Goal: Task Accomplishment & Management: Use online tool/utility

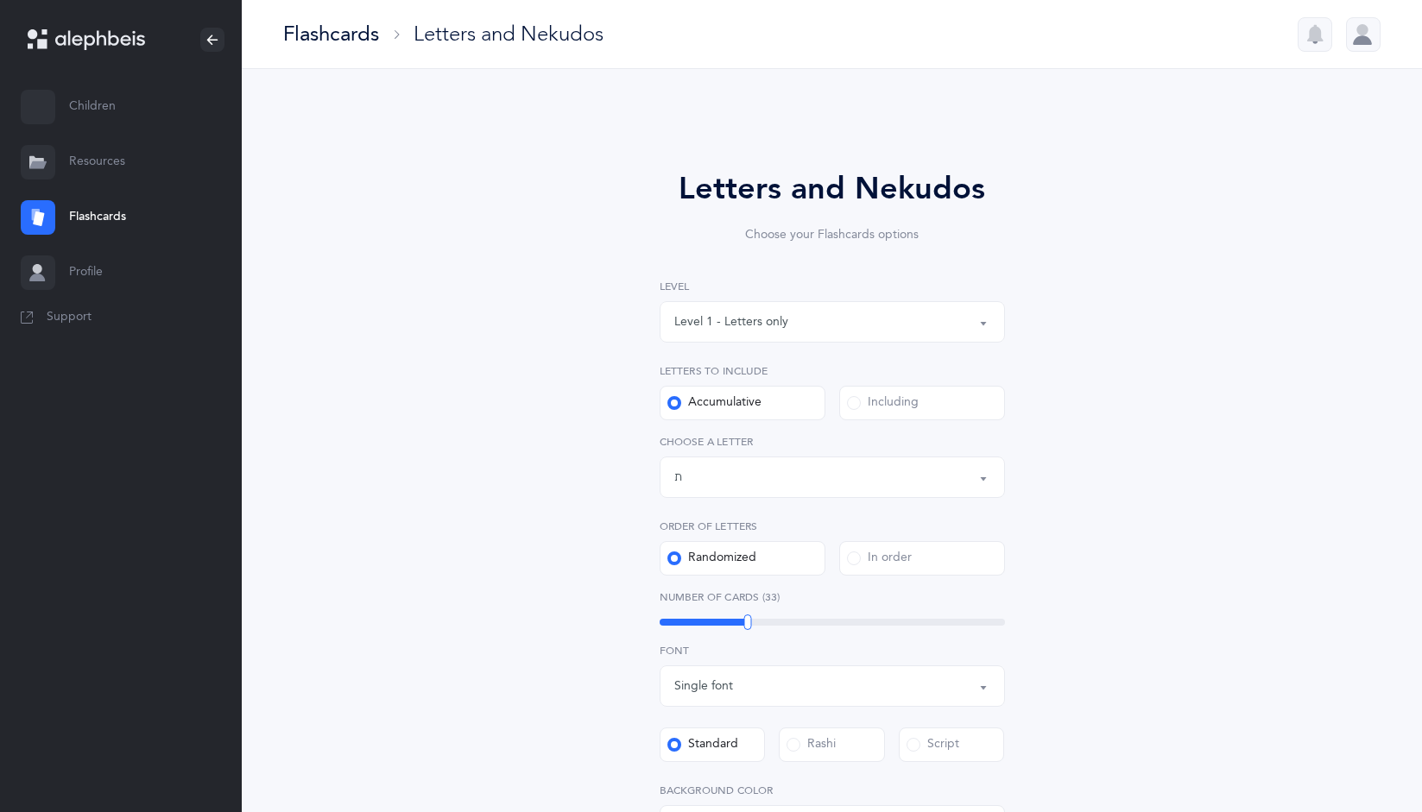
select select "27"
select select "single"
click at [91, 164] on link "Resources" at bounding box center [121, 162] width 242 height 55
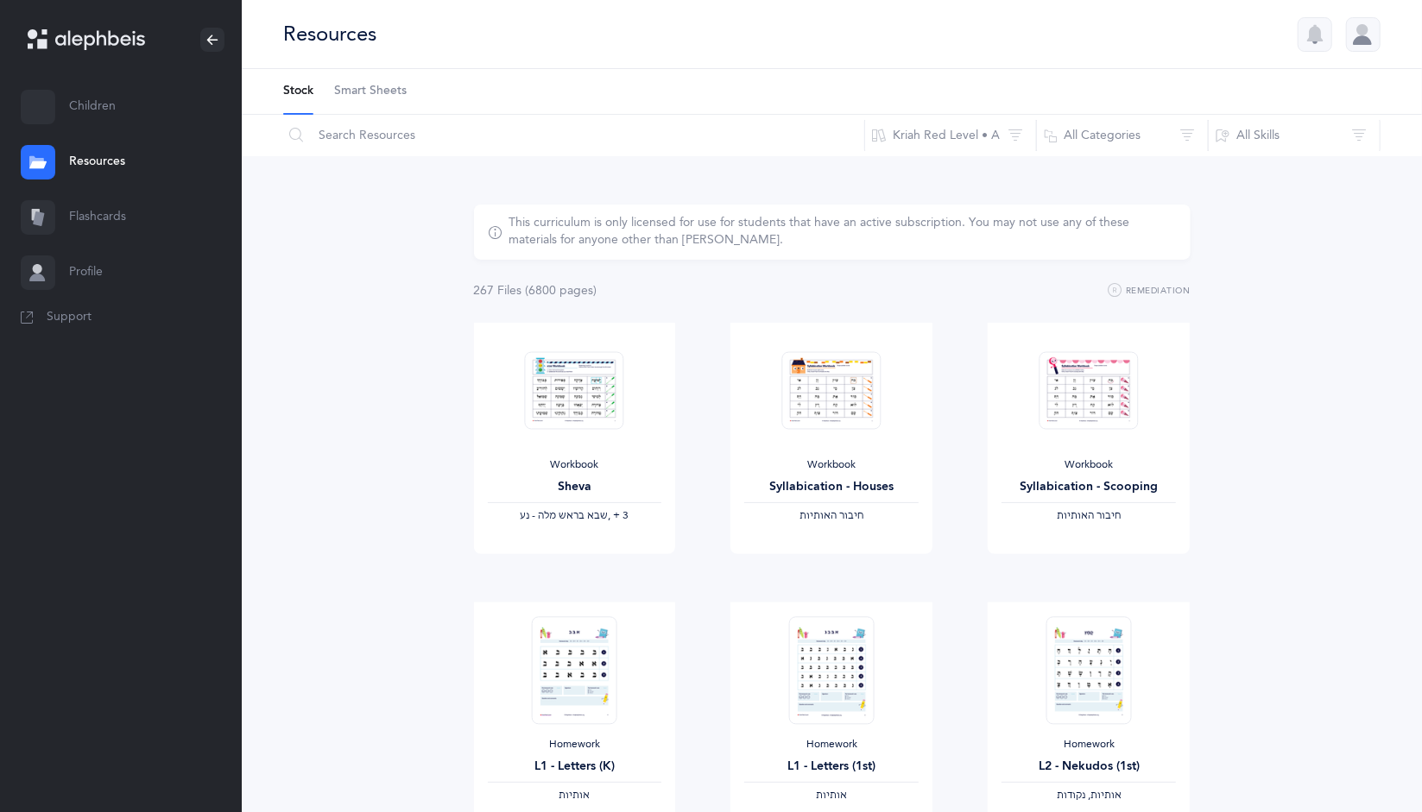
click at [110, 262] on link "Profile" at bounding box center [121, 272] width 242 height 55
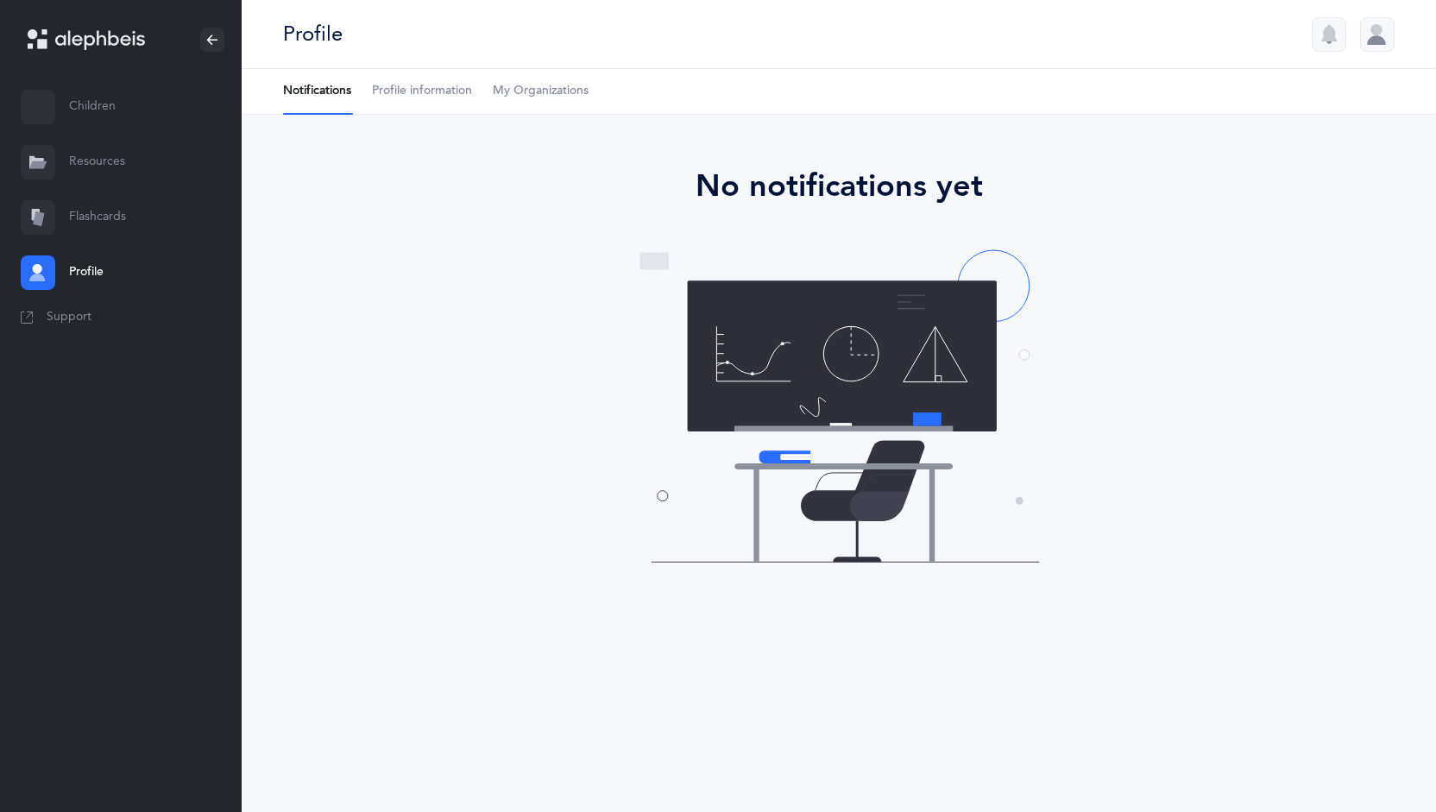
click at [440, 111] on link "Profile information" at bounding box center [422, 91] width 100 height 45
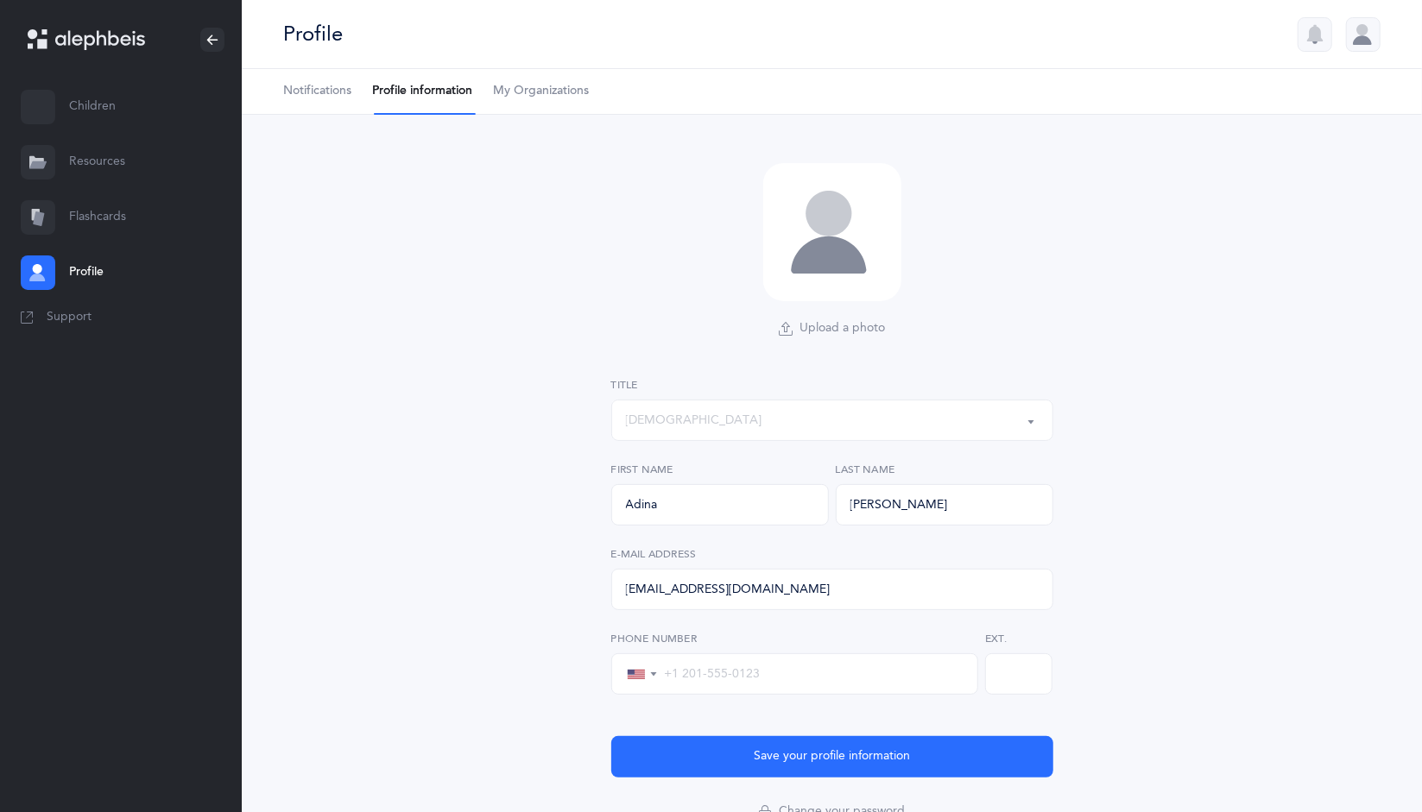
click at [551, 80] on link "My Organizations" at bounding box center [541, 91] width 96 height 45
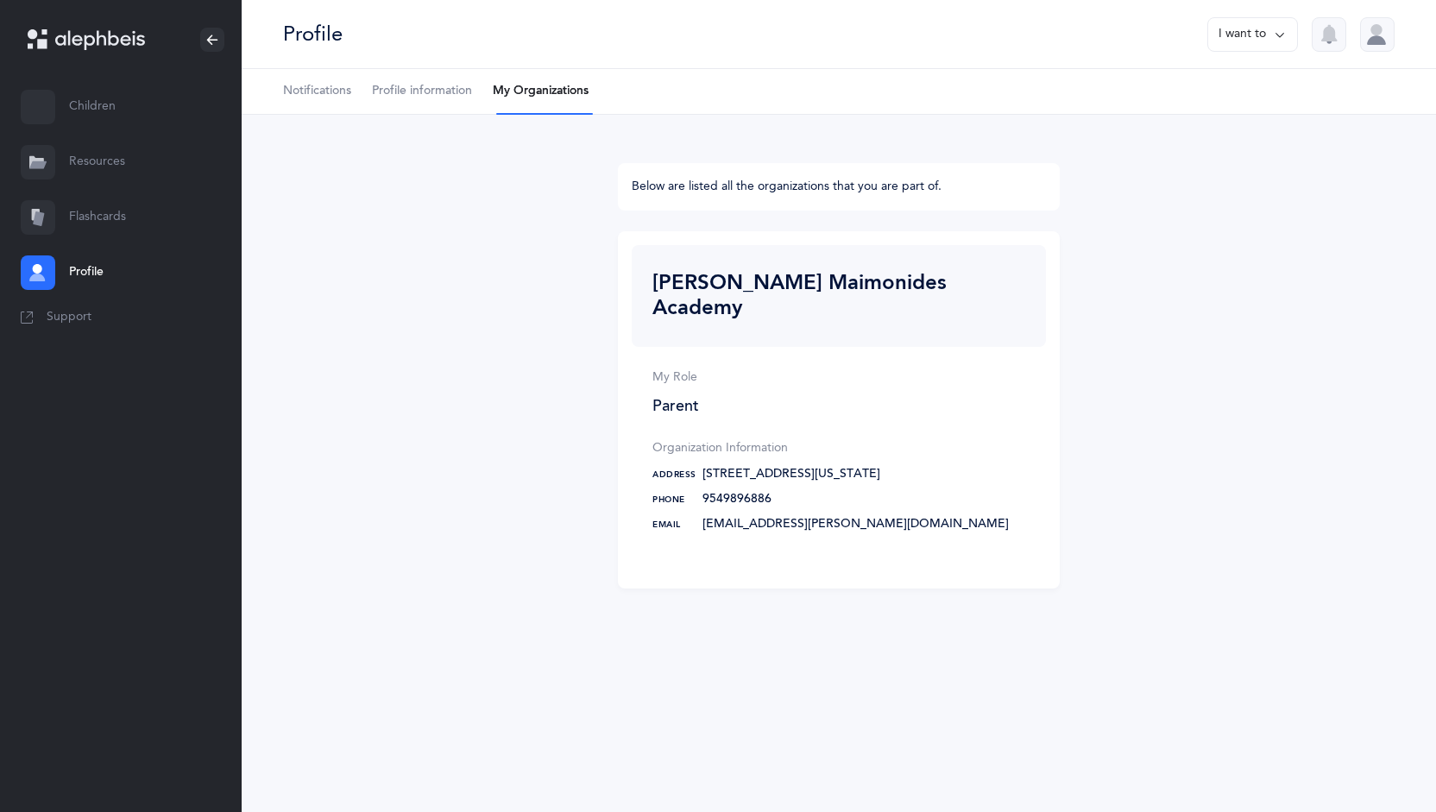
click at [104, 213] on link "Flashcards" at bounding box center [121, 217] width 242 height 55
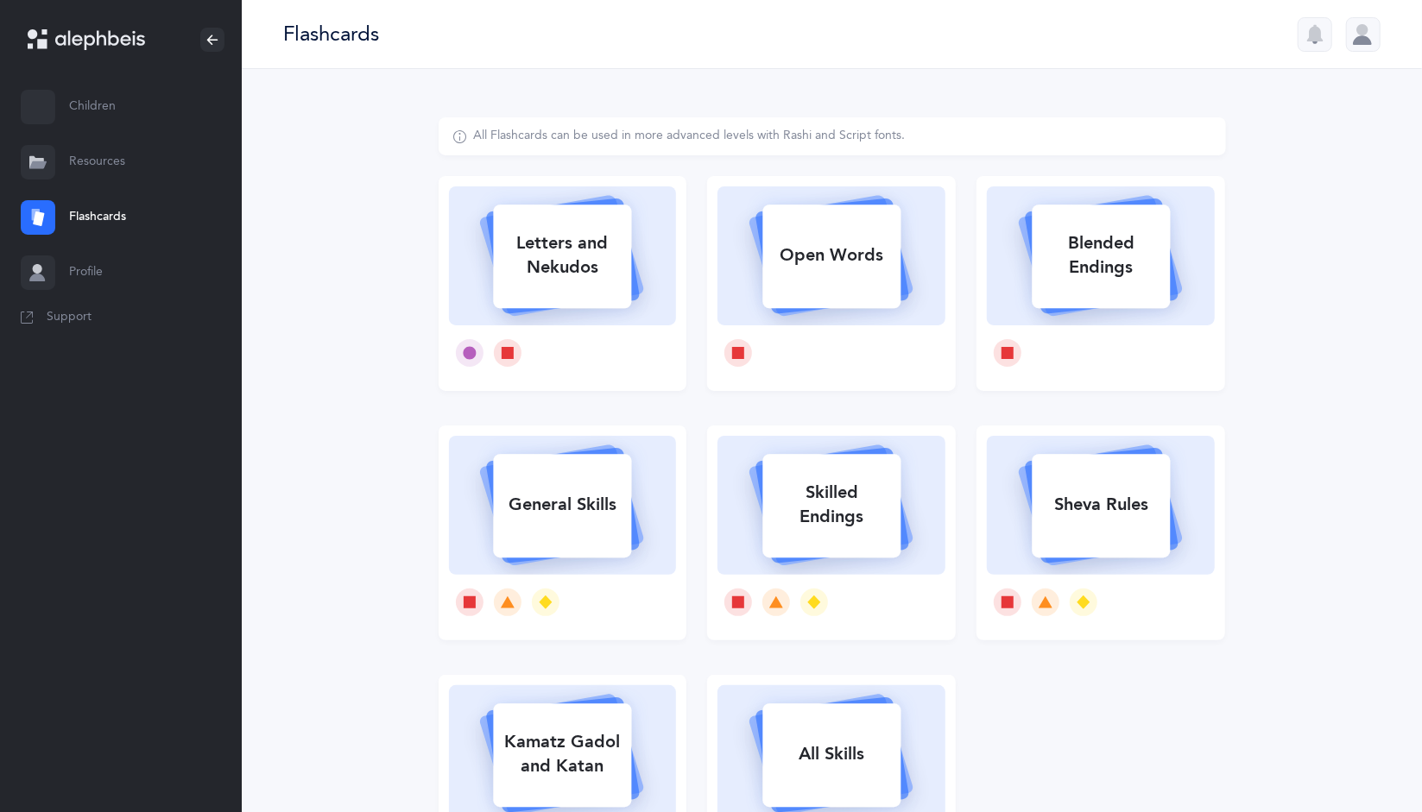
click at [880, 308] on icon at bounding box center [831, 253] width 205 height 144
select select
select select "single"
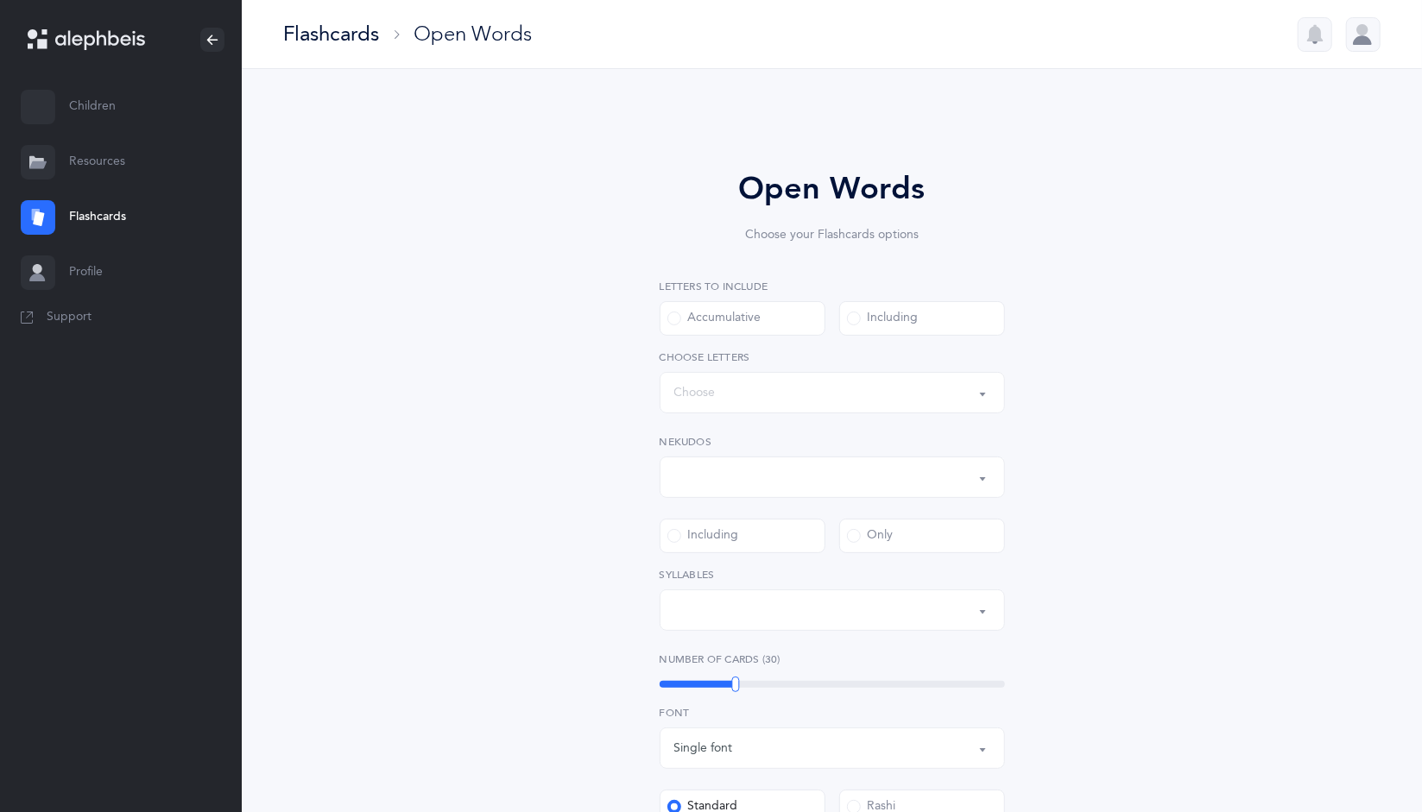
select select "all"
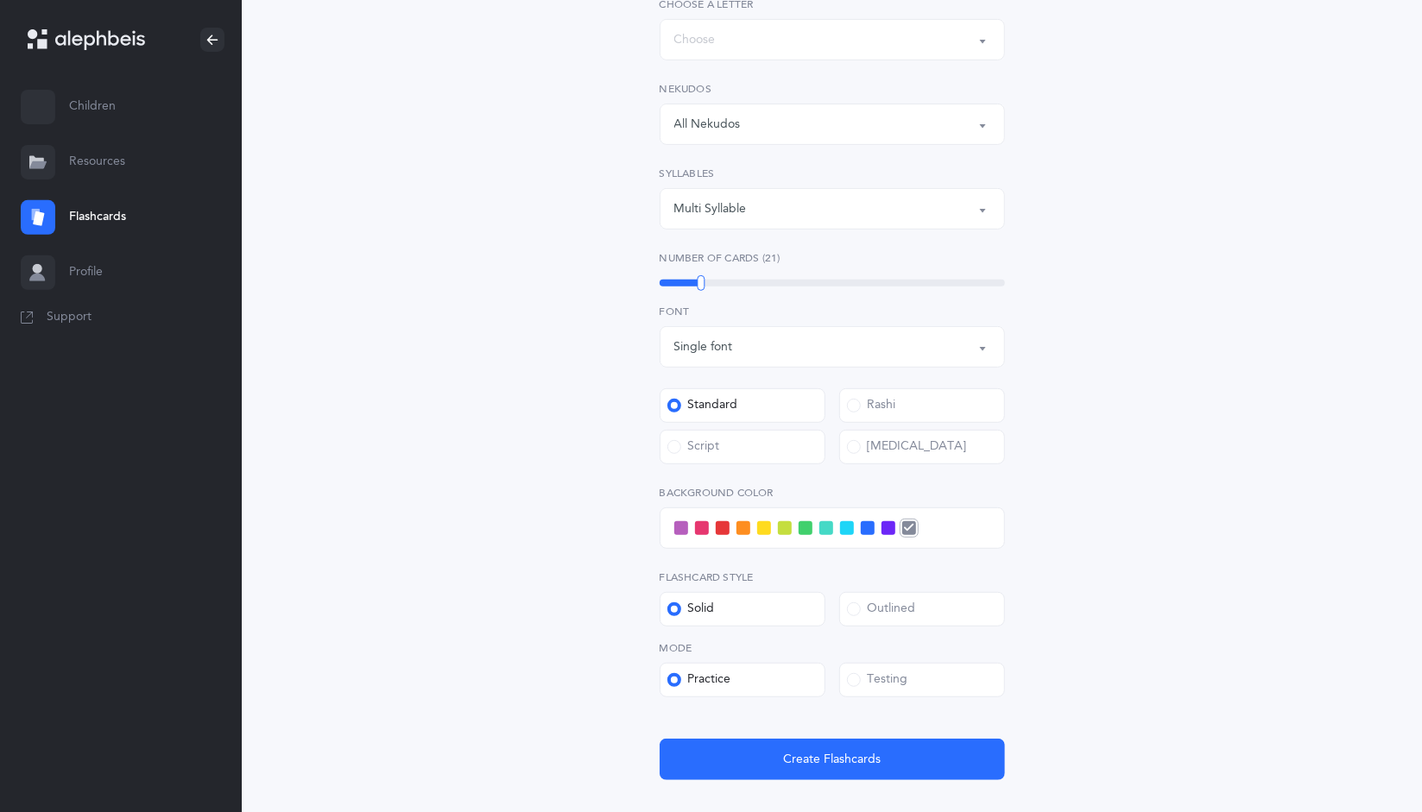
scroll to position [387, 0]
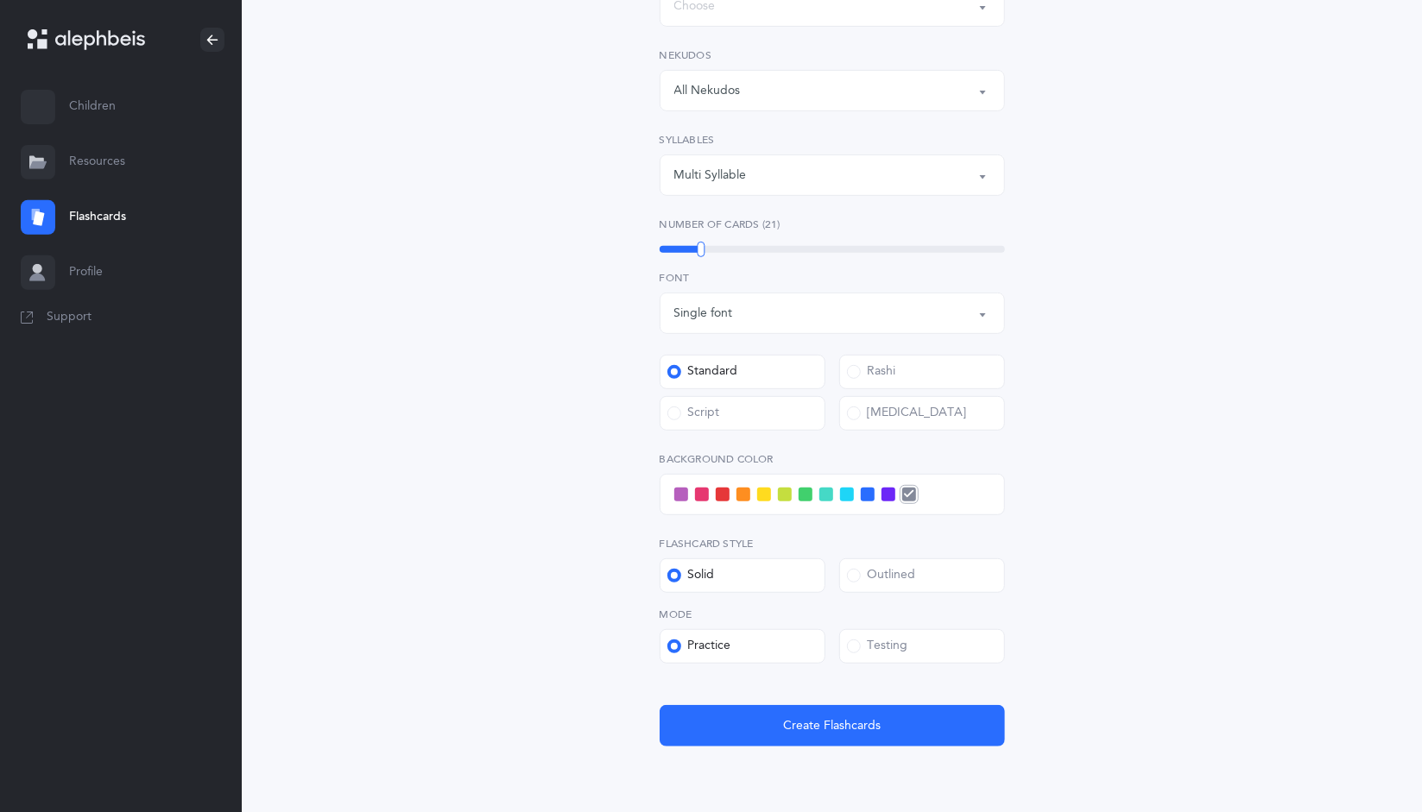
click at [848, 496] on span at bounding box center [847, 495] width 14 height 14
click at [0, 0] on input "checkbox" at bounding box center [0, 0] width 0 height 0
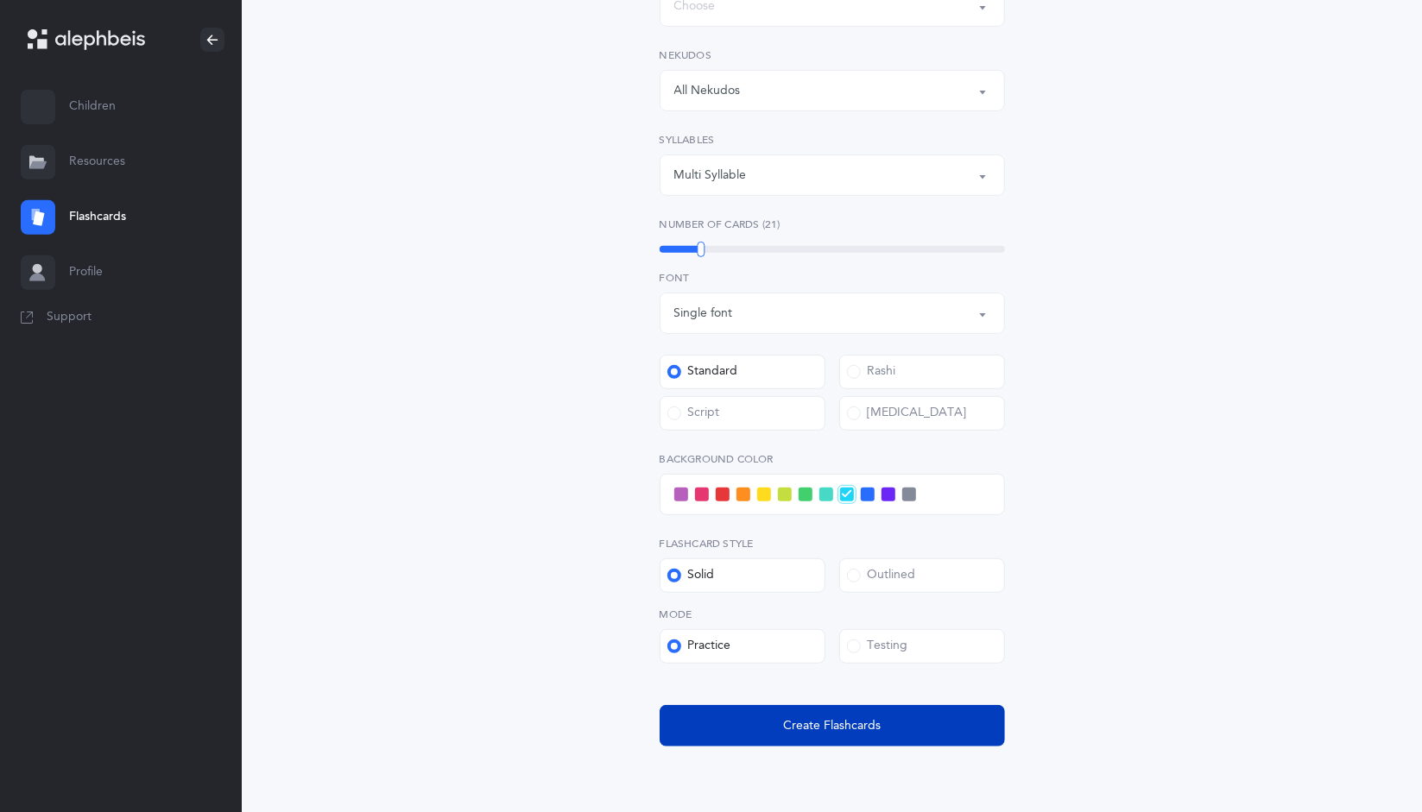
click at [830, 732] on span "Create Flashcards" at bounding box center [832, 726] width 98 height 18
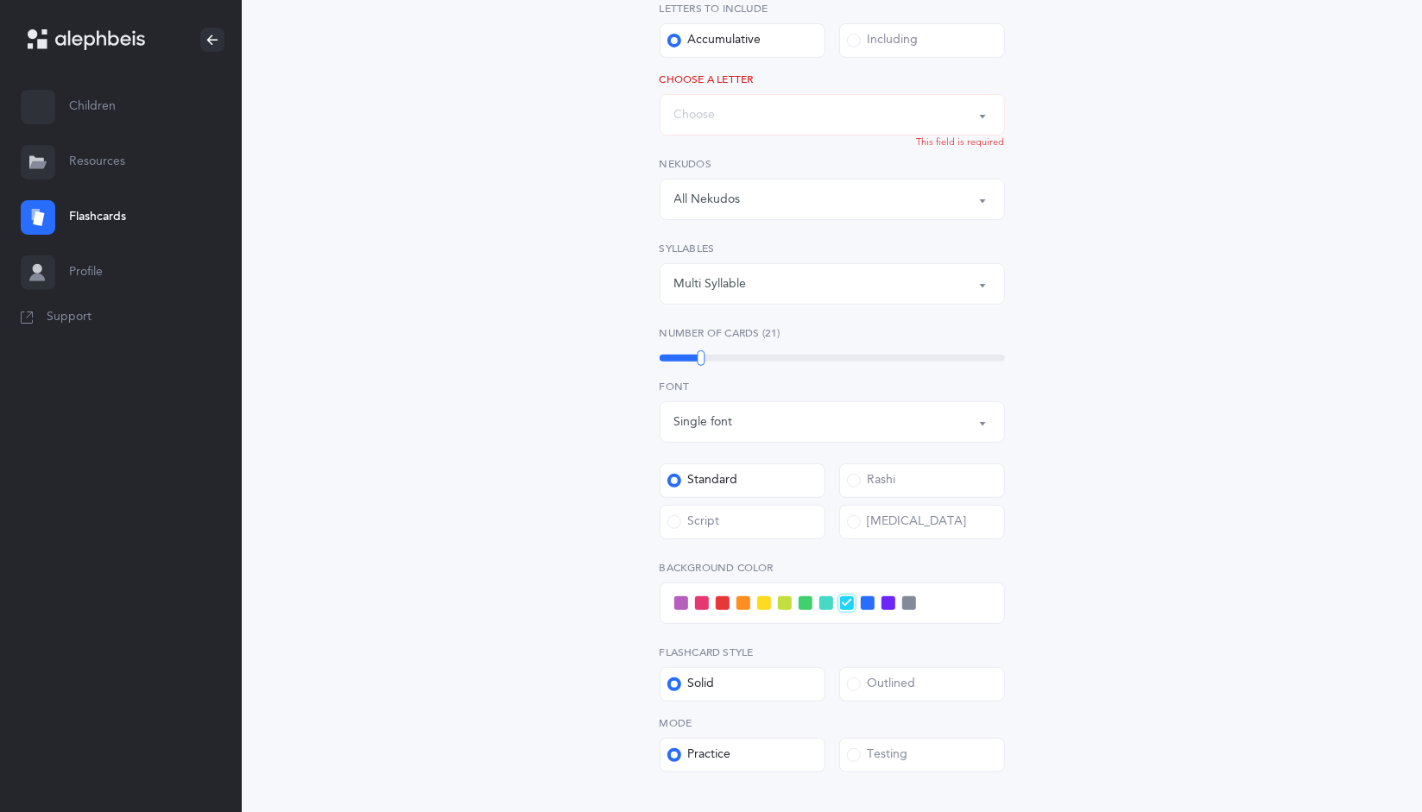
click at [828, 128] on div "Words up until: Choose" at bounding box center [832, 114] width 316 height 29
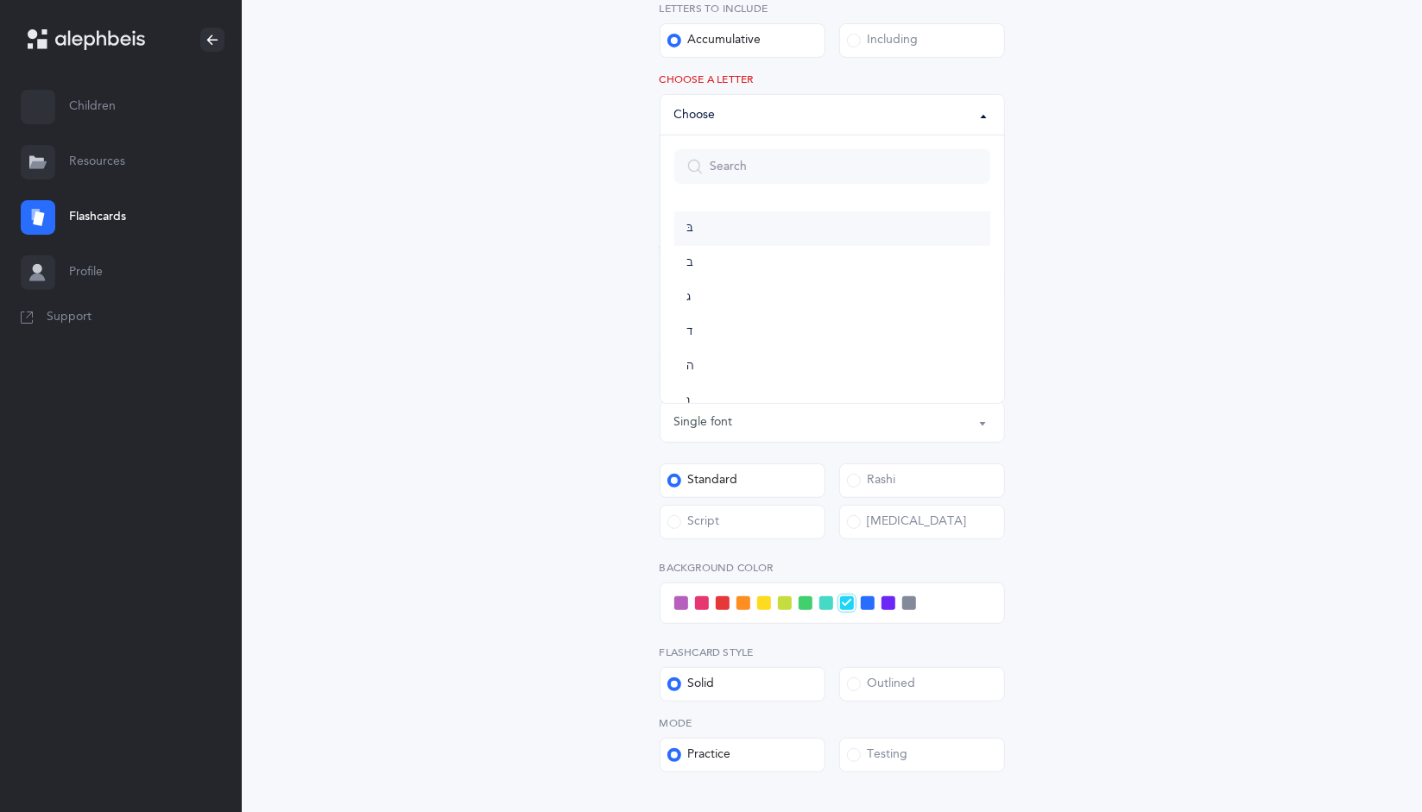
click at [868, 243] on link "בּ" at bounding box center [832, 228] width 316 height 35
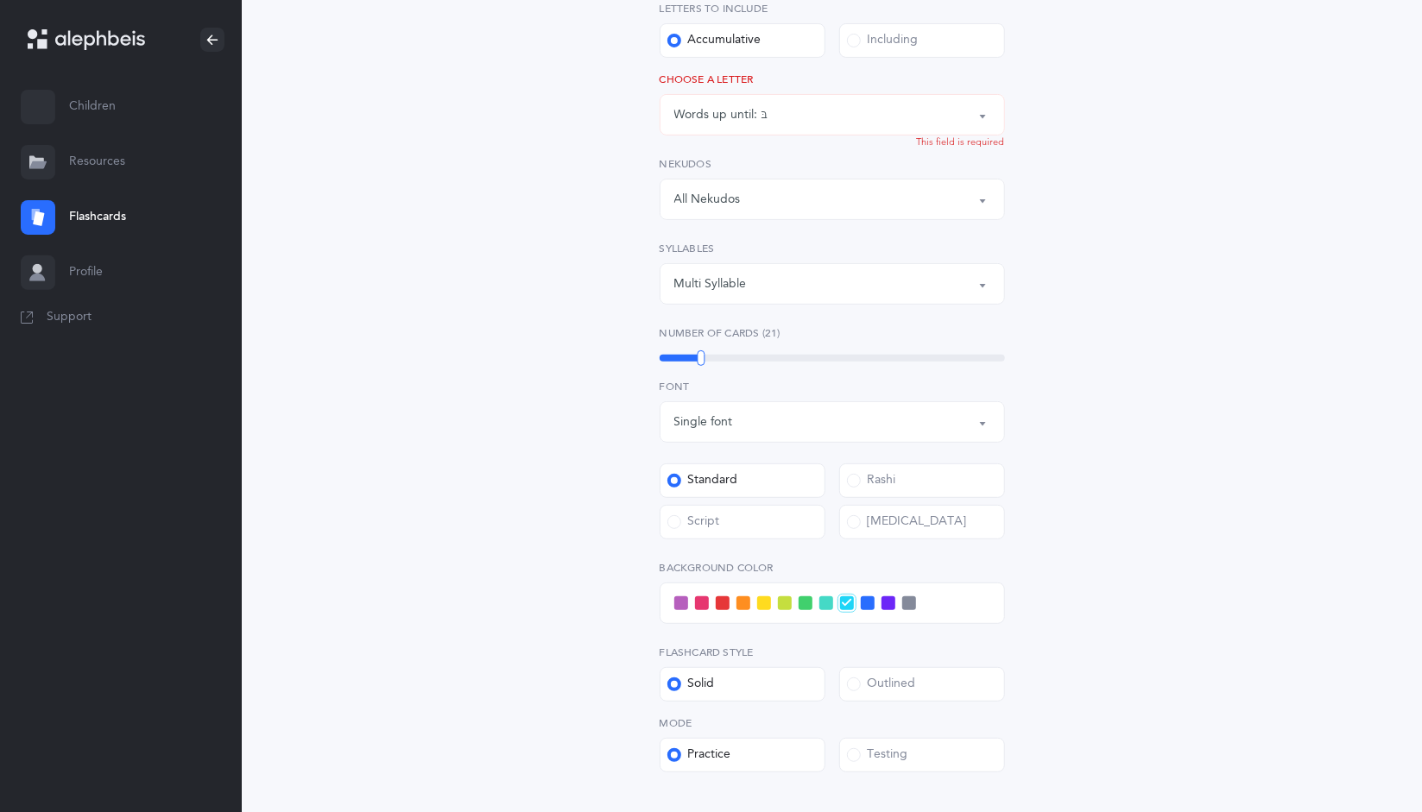
click at [849, 142] on div "Letters to include Accumulative Including בּ ב ג ד ה ו ז ח ט י כּ ךּ כ [DEMOGRA…" at bounding box center [831, 153] width 345 height 304
click at [854, 100] on div "Words up until: בּ" at bounding box center [832, 114] width 316 height 29
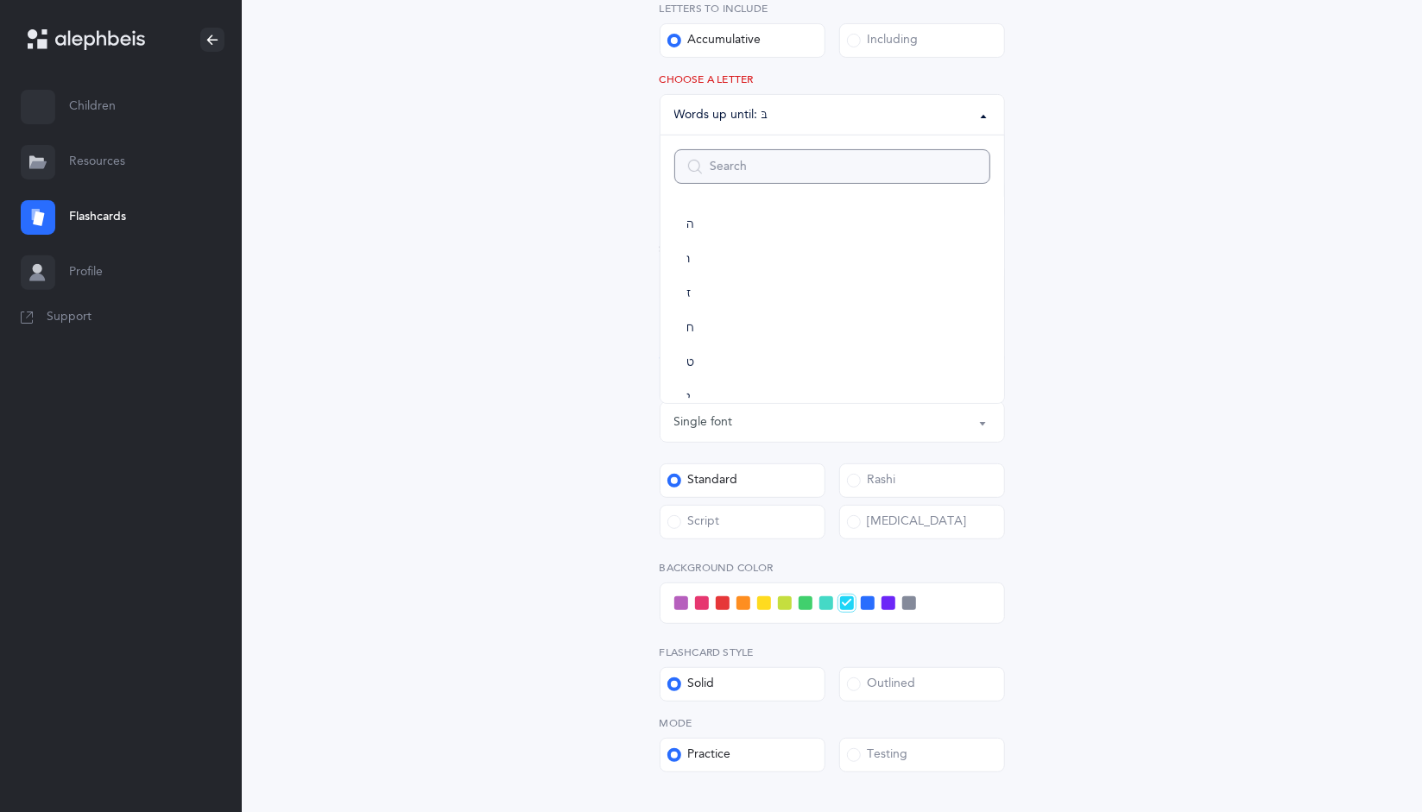
scroll to position [925, 0]
click at [721, 382] on link "ת" at bounding box center [832, 373] width 316 height 35
select select "27"
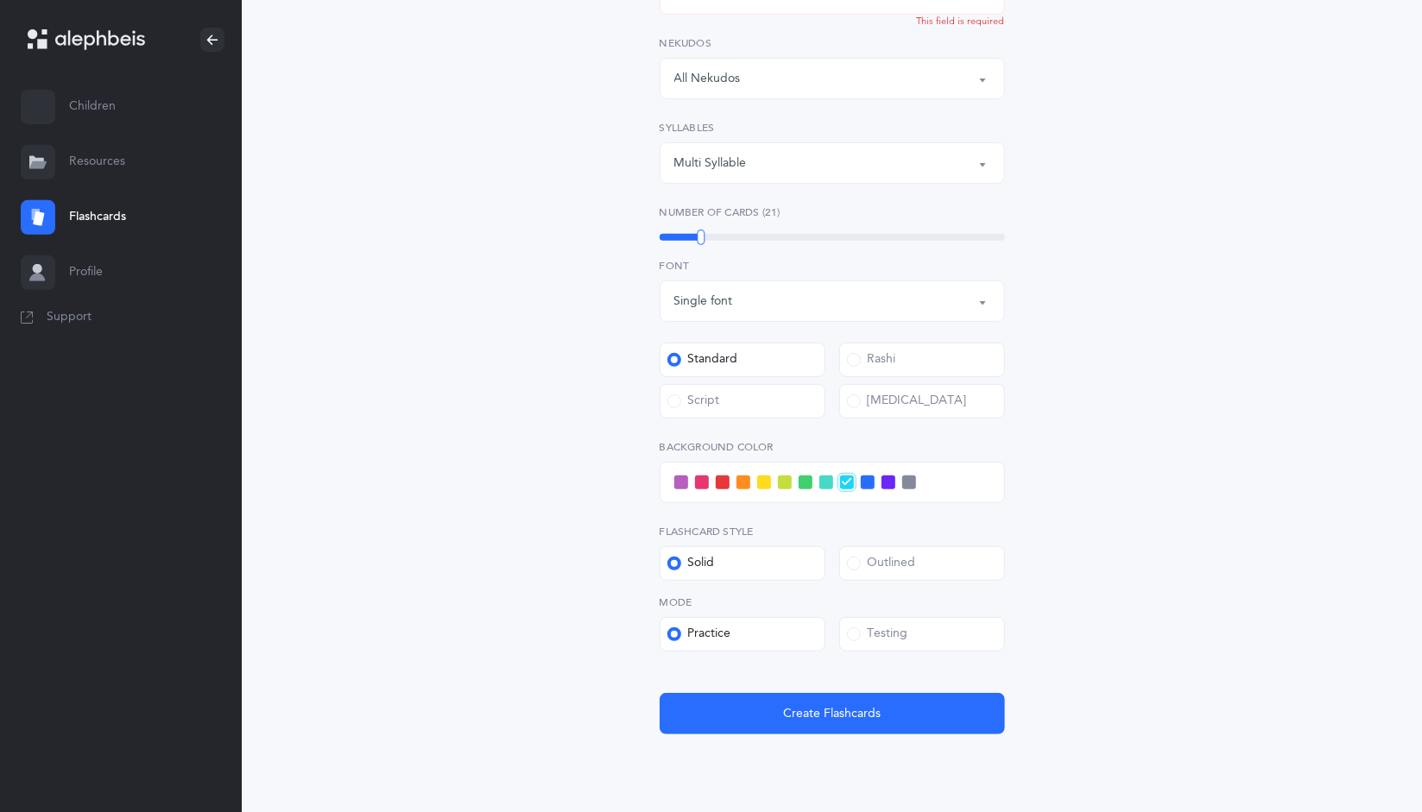
scroll to position [459, 0]
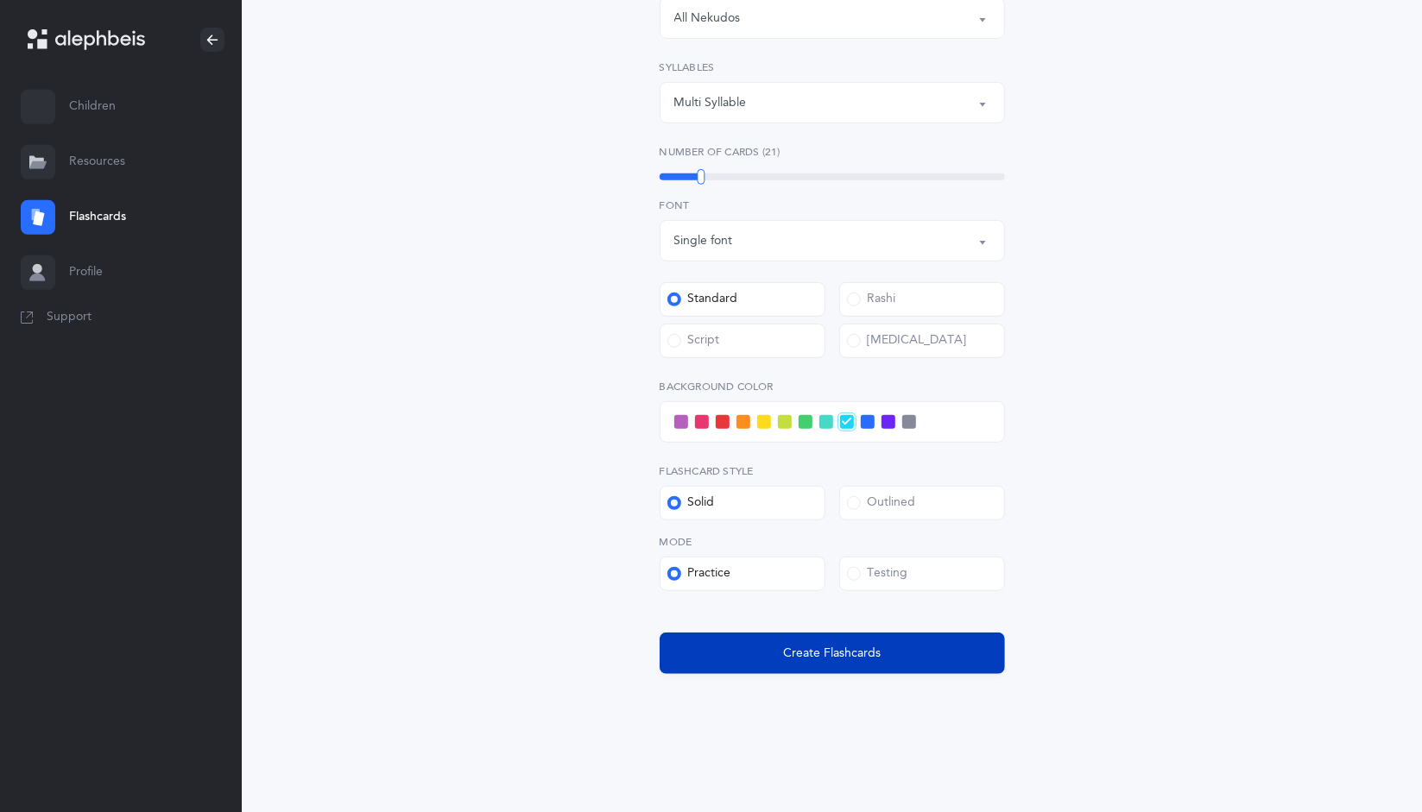
click at [927, 663] on button "Create Flashcards" at bounding box center [831, 653] width 345 height 41
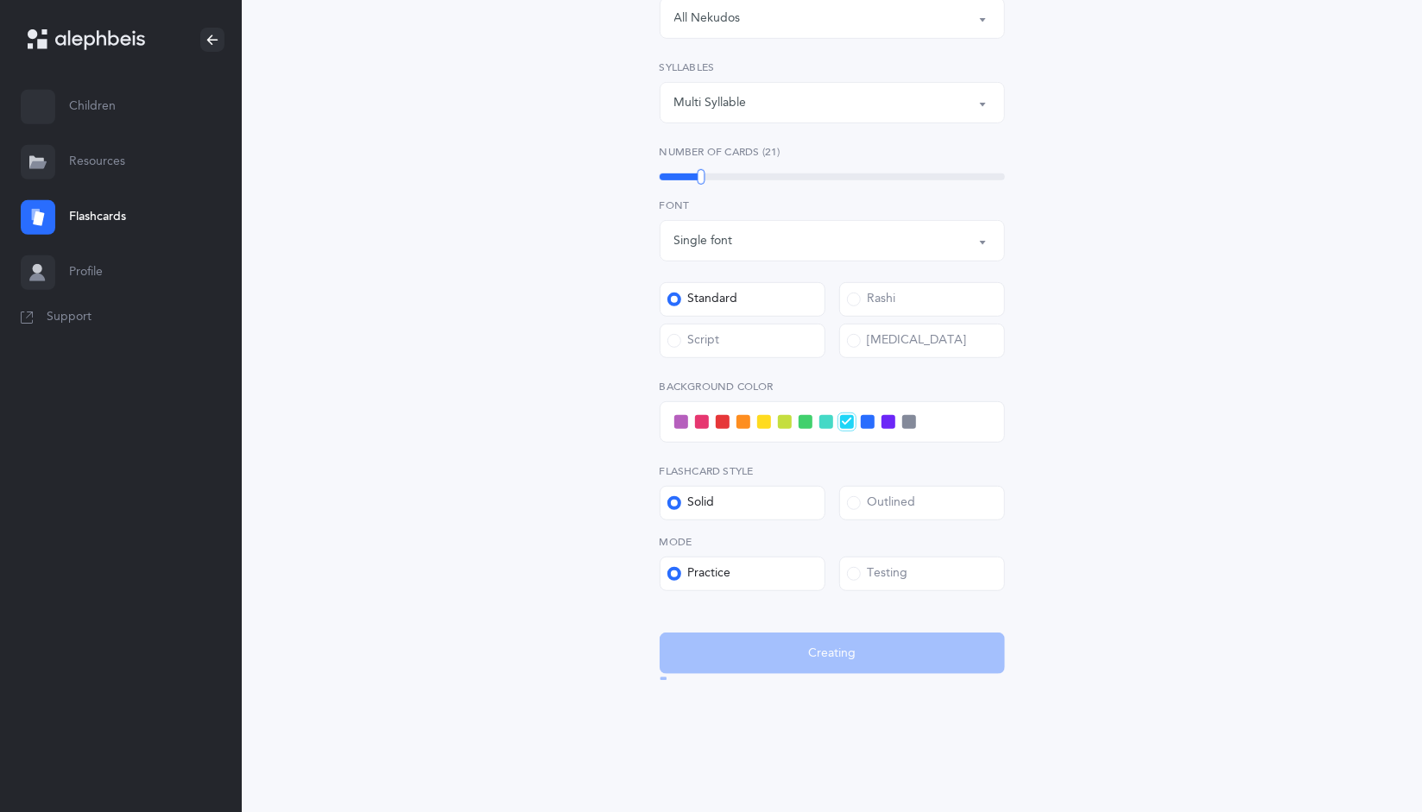
scroll to position [0, 0]
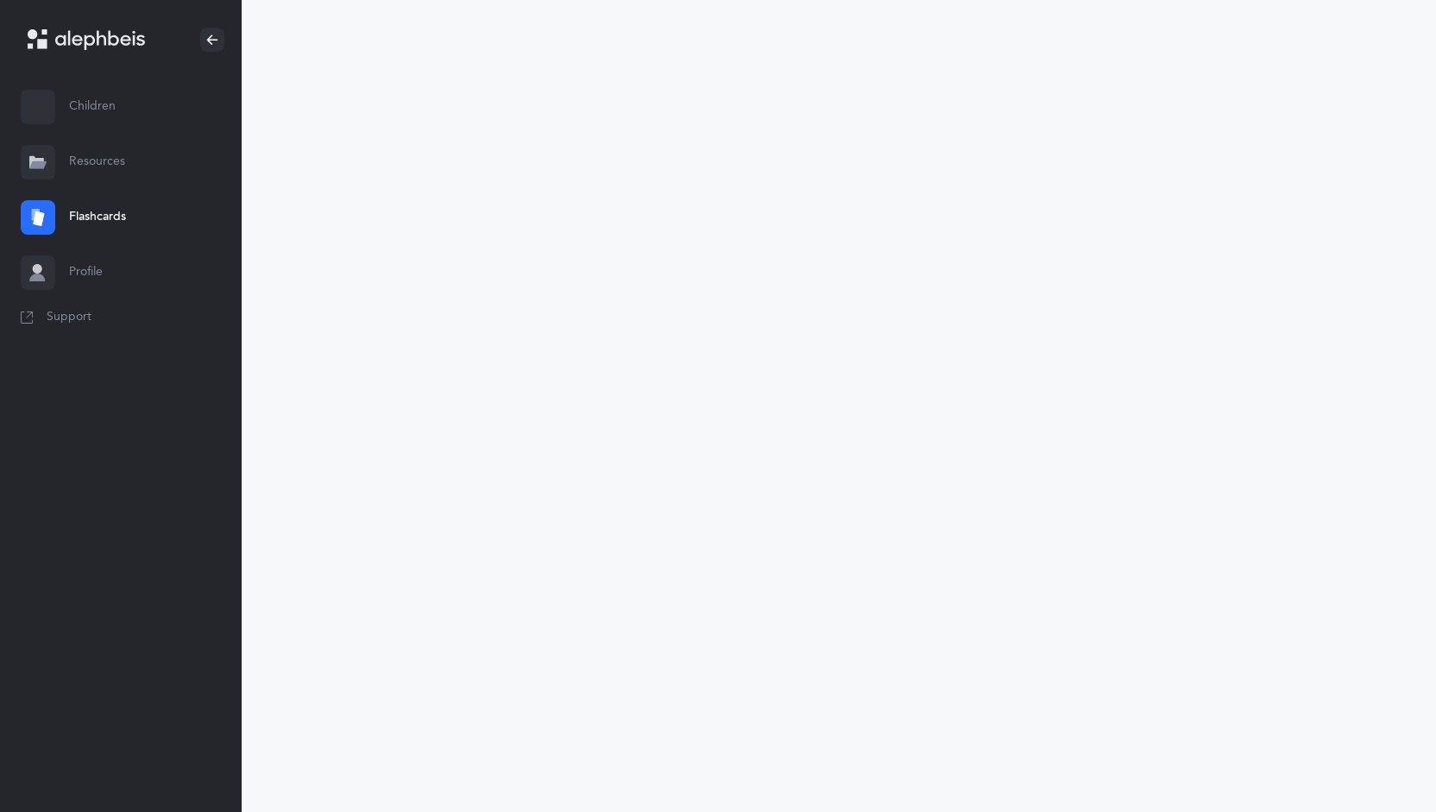
click at [115, 104] on link "Children" at bounding box center [121, 106] width 242 height 55
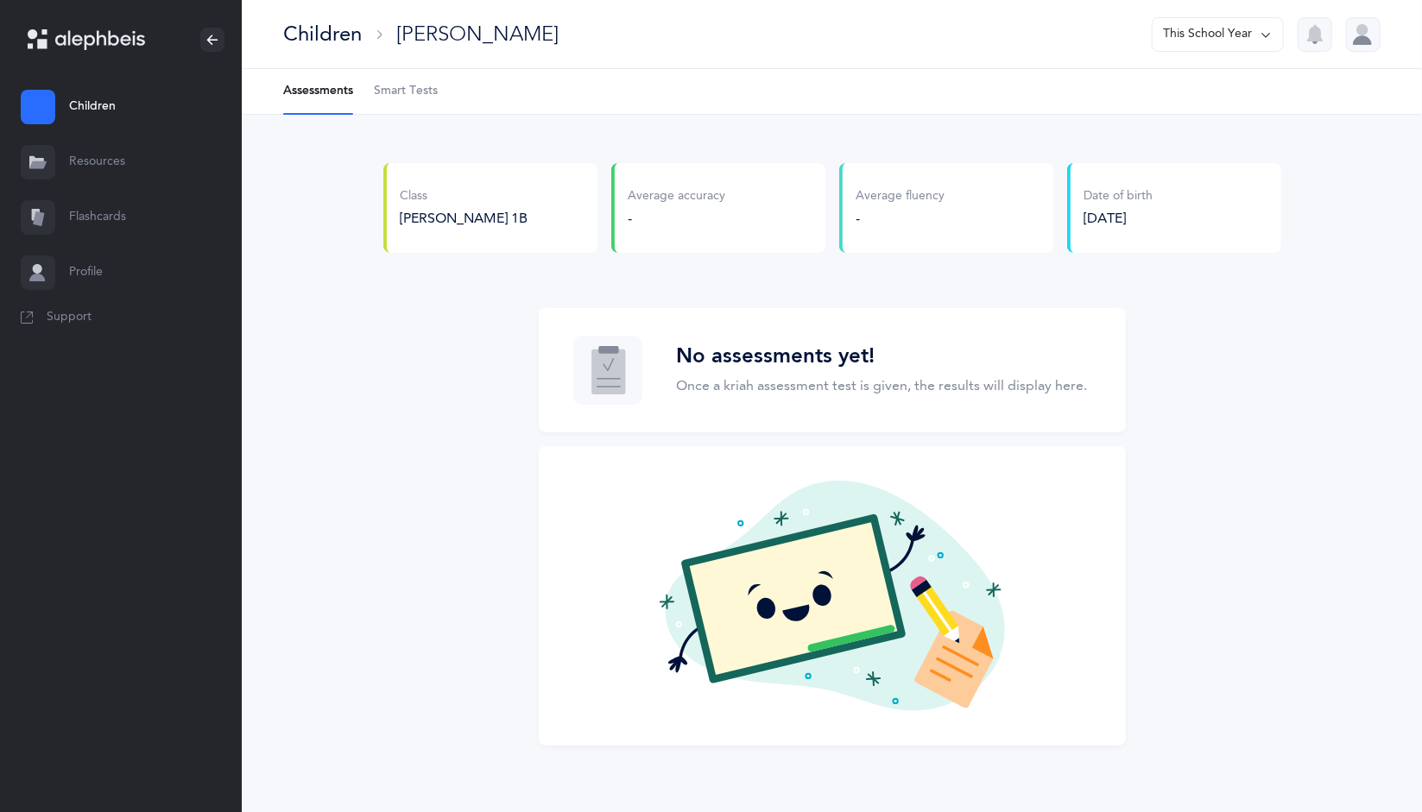
click at [411, 101] on Tests-tab "Smart Tests" at bounding box center [406, 91] width 64 height 45
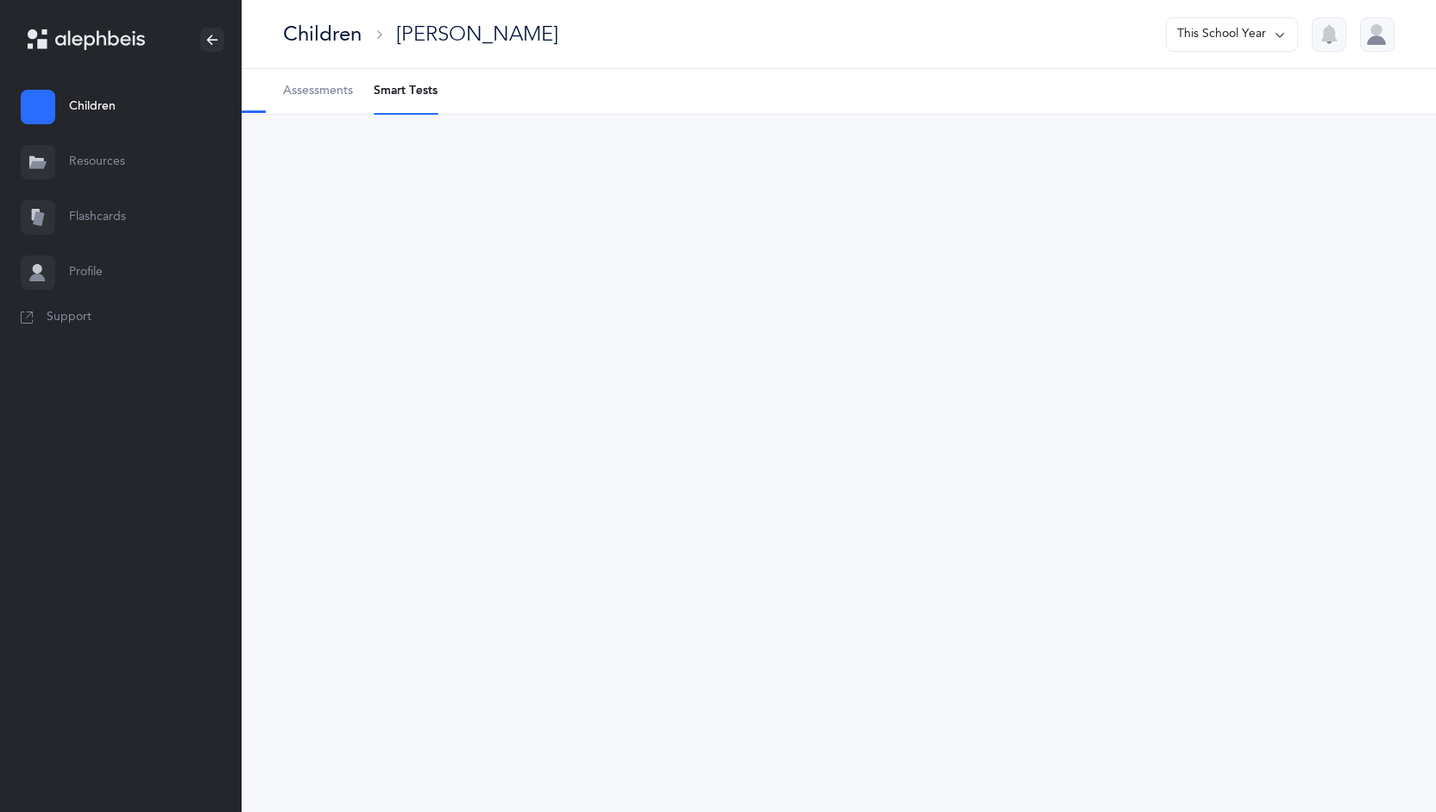
click at [411, 101] on li "Smart Tests" at bounding box center [406, 91] width 64 height 45
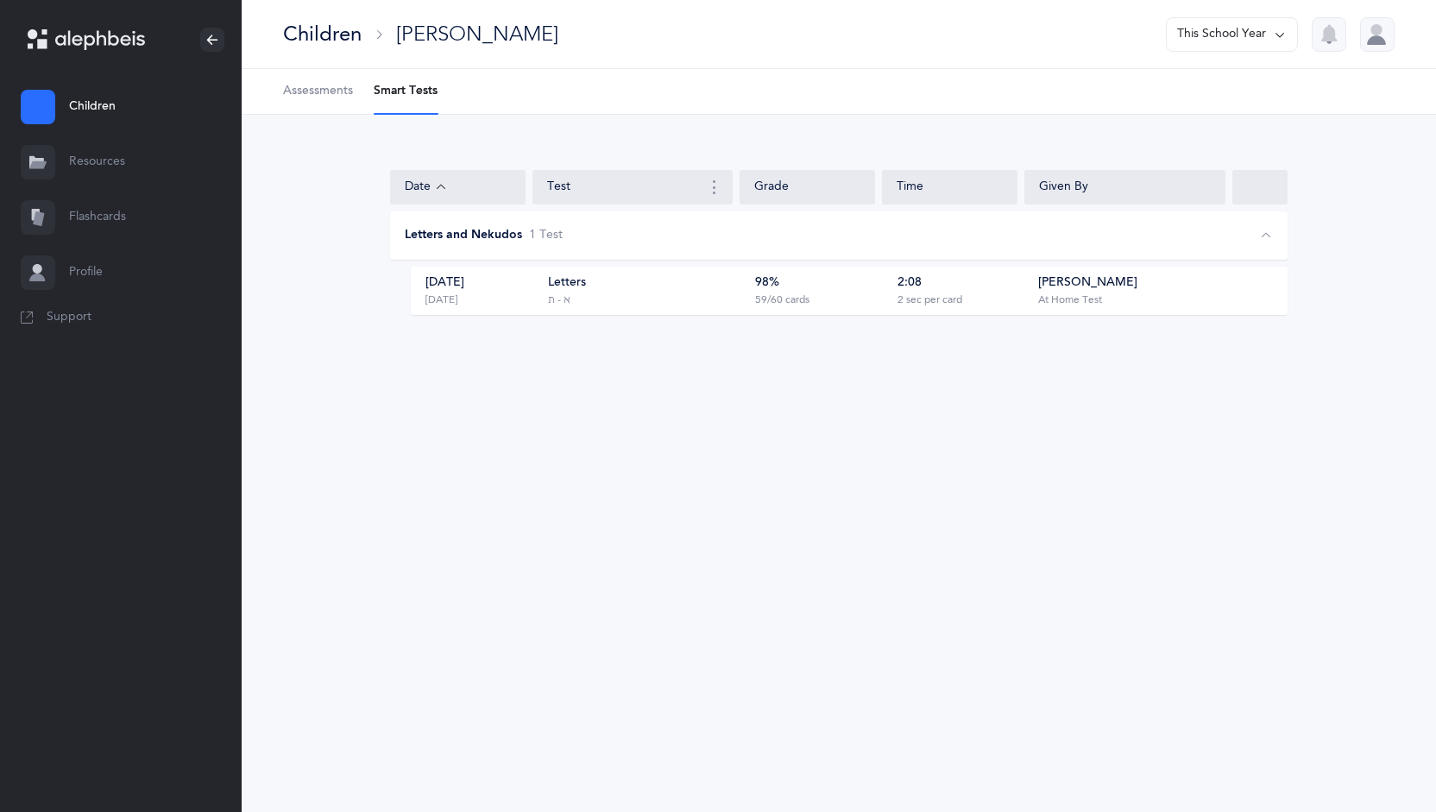
click at [112, 207] on link "Flashcards" at bounding box center [121, 217] width 242 height 55
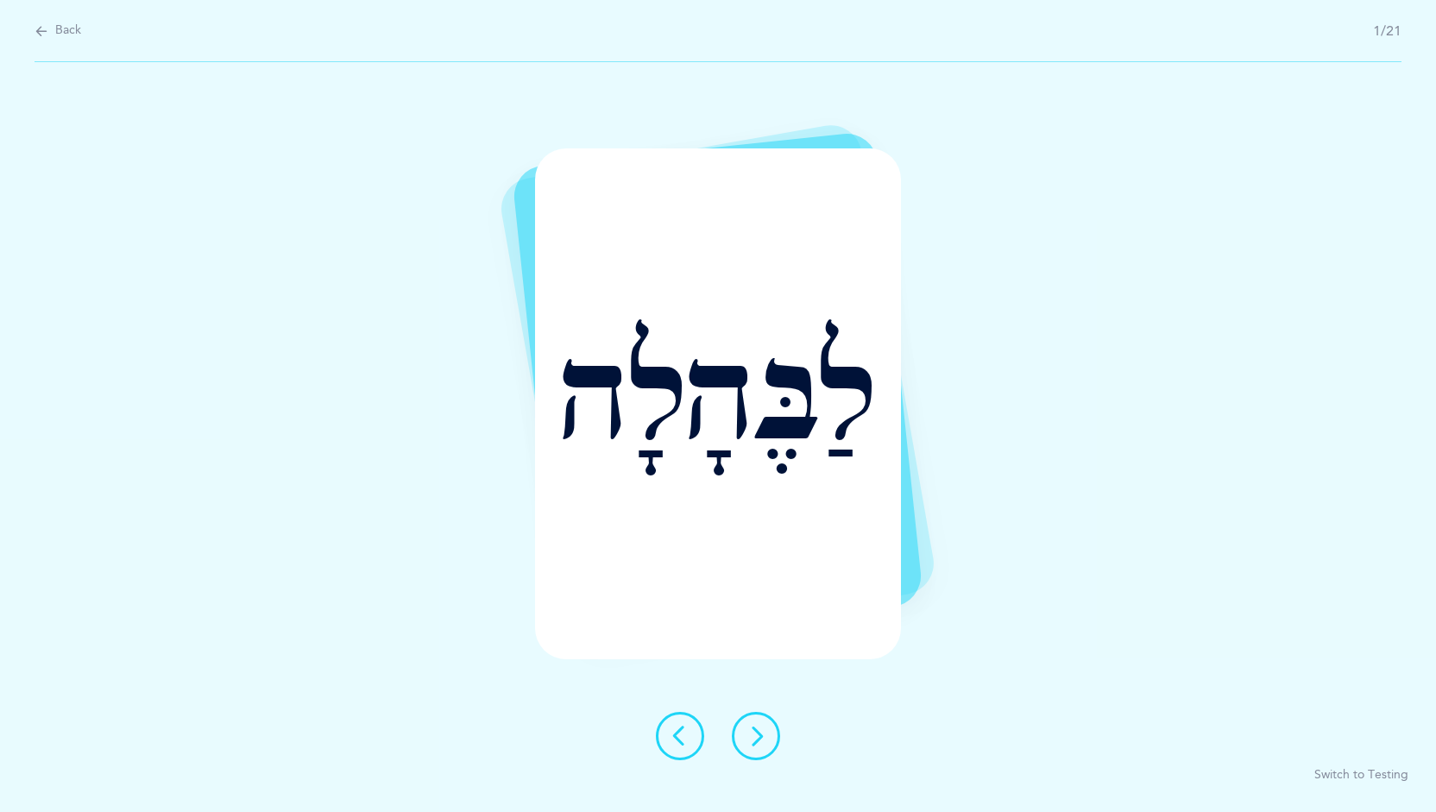
click at [54, 32] on button "Back" at bounding box center [58, 31] width 47 height 19
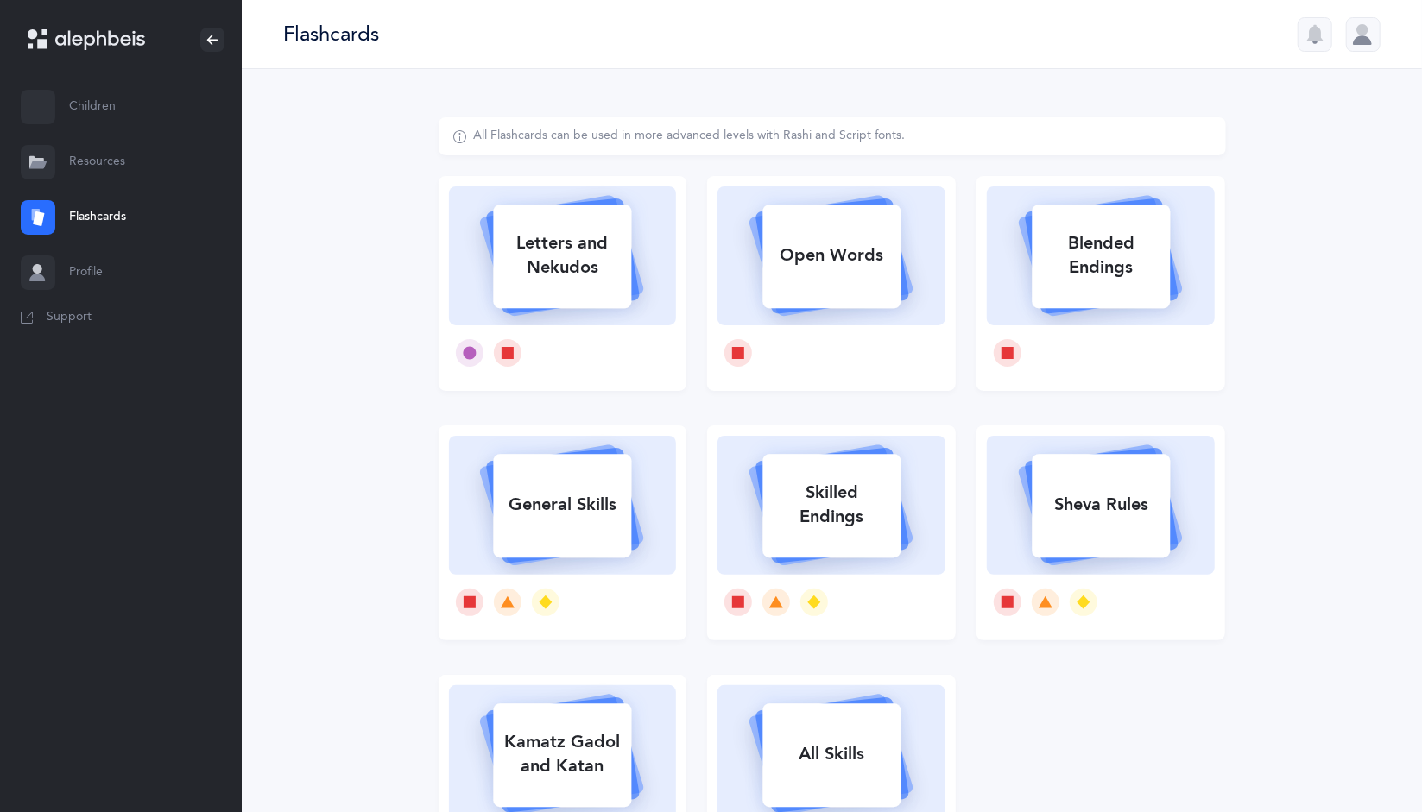
drag, startPoint x: 836, startPoint y: 341, endPoint x: 620, endPoint y: 350, distance: 216.0
click at [620, 350] on div at bounding box center [563, 352] width 228 height 55
select select "27"
select select "single"
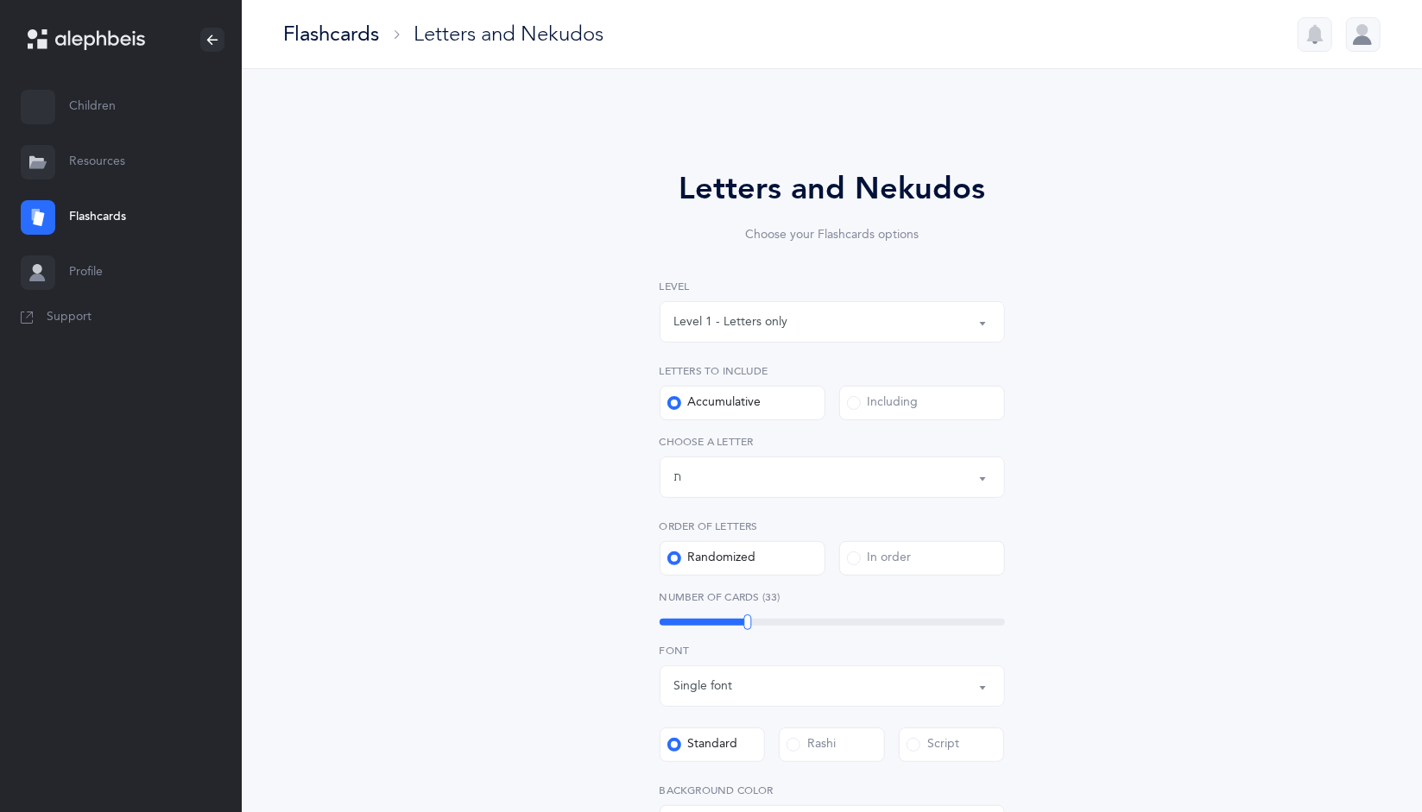
click at [783, 300] on div "Level 1 - Letters only Level 2 - Nekudos only Level 3 - Letters and Nekudos Lev…" at bounding box center [831, 311] width 345 height 64
click at [787, 313] on div "Level 1 - Letters only" at bounding box center [832, 321] width 316 height 29
click at [823, 479] on span "Level 4 - Letters with [PERSON_NAME]" at bounding box center [793, 478] width 215 height 16
select select "4"
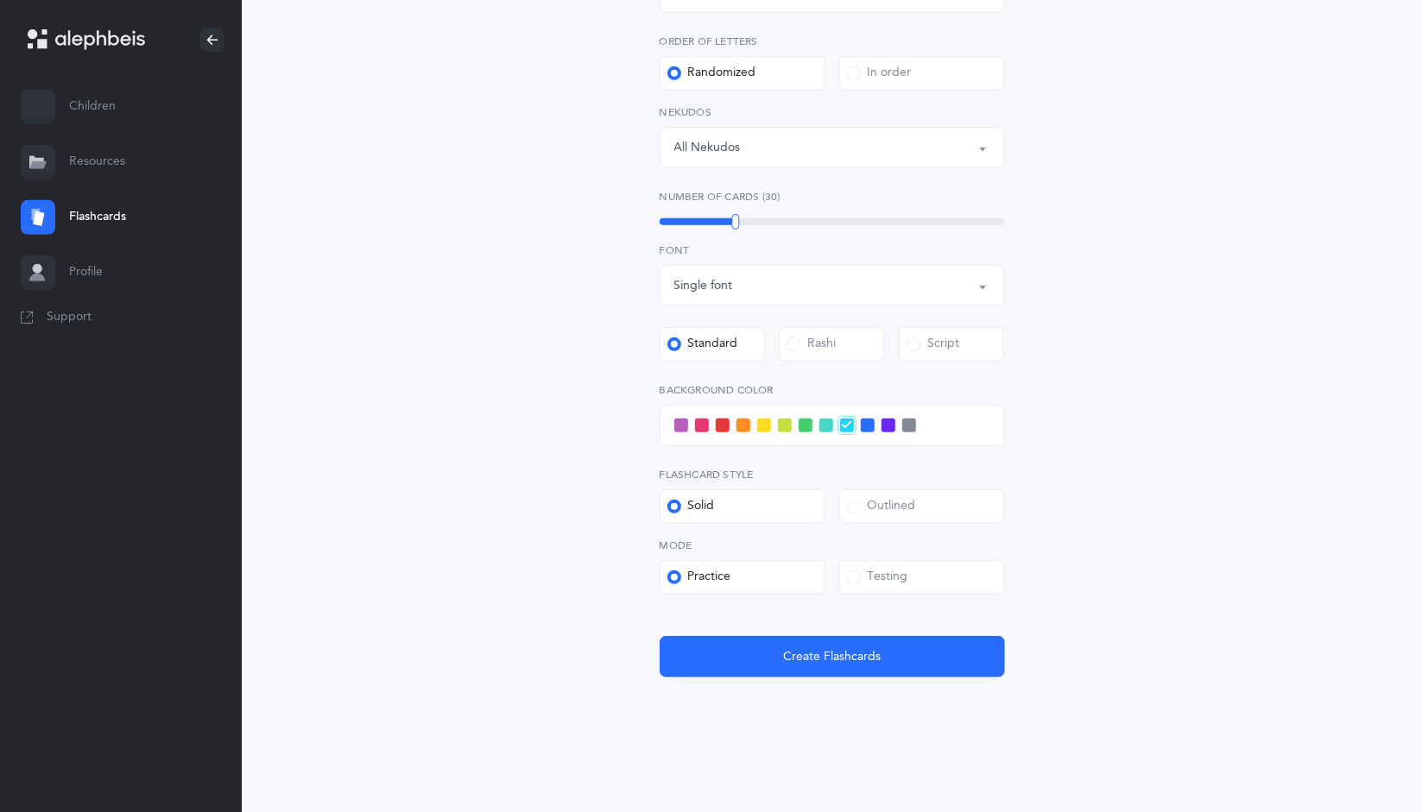
scroll to position [484, 0]
click at [741, 224] on div "31" at bounding box center [831, 222] width 345 height 7
drag, startPoint x: 741, startPoint y: 224, endPoint x: 767, endPoint y: 229, distance: 26.4
click at [767, 229] on div at bounding box center [766, 223] width 8 height 16
drag, startPoint x: 891, startPoint y: 580, endPoint x: 844, endPoint y: 586, distance: 47.0
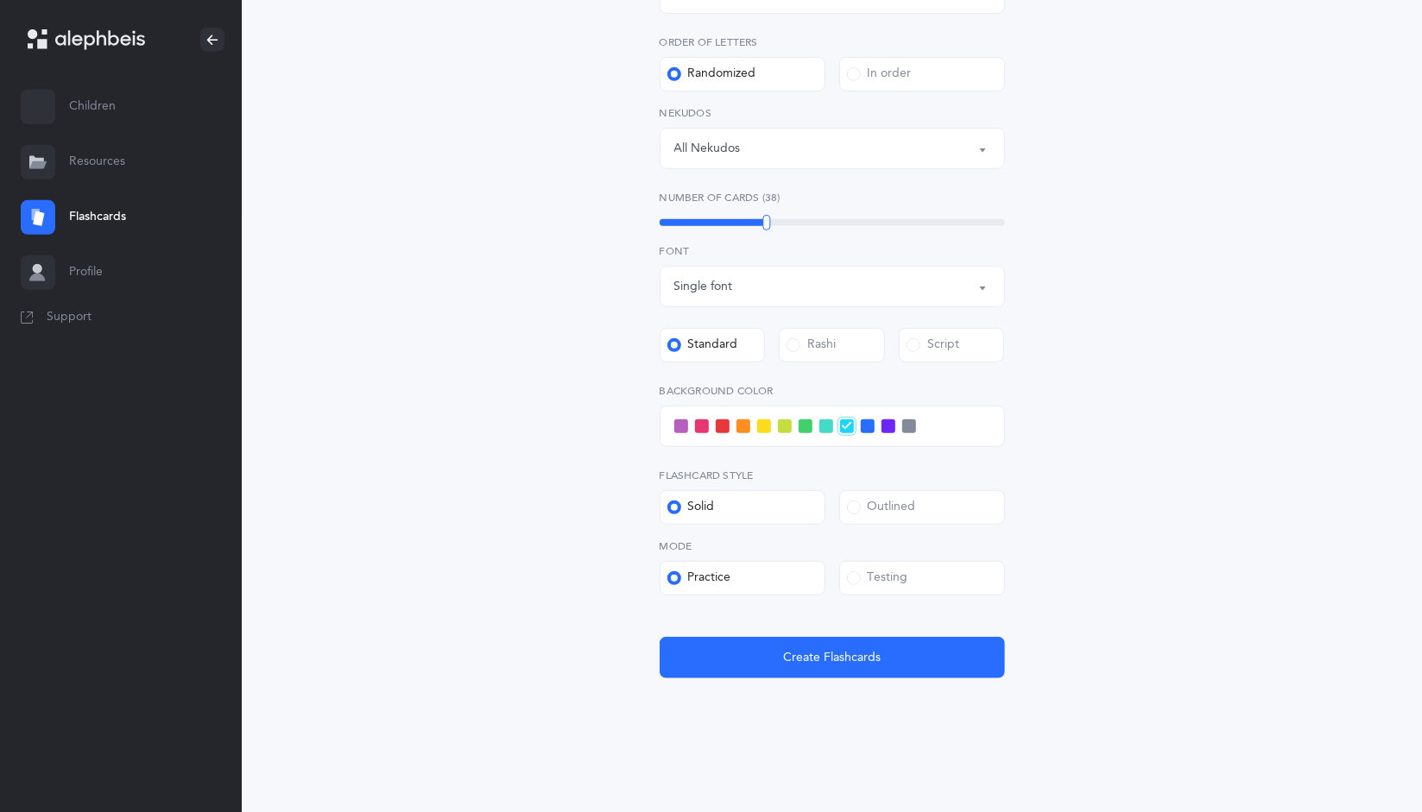
drag, startPoint x: 844, startPoint y: 586, endPoint x: 855, endPoint y: 577, distance: 14.1
click at [855, 577] on span at bounding box center [854, 578] width 14 height 14
click at [0, 0] on input "Testing" at bounding box center [0, 0] width 0 height 0
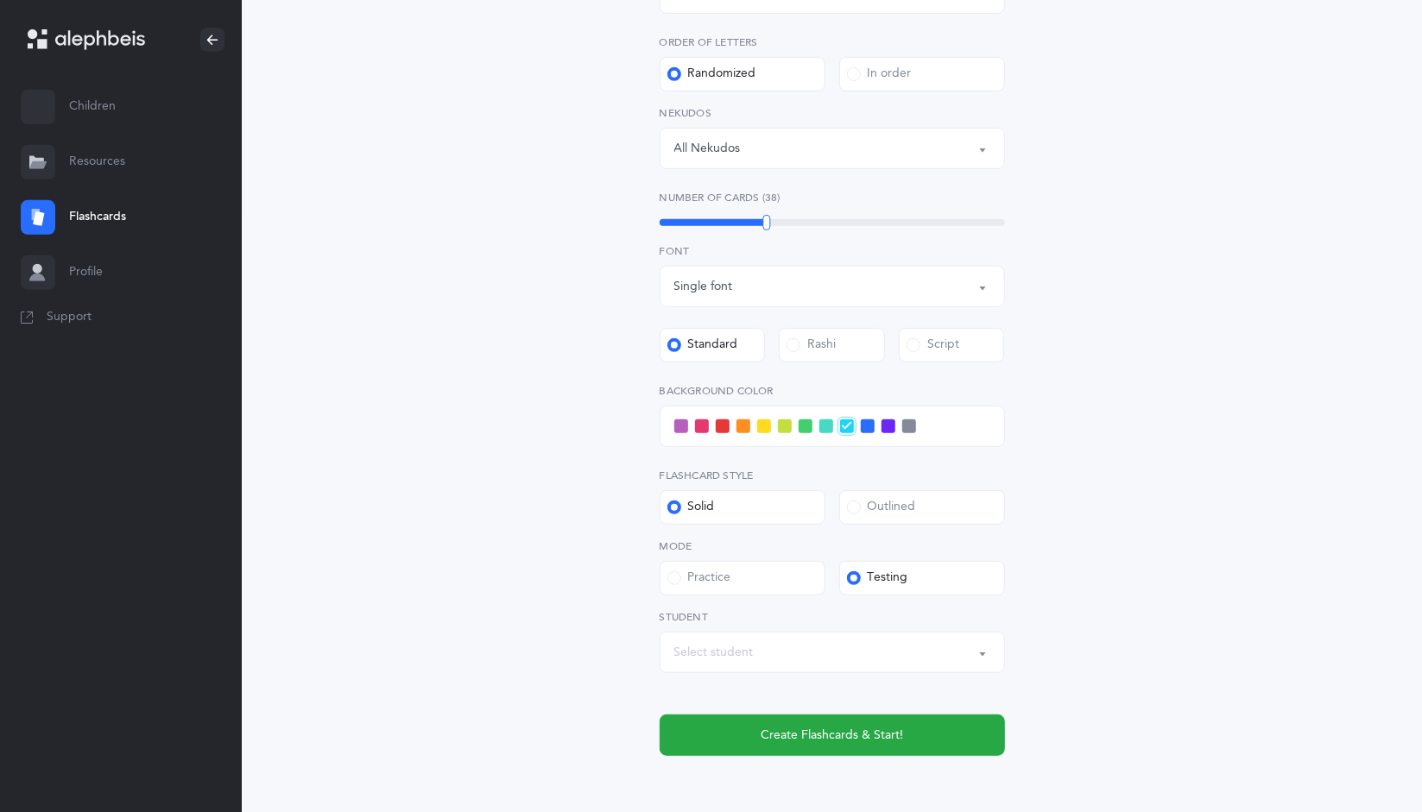
click at [865, 659] on div "Select student" at bounding box center [832, 652] width 316 height 29
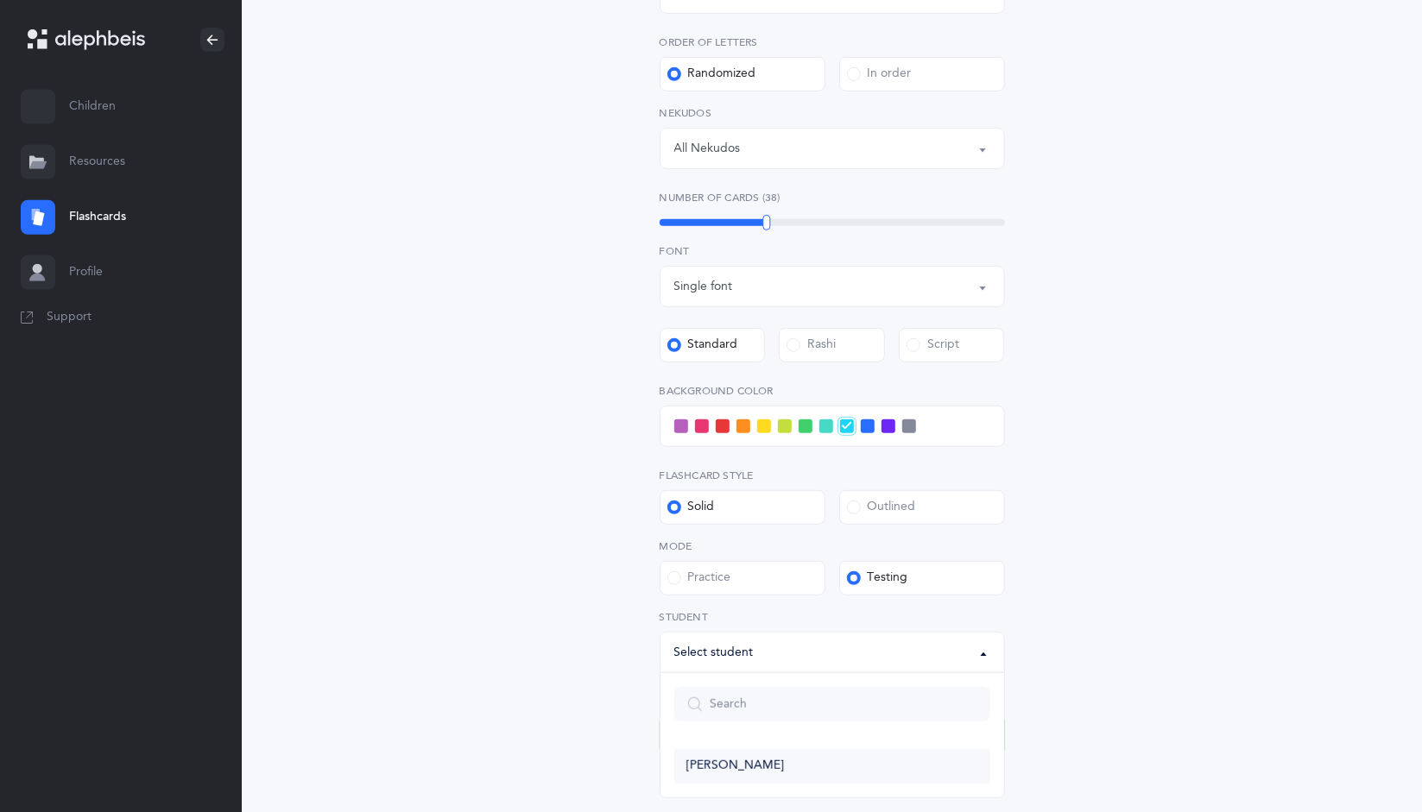
click at [744, 759] on span "[PERSON_NAME]" at bounding box center [735, 767] width 98 height 16
select select "14344"
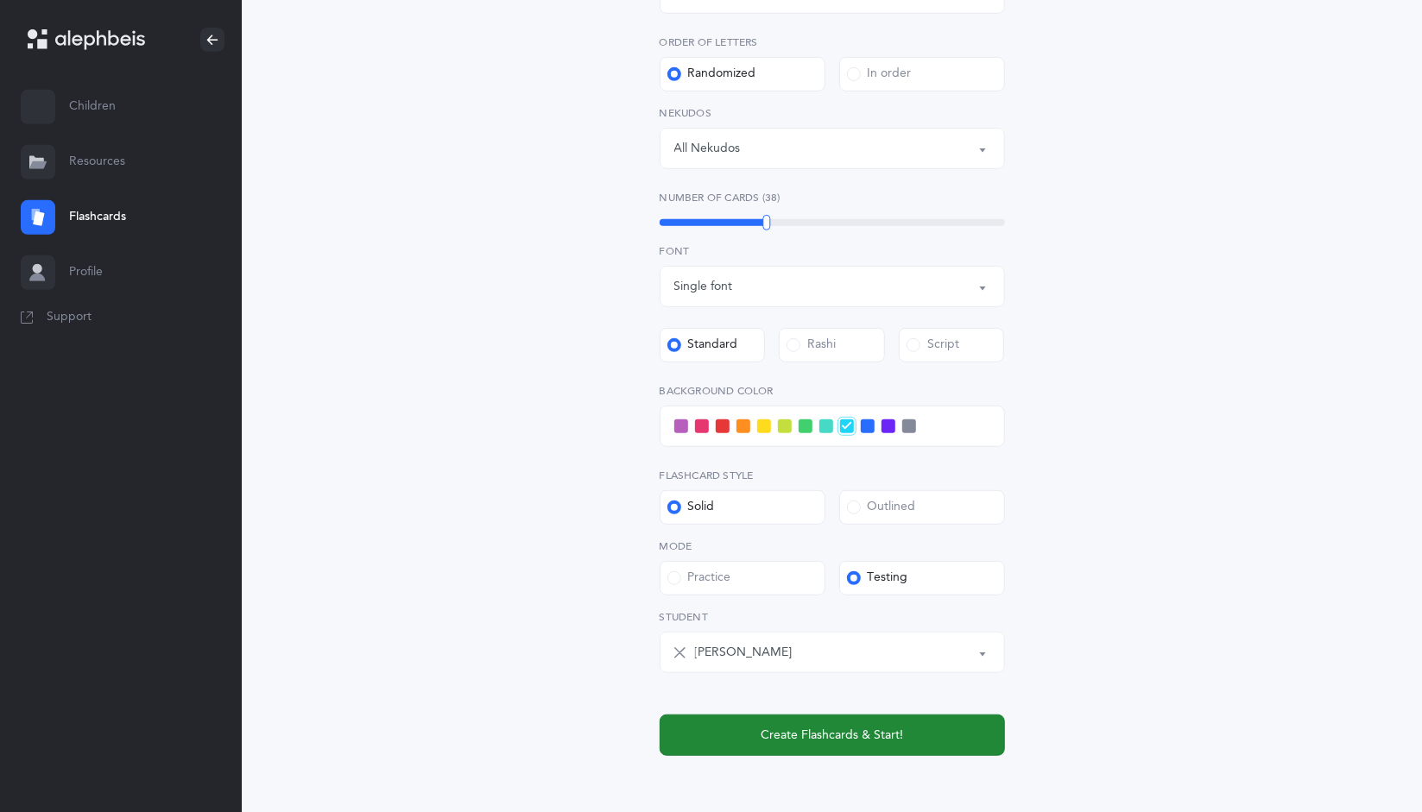
click at [764, 739] on span "Create Flashcards & Start!" at bounding box center [831, 736] width 142 height 18
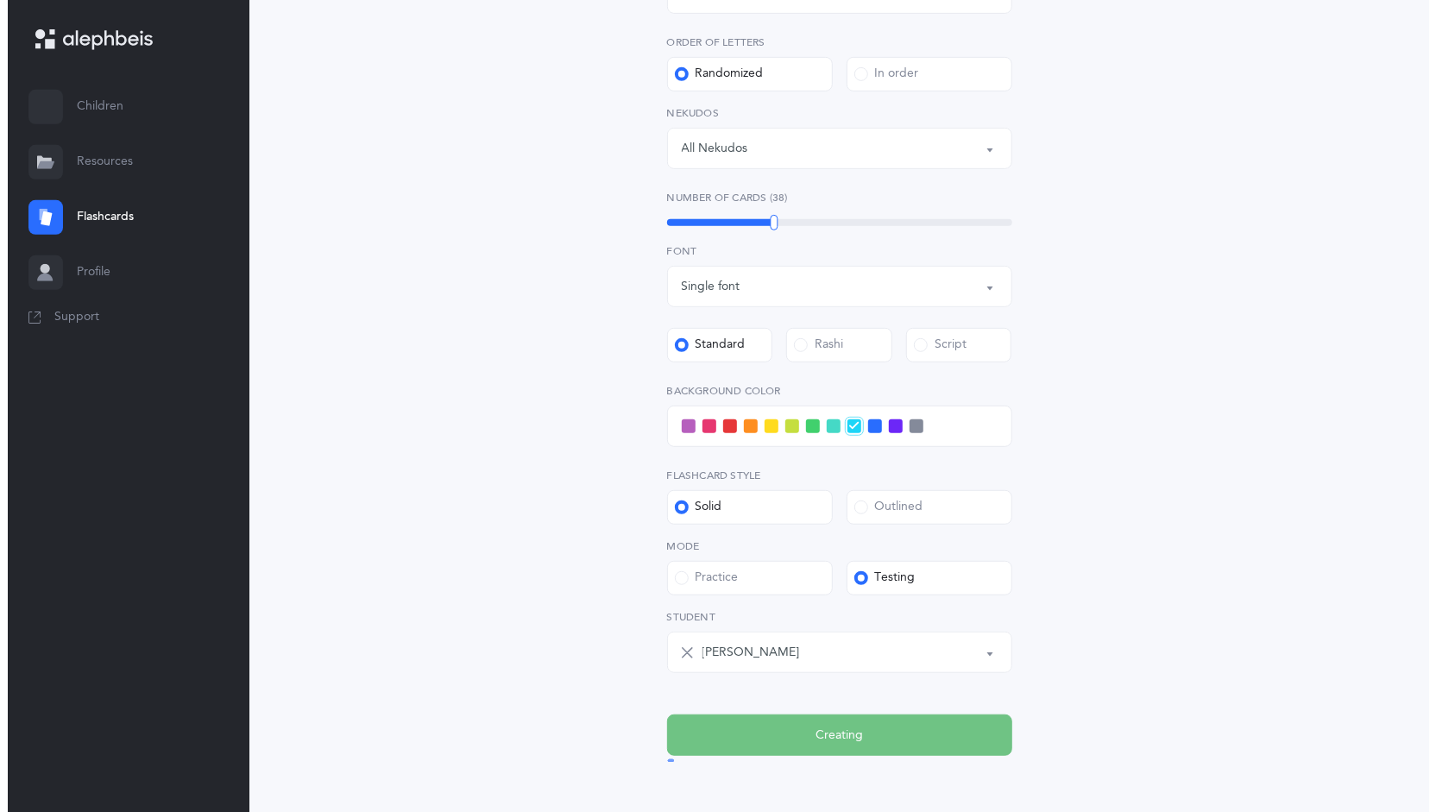
scroll to position [0, 0]
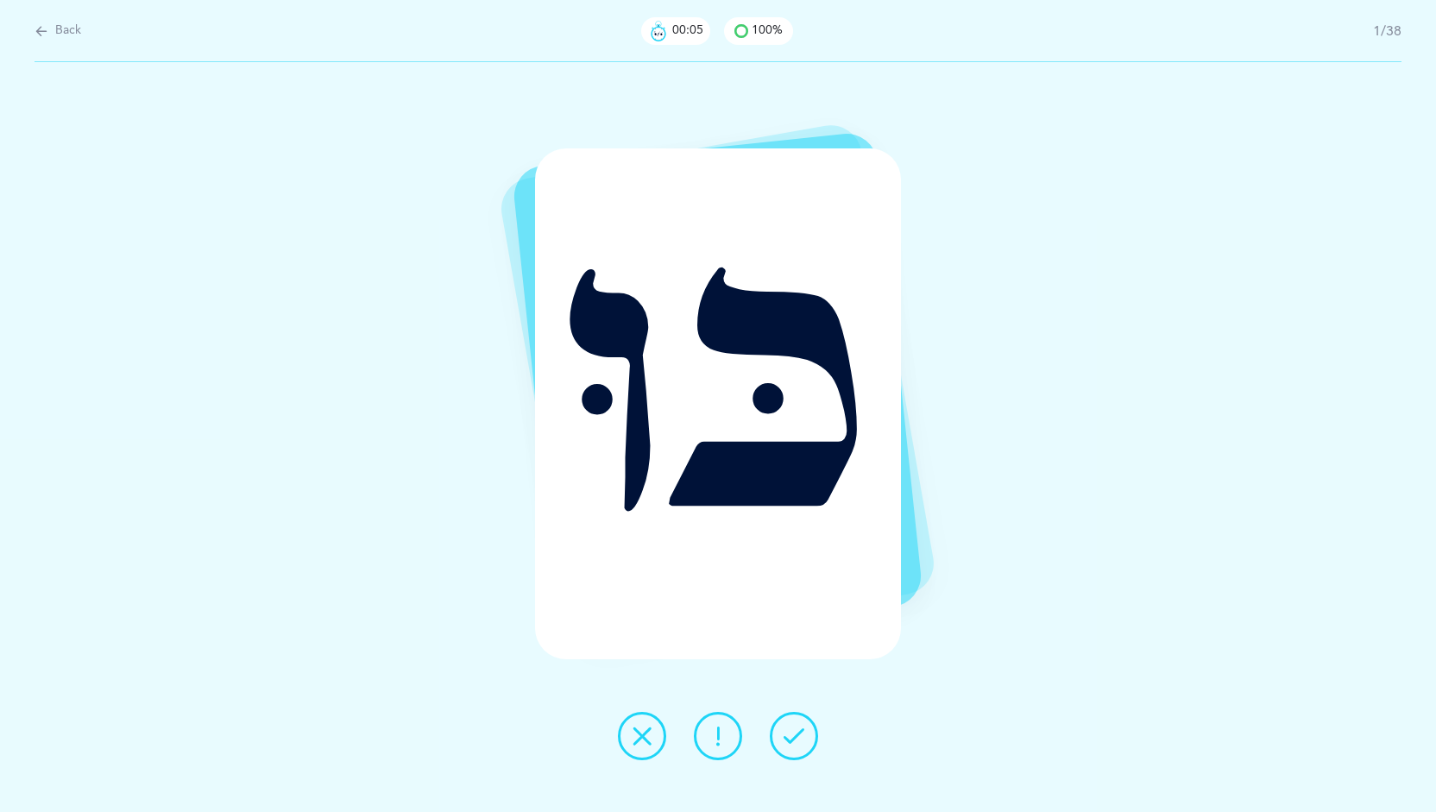
click at [815, 738] on button at bounding box center [794, 736] width 48 height 48
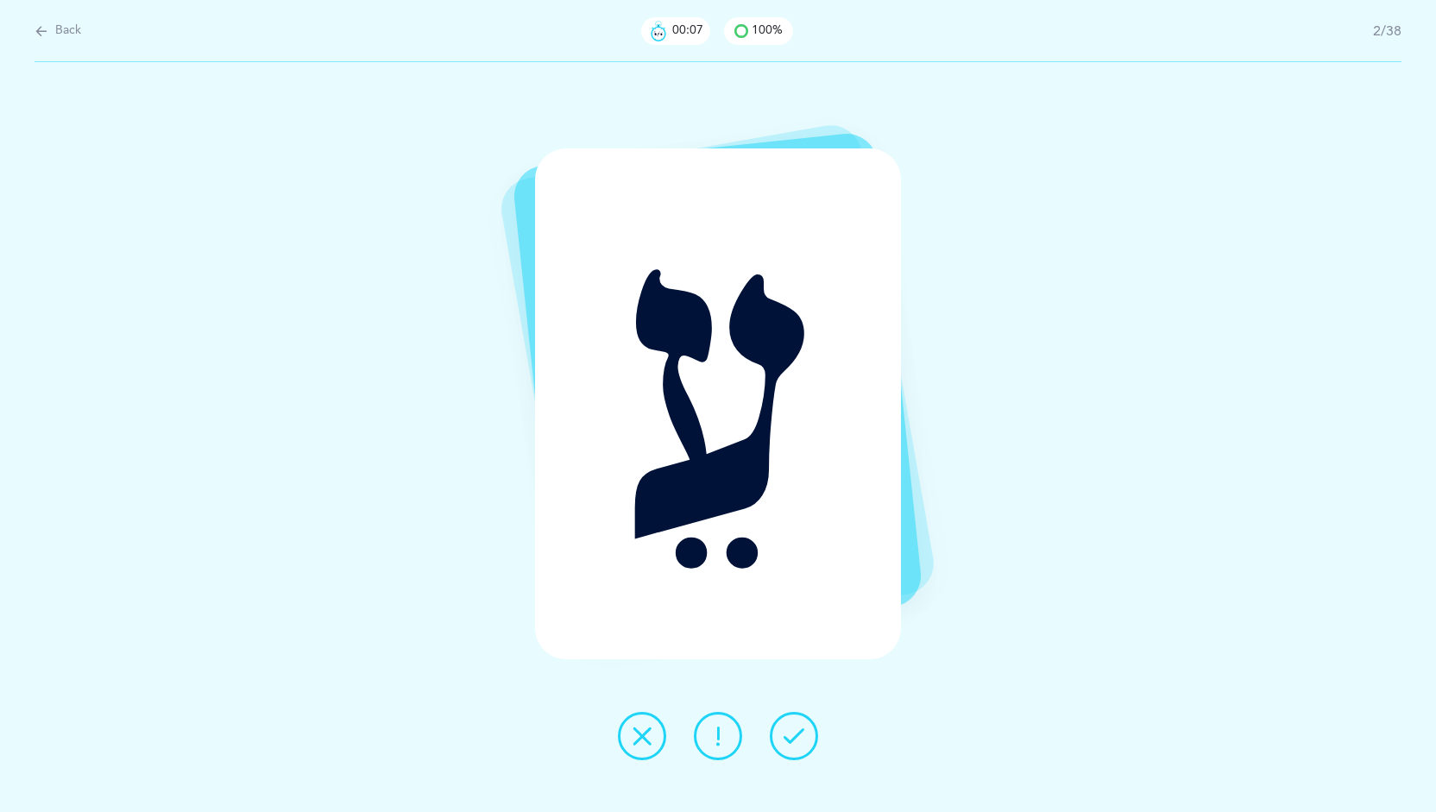
click at [815, 738] on button at bounding box center [794, 736] width 48 height 48
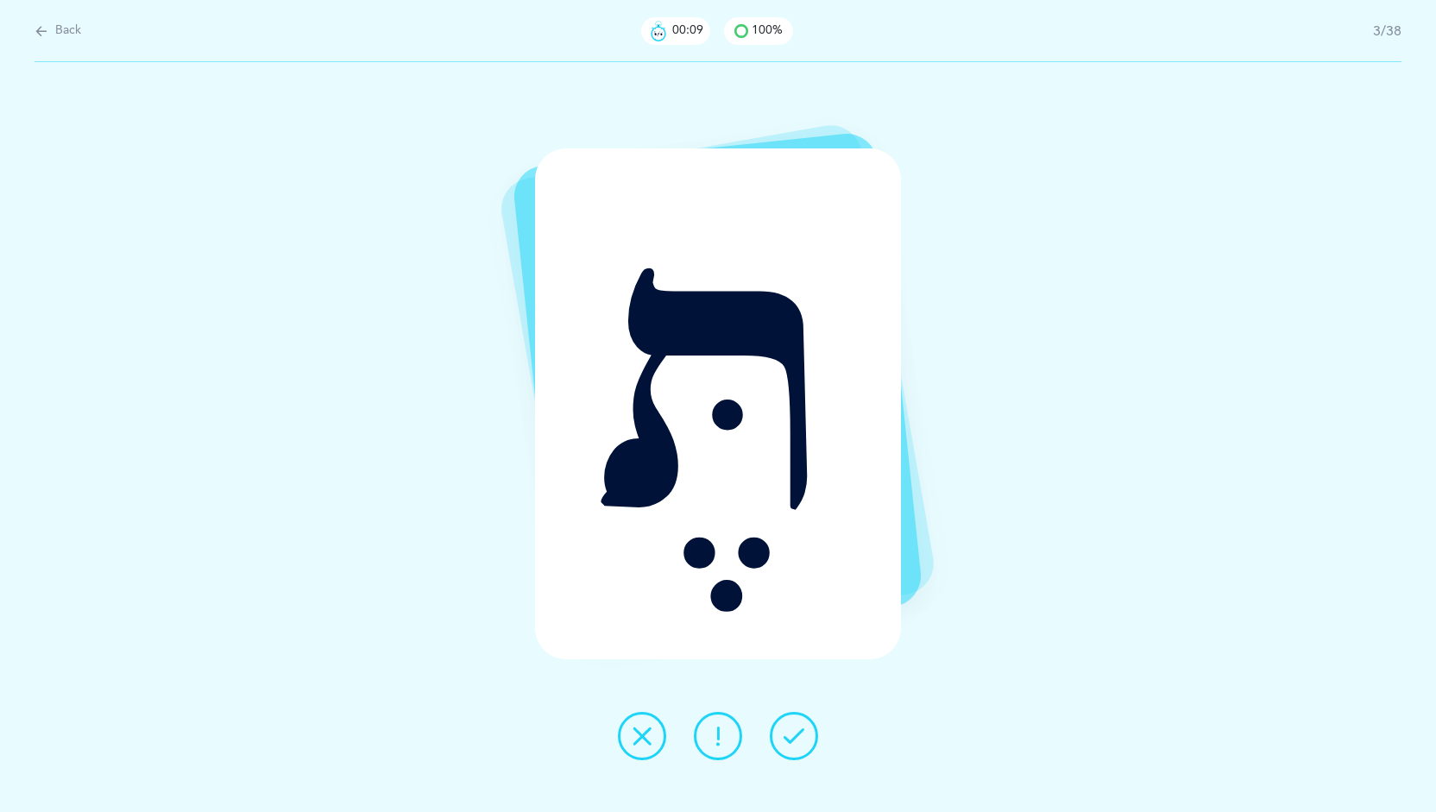
click at [815, 738] on button at bounding box center [794, 736] width 48 height 48
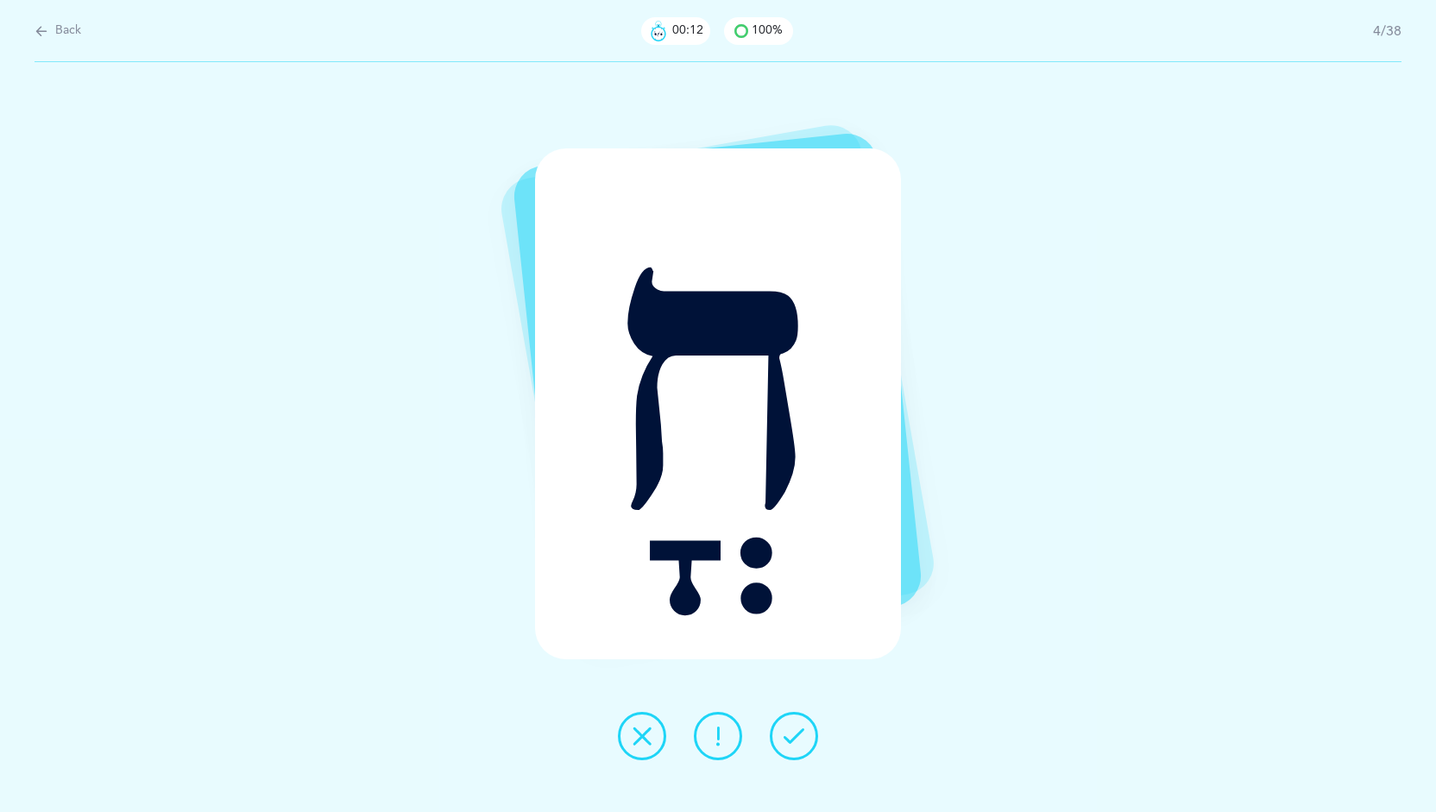
click at [815, 738] on button at bounding box center [794, 736] width 48 height 48
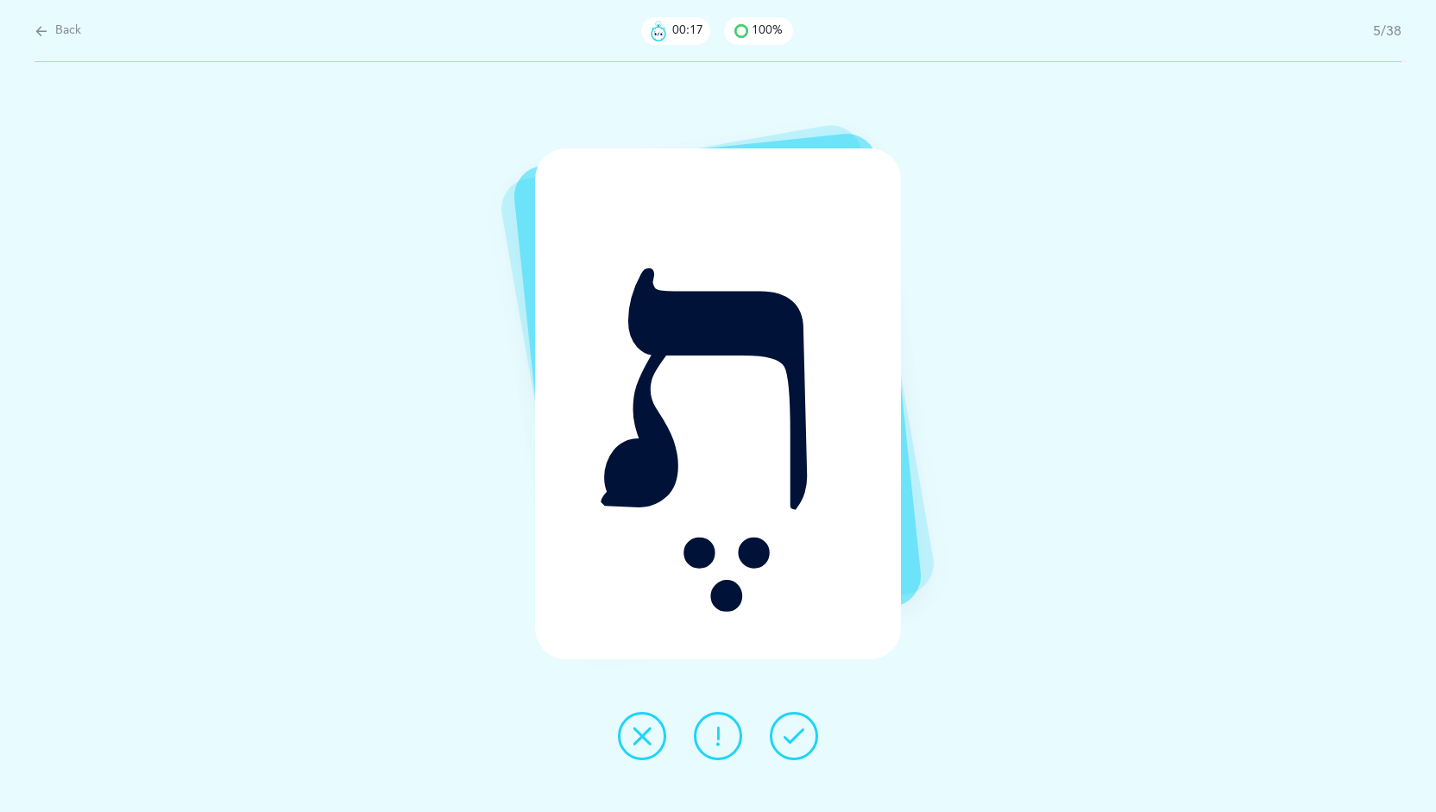
click at [798, 729] on icon at bounding box center [794, 736] width 21 height 21
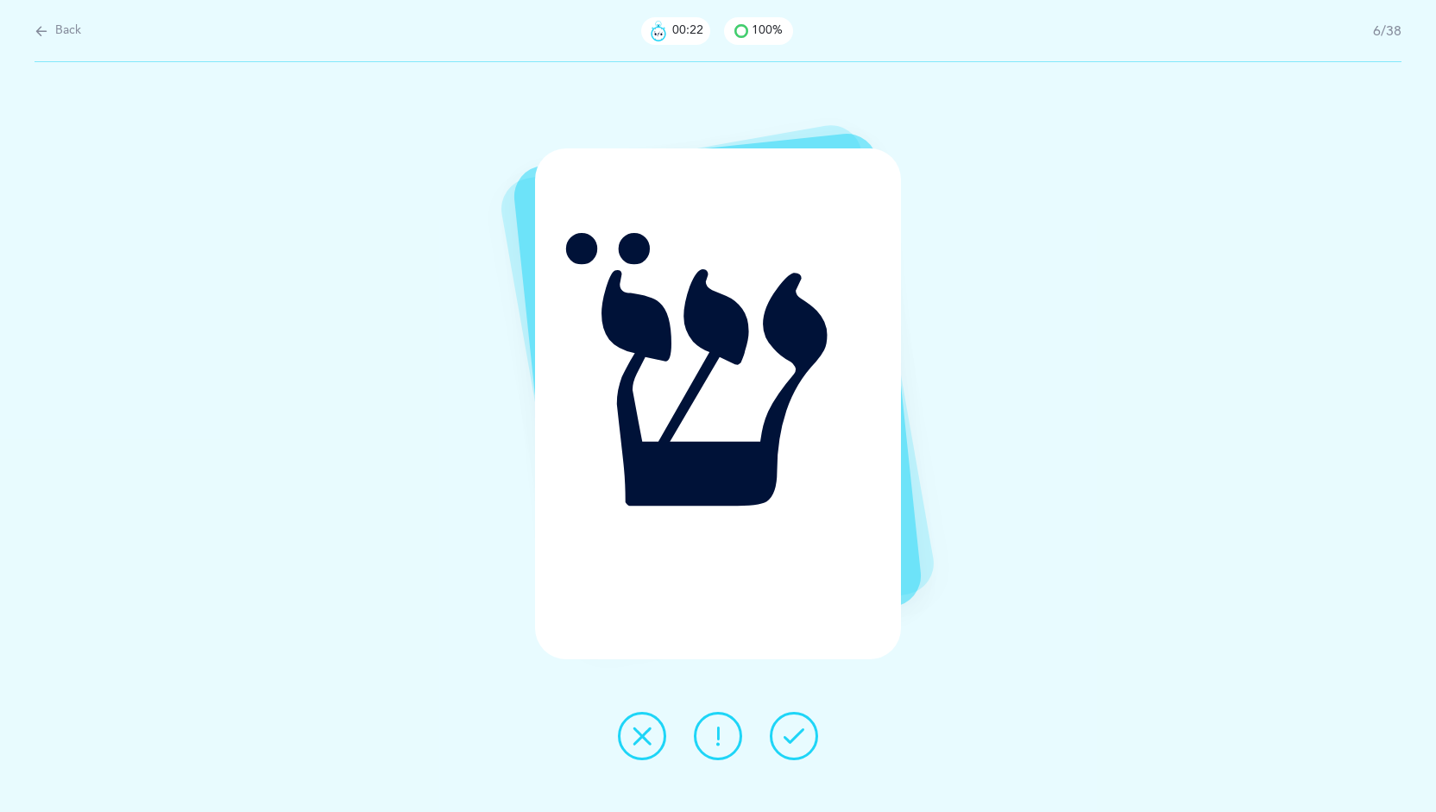
click at [798, 729] on icon at bounding box center [794, 736] width 21 height 21
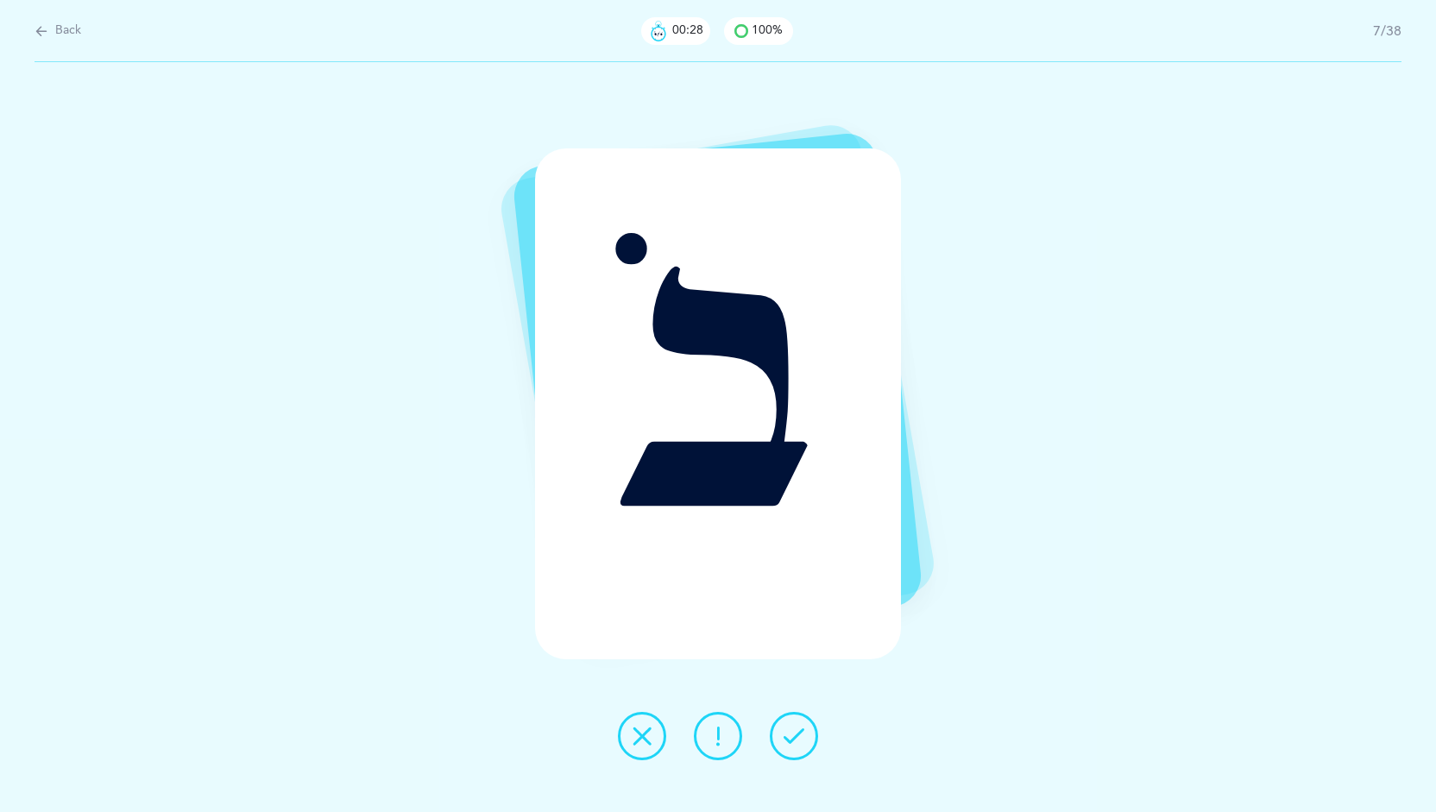
click at [798, 729] on icon at bounding box center [794, 736] width 21 height 21
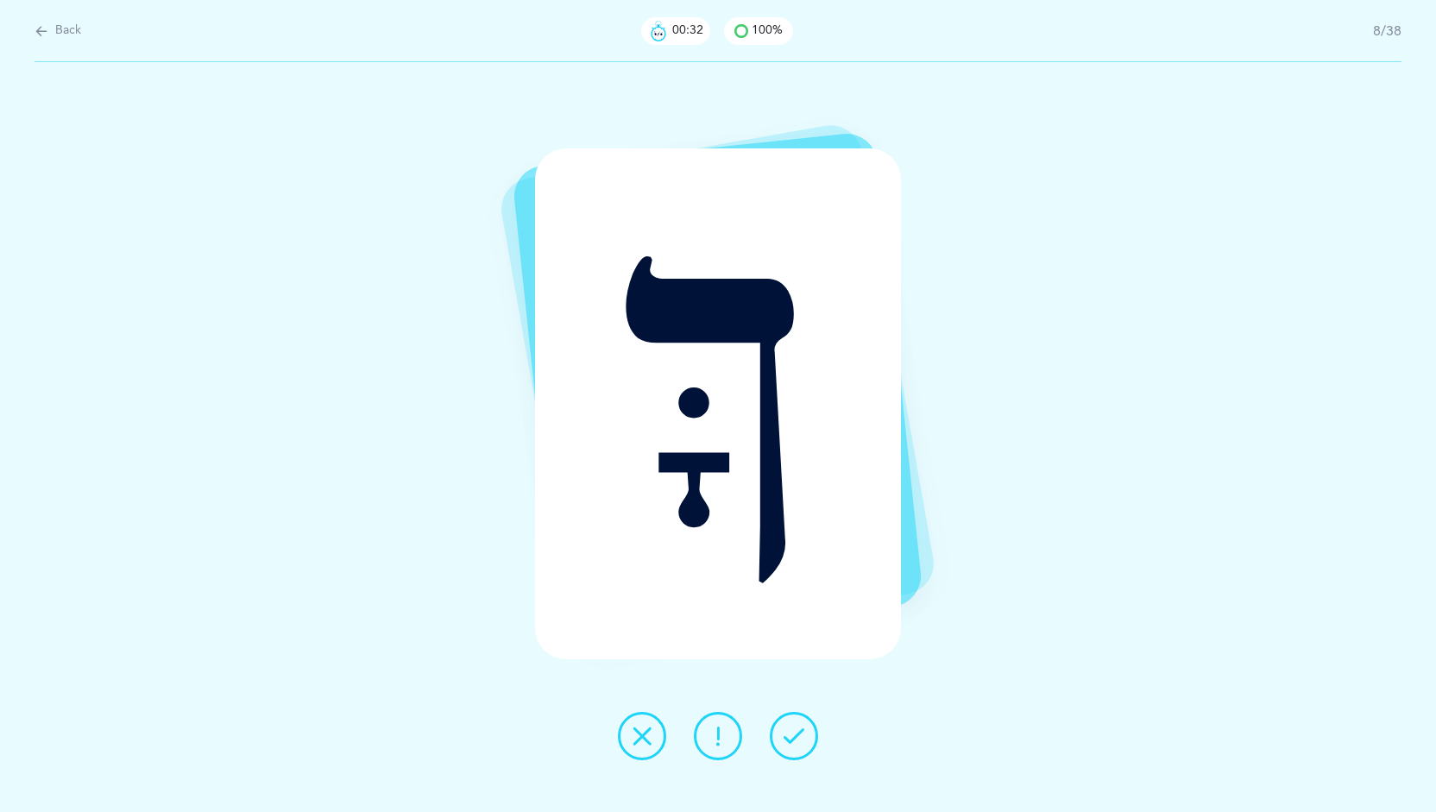
click at [798, 729] on icon at bounding box center [794, 736] width 21 height 21
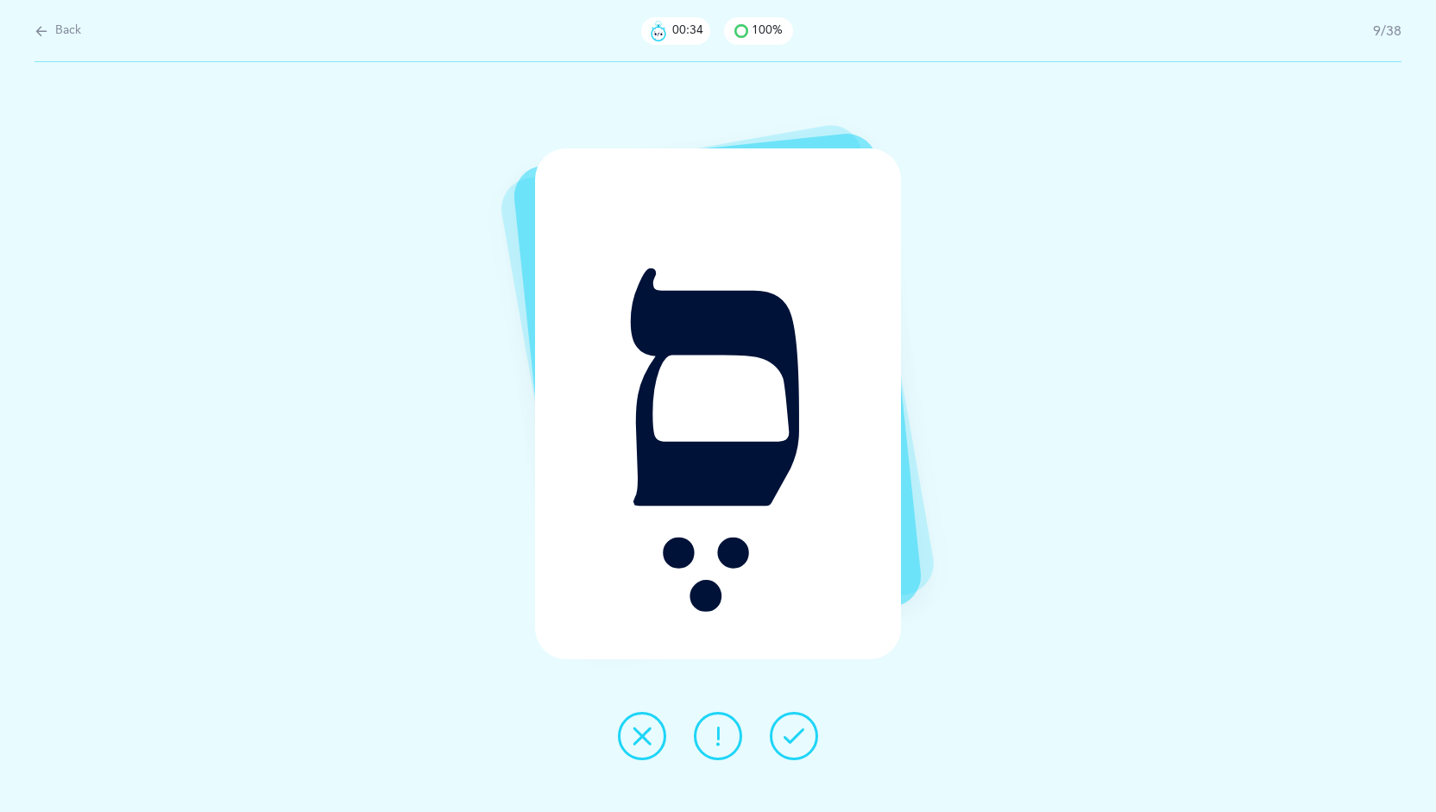
click at [798, 729] on icon at bounding box center [794, 736] width 21 height 21
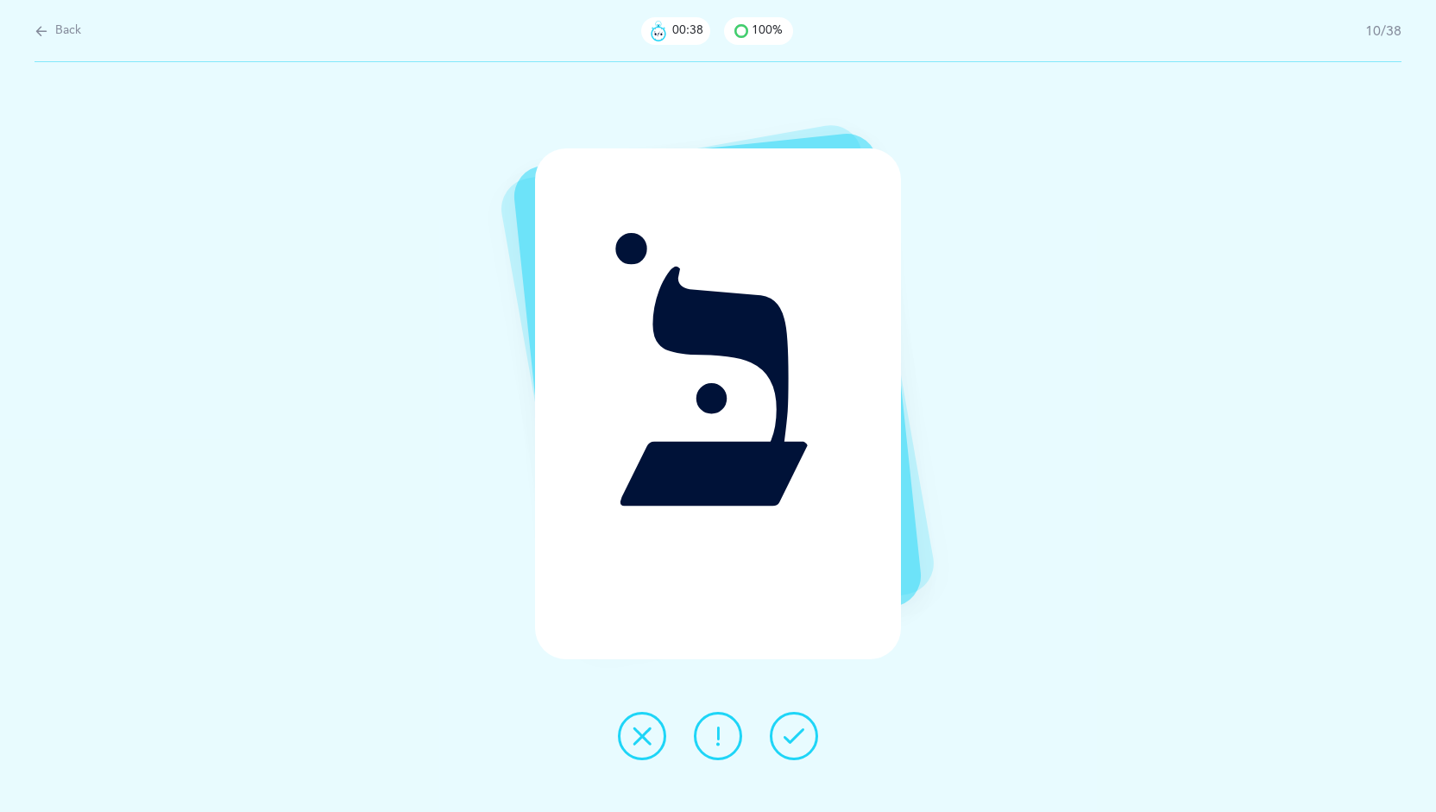
click at [798, 729] on icon at bounding box center [794, 736] width 21 height 21
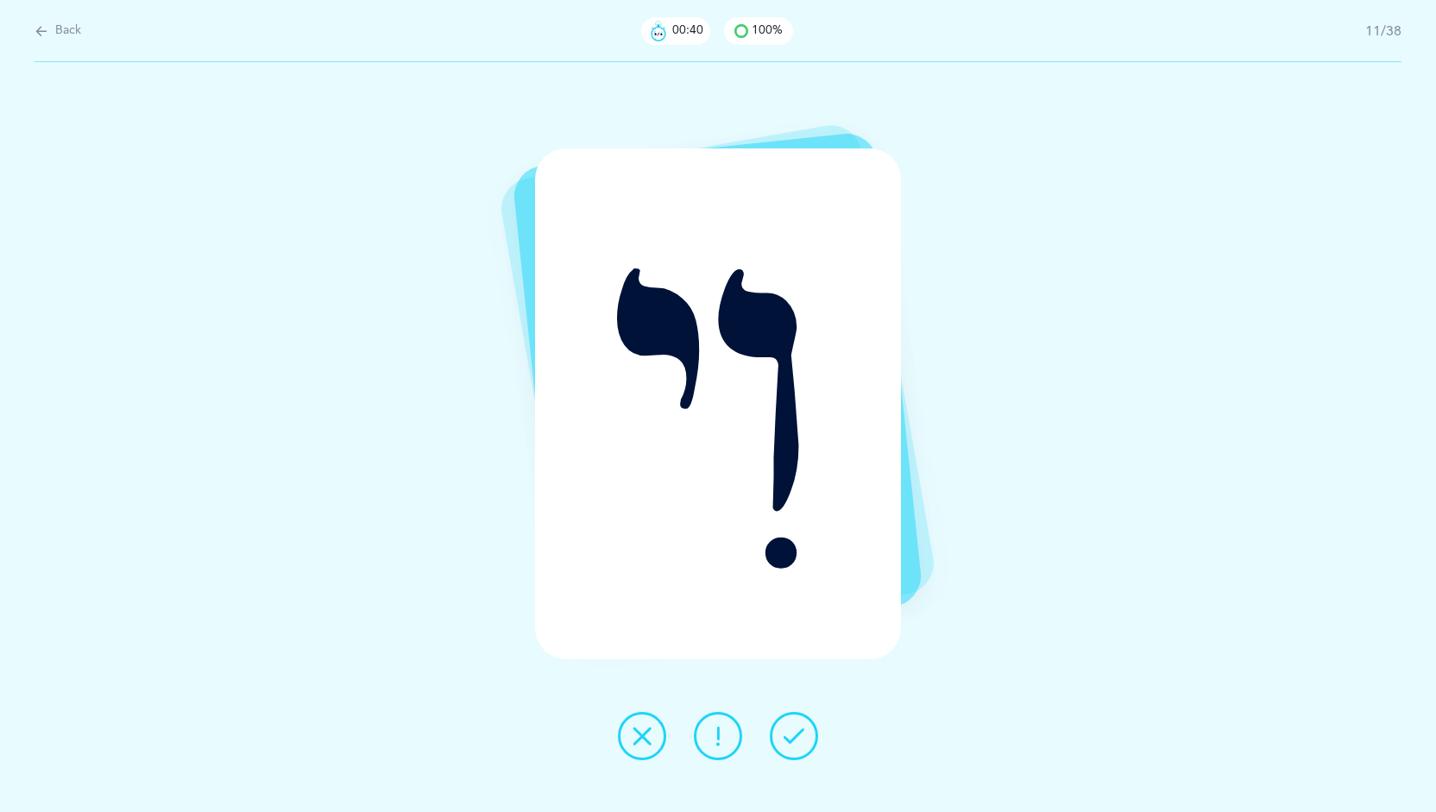
click at [798, 729] on icon at bounding box center [794, 736] width 21 height 21
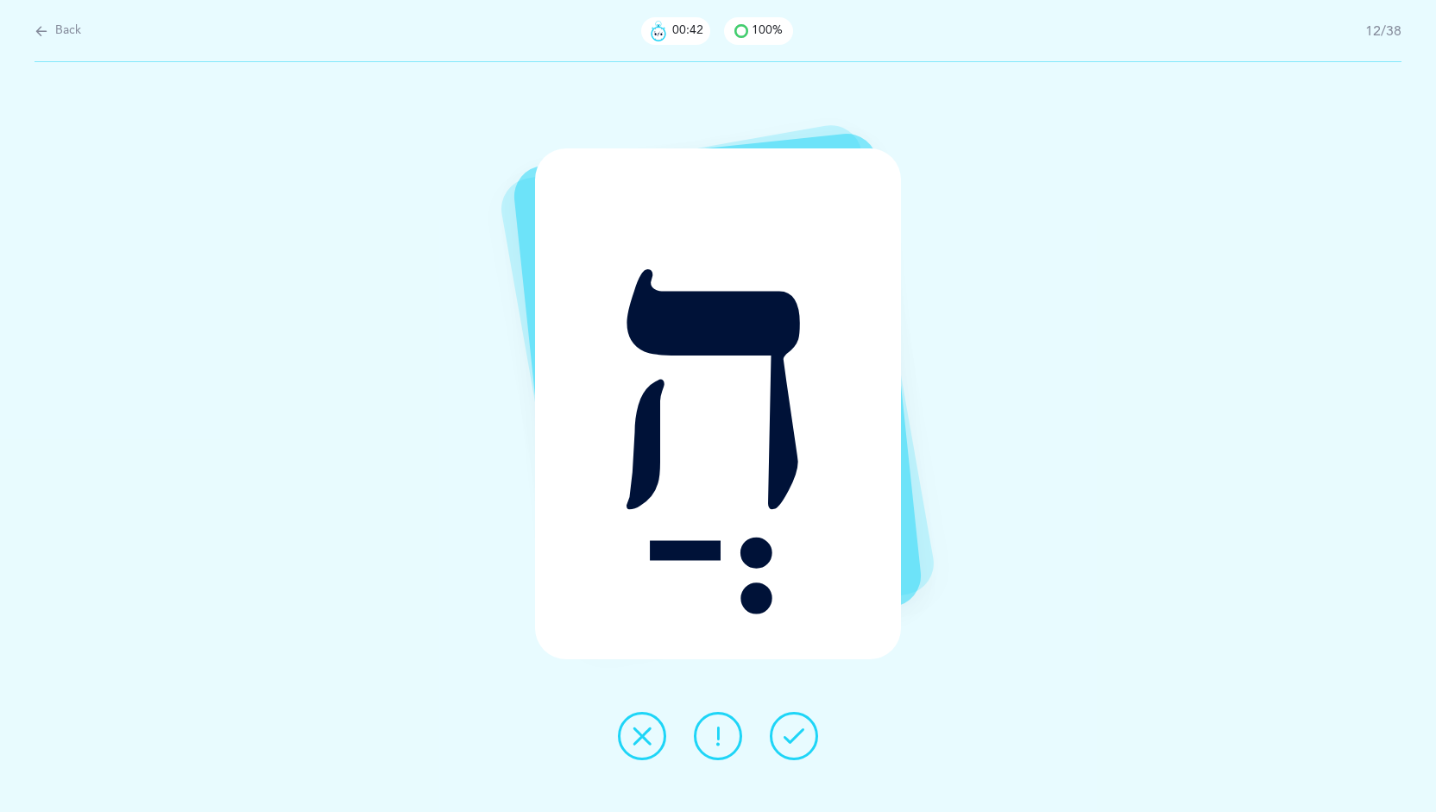
click at [798, 729] on icon at bounding box center [794, 736] width 21 height 21
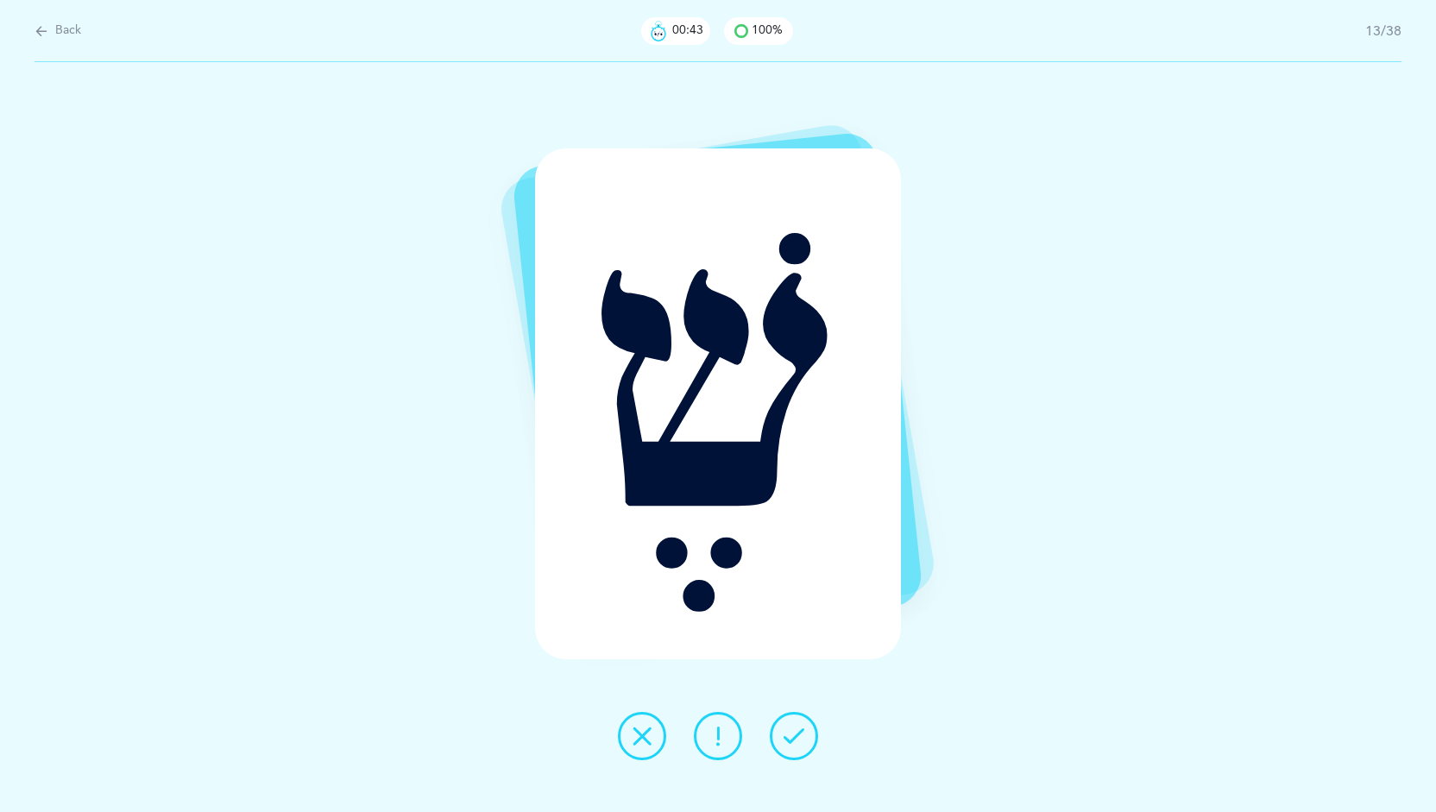
click at [798, 729] on icon at bounding box center [794, 736] width 21 height 21
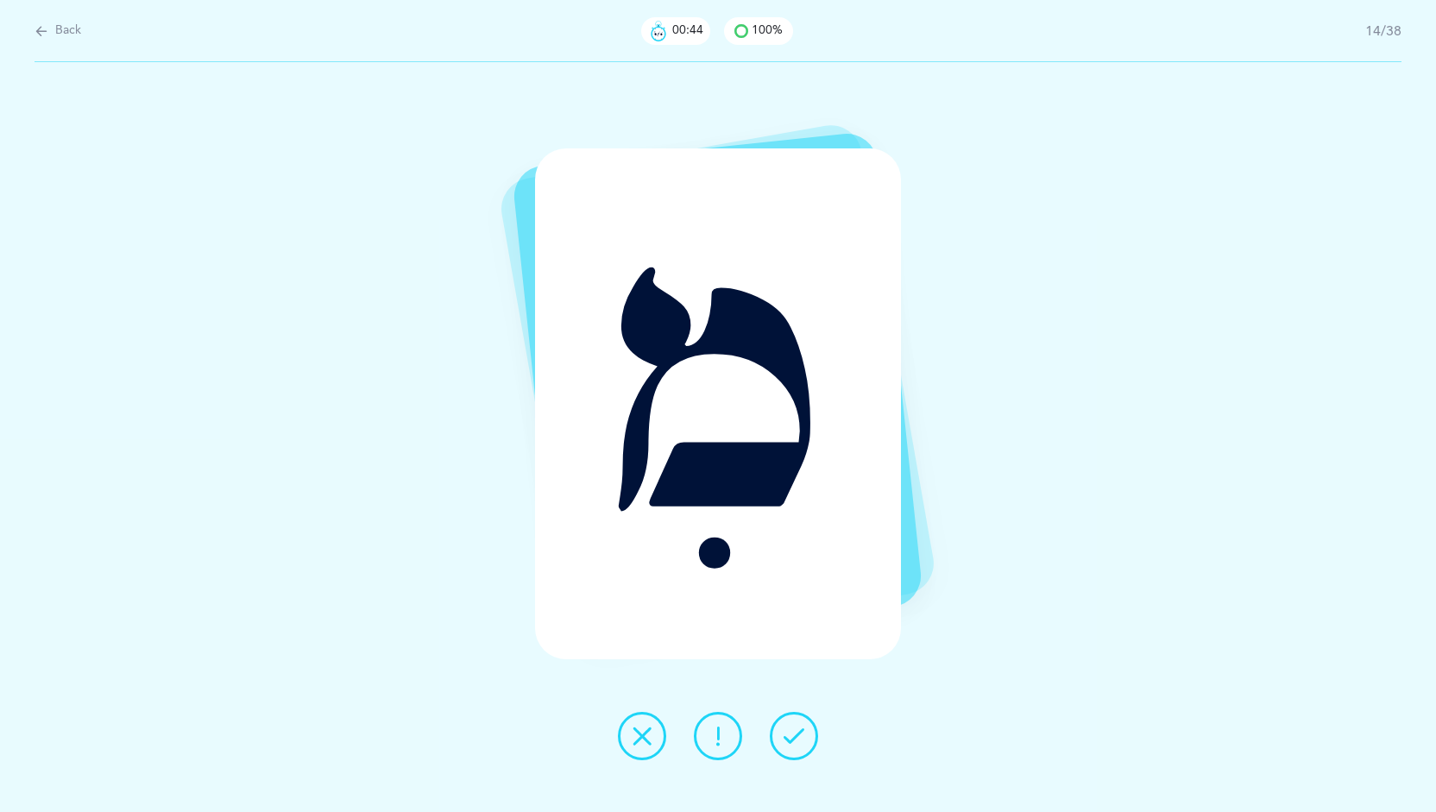
click at [798, 729] on icon at bounding box center [794, 736] width 21 height 21
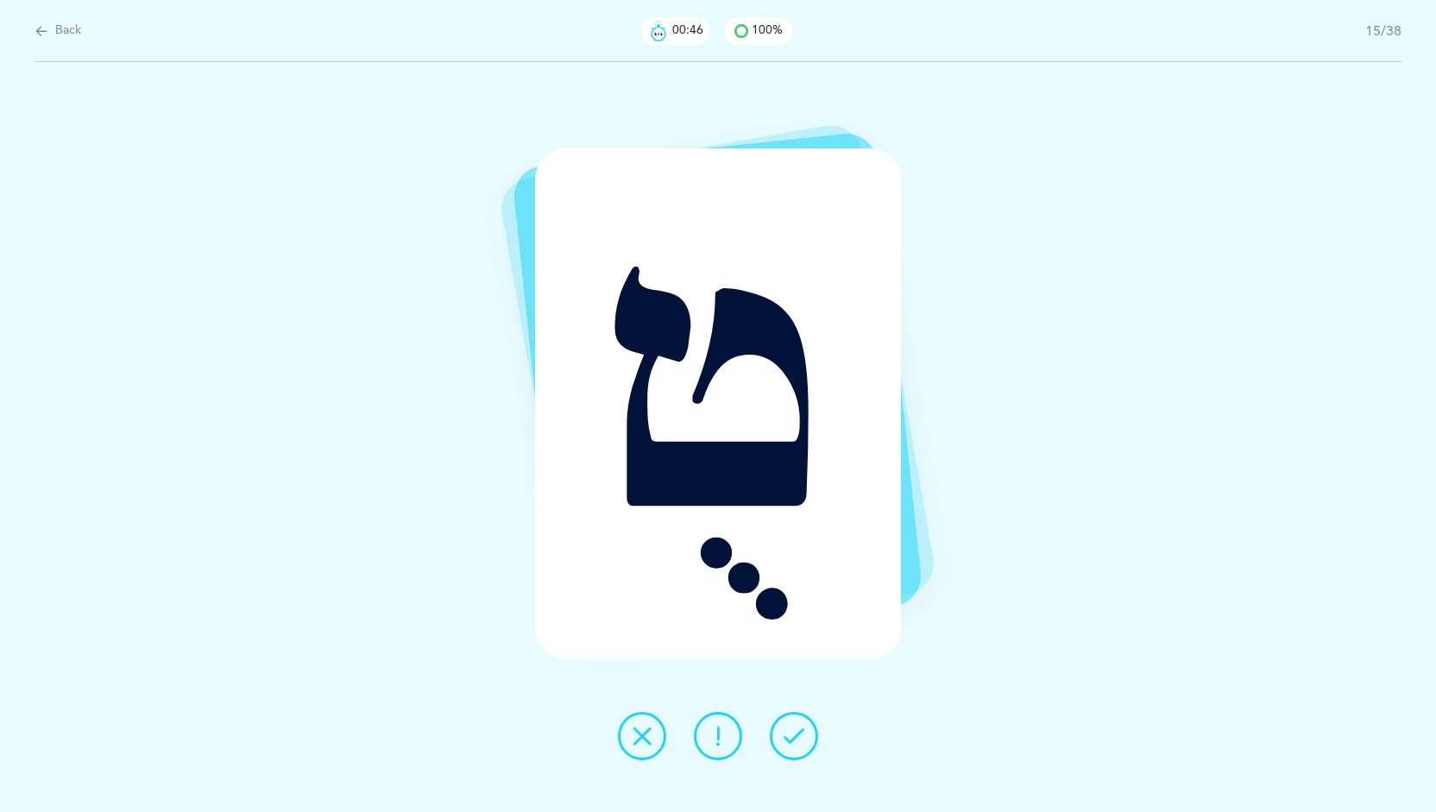
click at [798, 729] on icon at bounding box center [794, 736] width 21 height 21
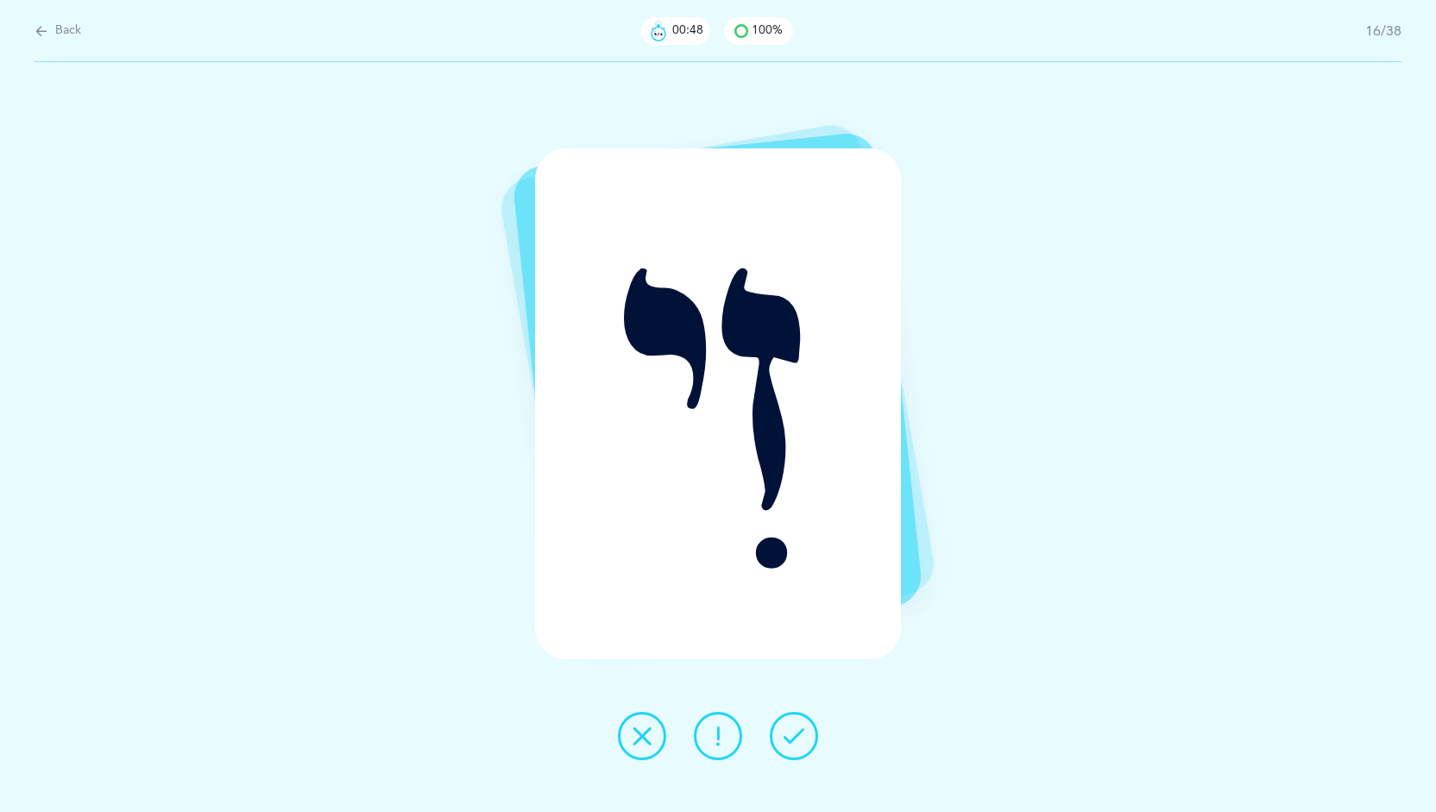
click at [798, 729] on icon at bounding box center [794, 736] width 21 height 21
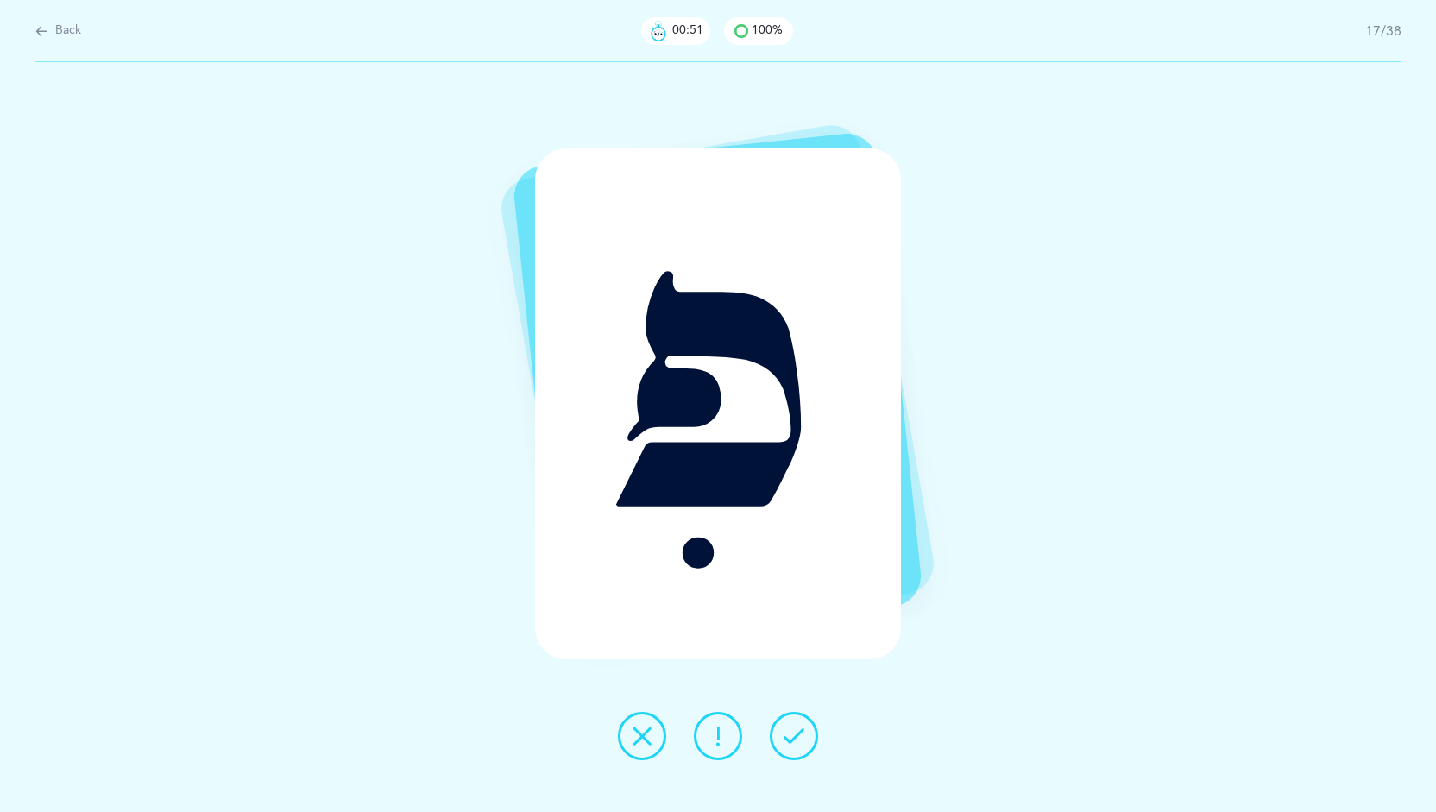
click at [798, 729] on icon at bounding box center [794, 736] width 21 height 21
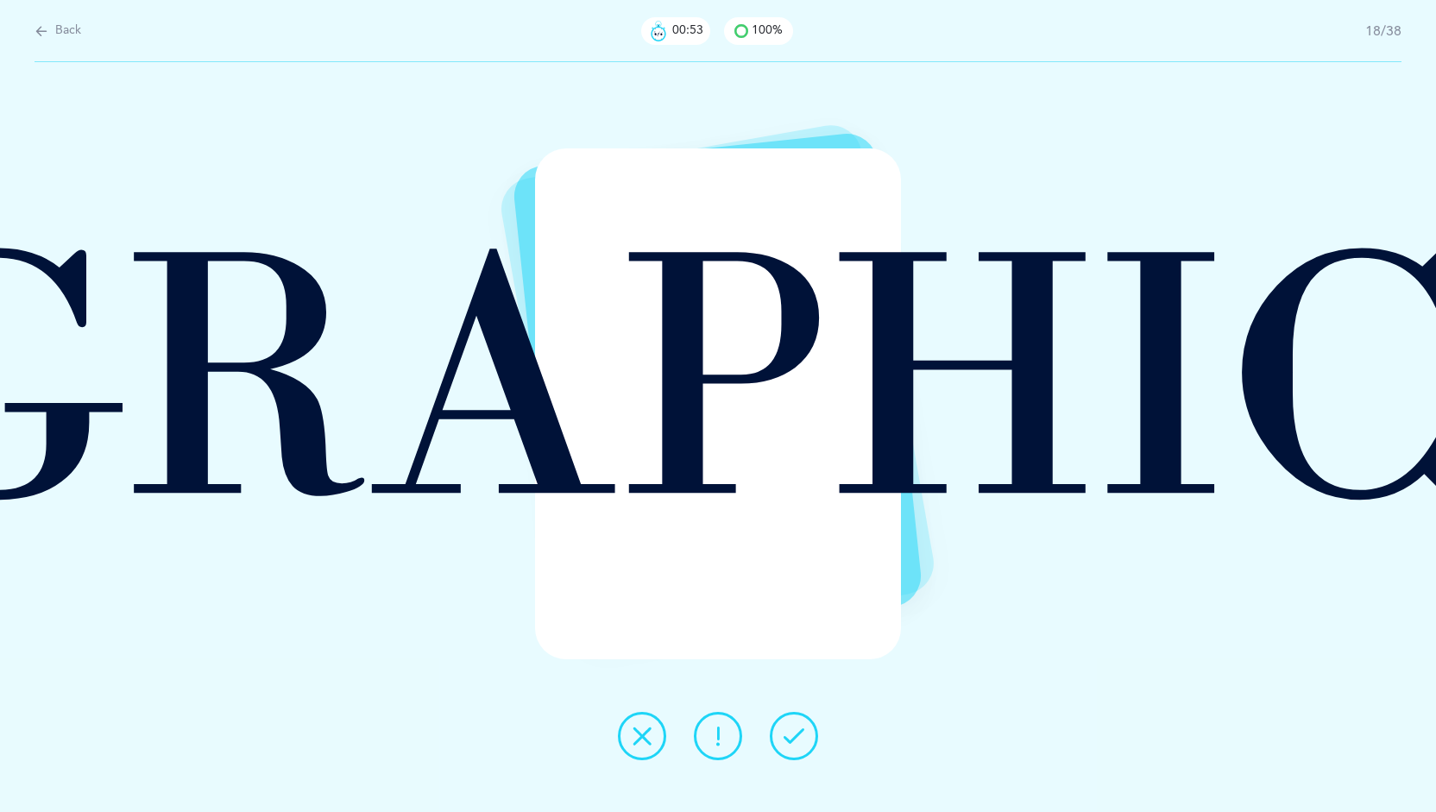
click at [798, 729] on icon at bounding box center [794, 736] width 21 height 21
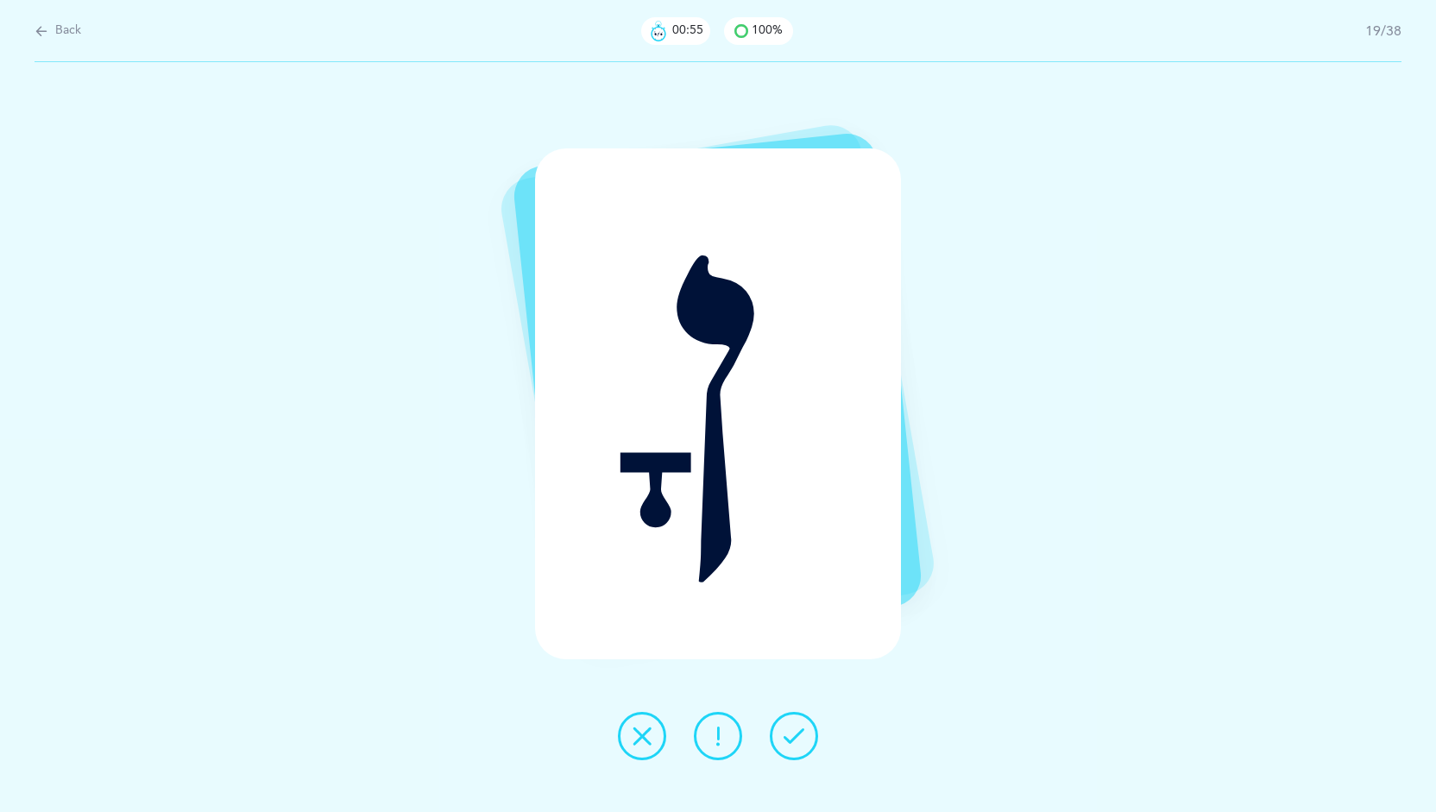
click at [798, 729] on icon at bounding box center [794, 736] width 21 height 21
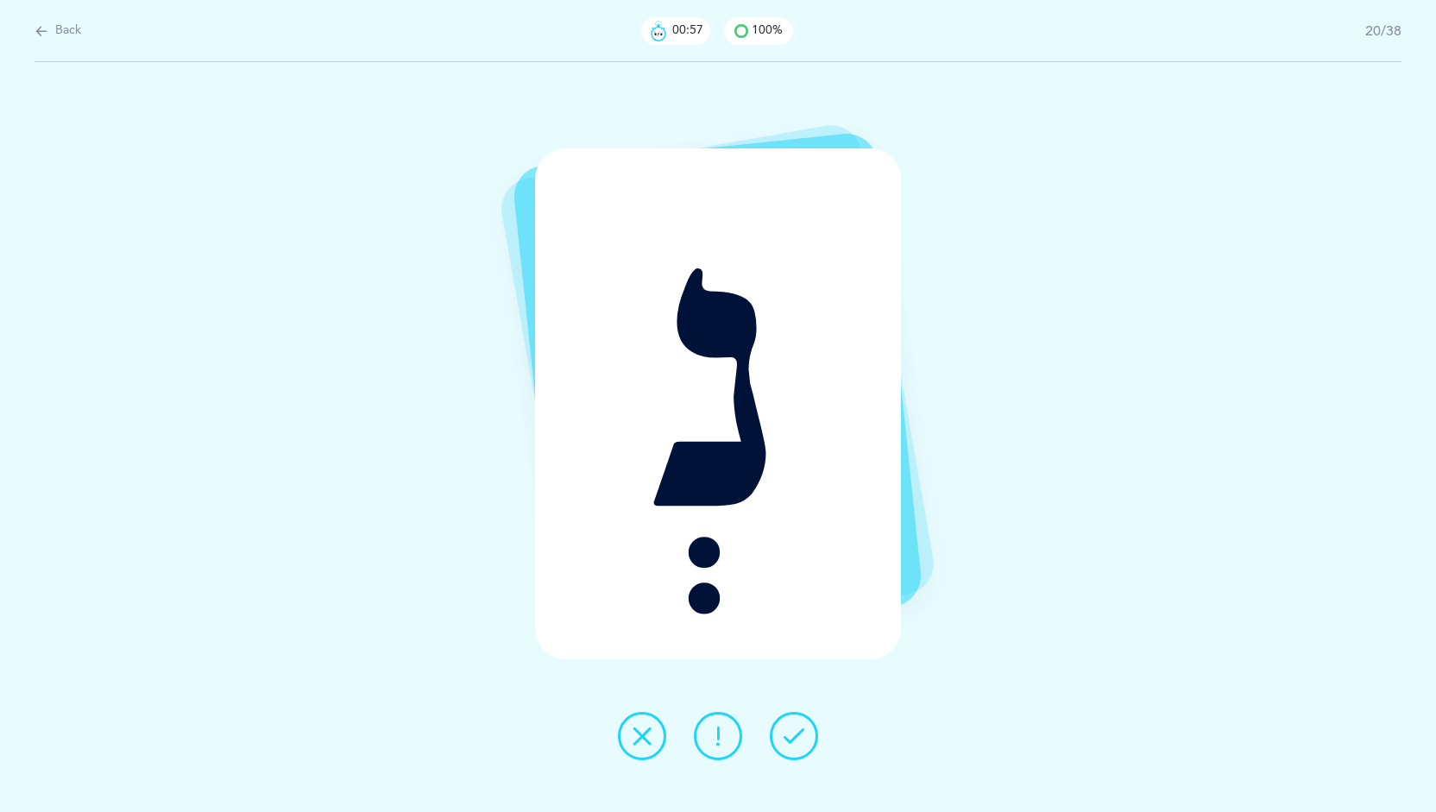
click at [798, 729] on icon at bounding box center [794, 736] width 21 height 21
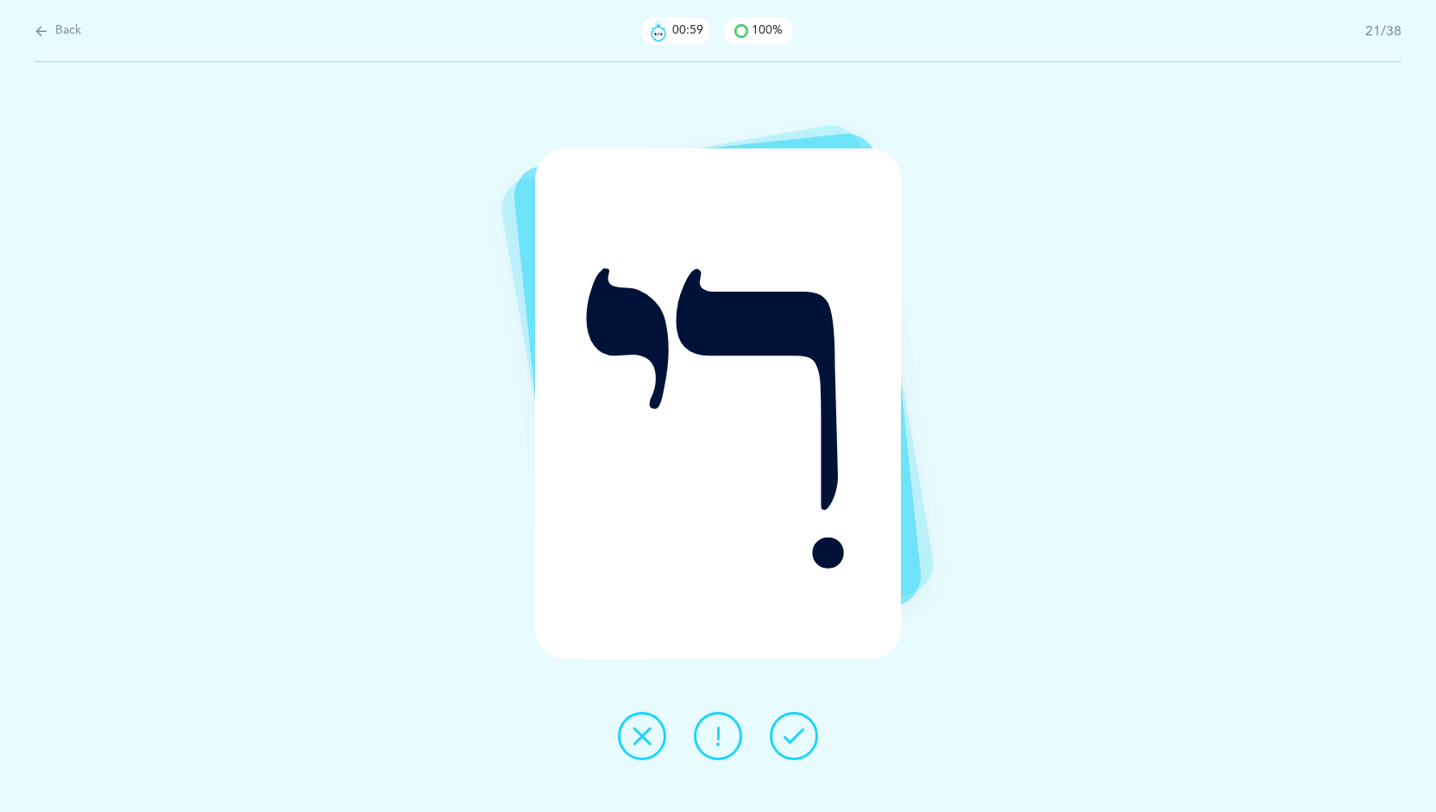
click at [798, 729] on icon at bounding box center [794, 736] width 21 height 21
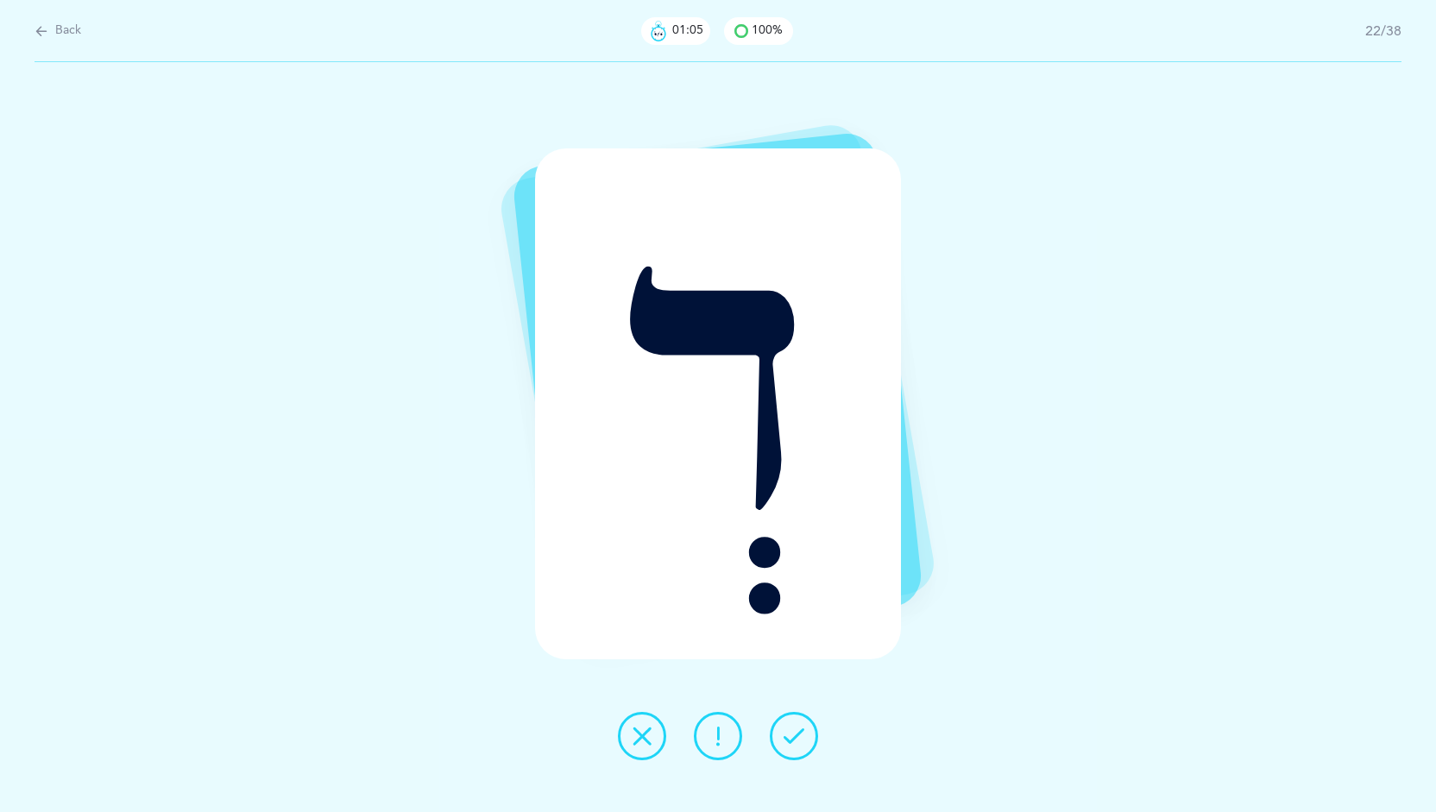
click at [798, 729] on icon at bounding box center [794, 736] width 21 height 21
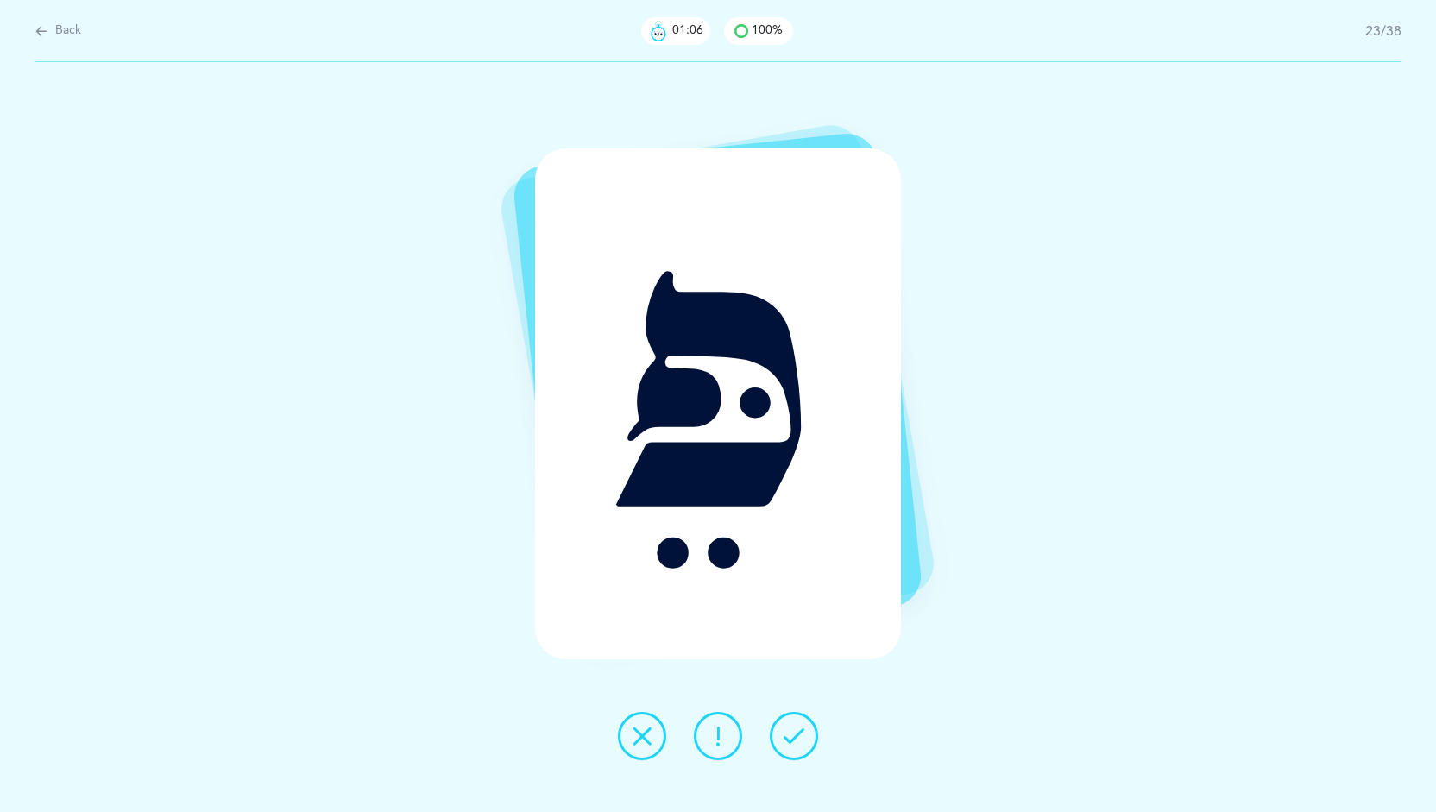
click at [798, 729] on icon at bounding box center [794, 736] width 21 height 21
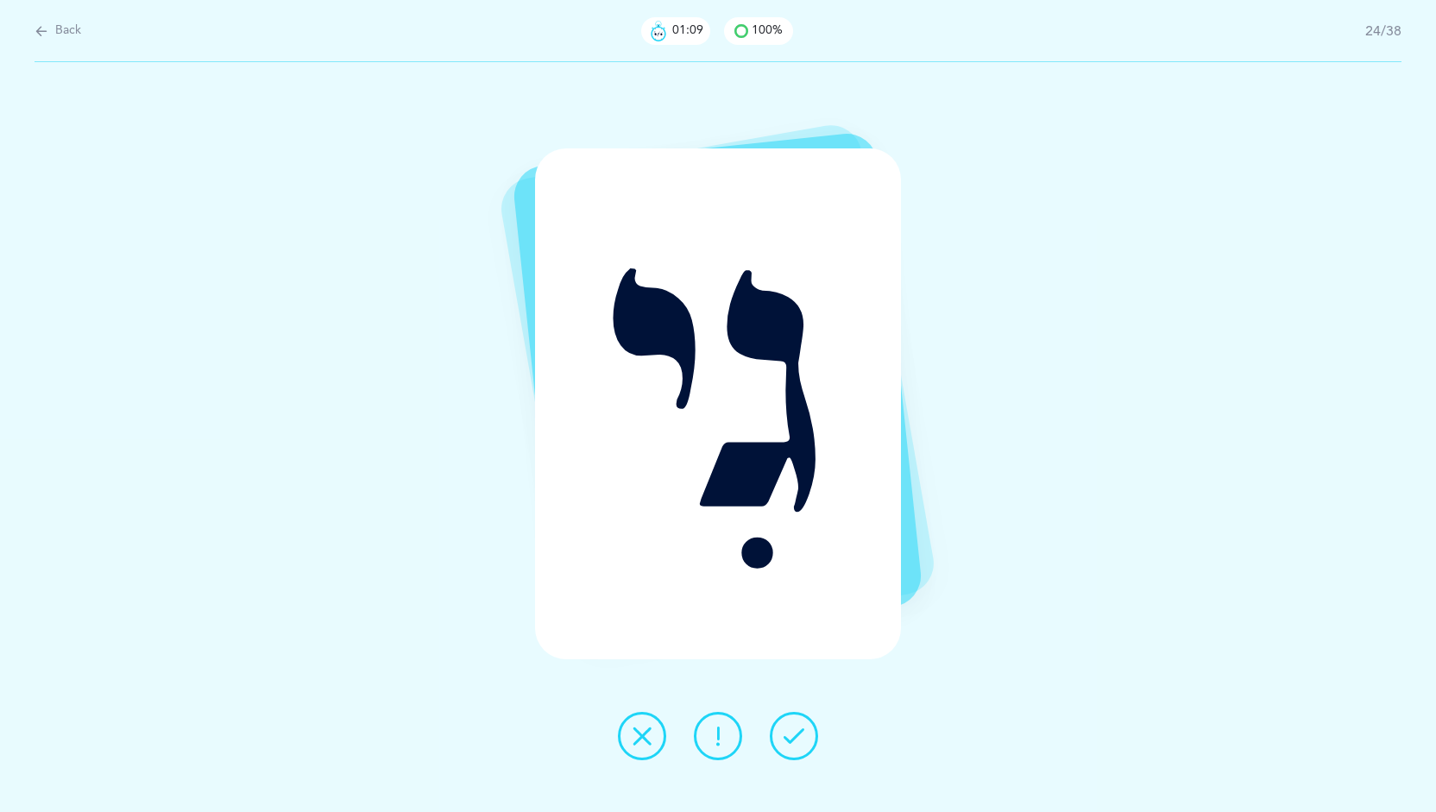
click at [798, 729] on icon at bounding box center [794, 736] width 21 height 21
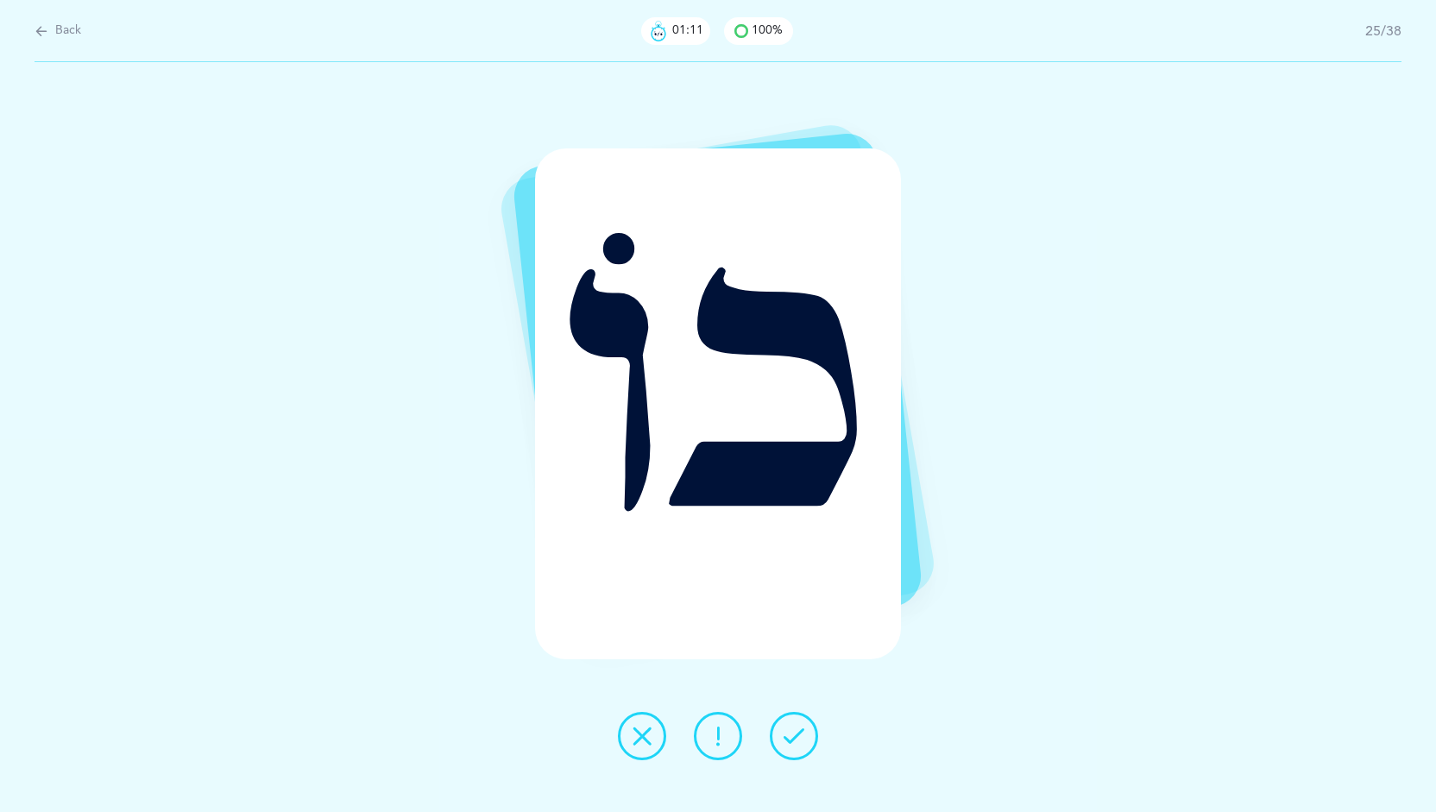
click at [798, 729] on icon at bounding box center [794, 736] width 21 height 21
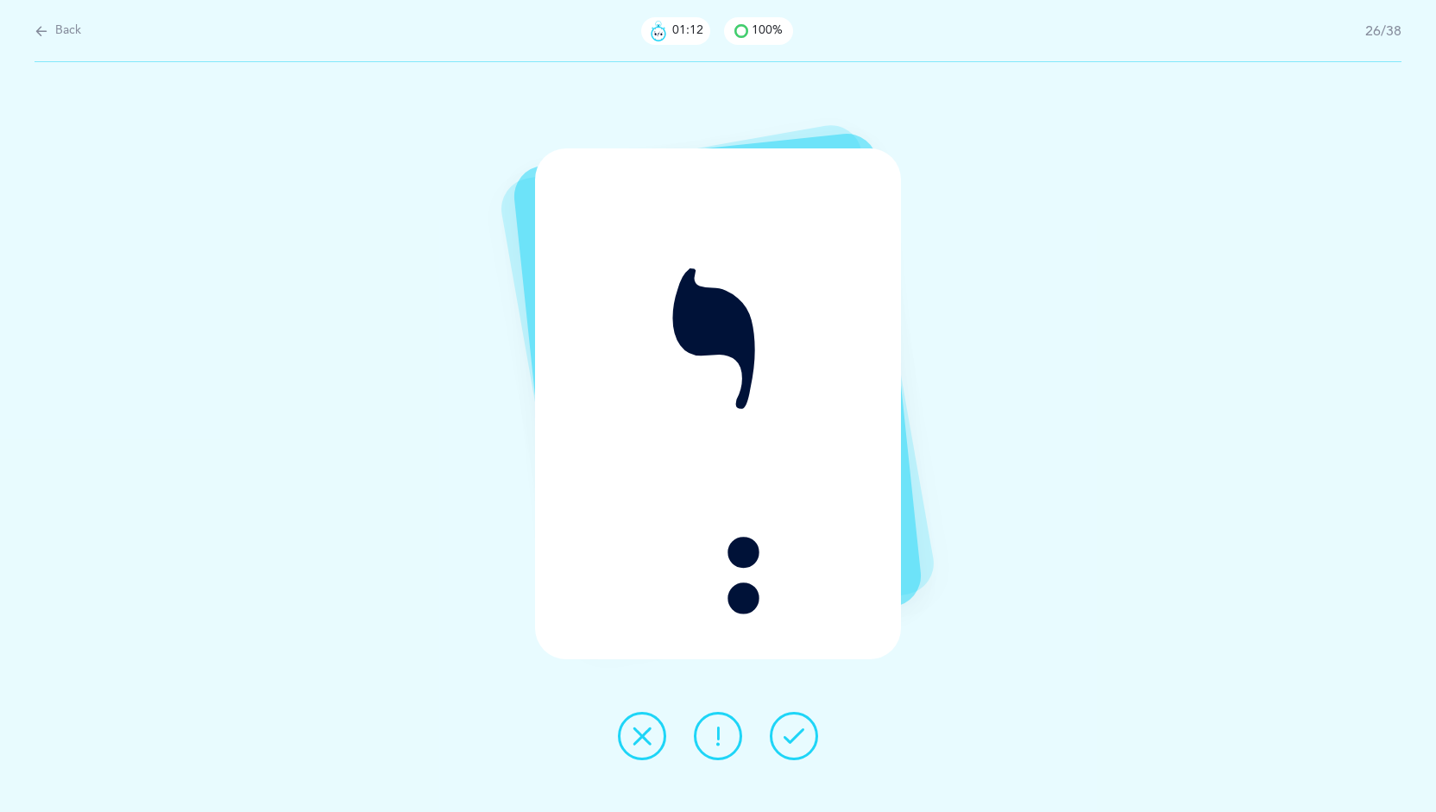
click at [798, 729] on icon at bounding box center [794, 736] width 21 height 21
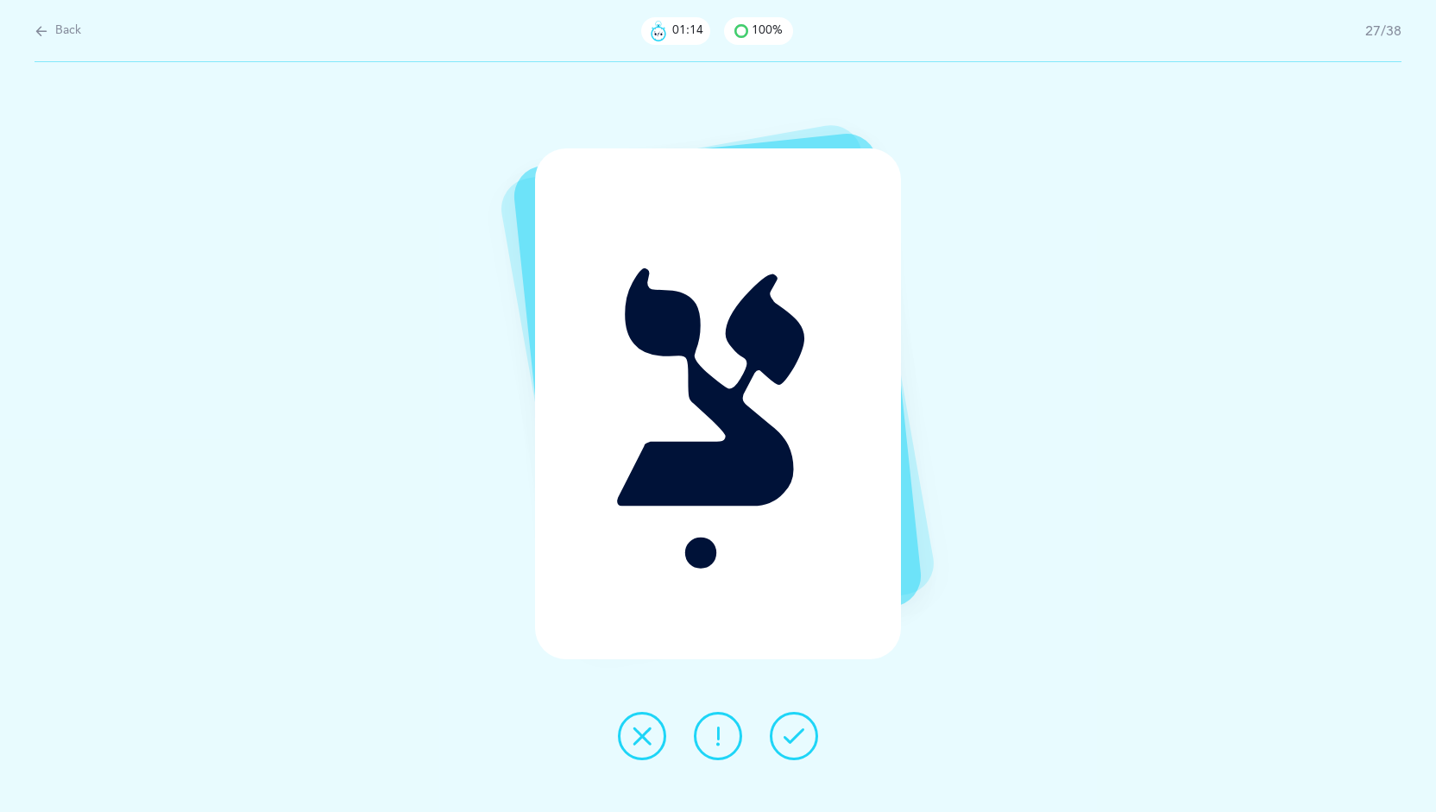
click at [798, 729] on icon at bounding box center [794, 736] width 21 height 21
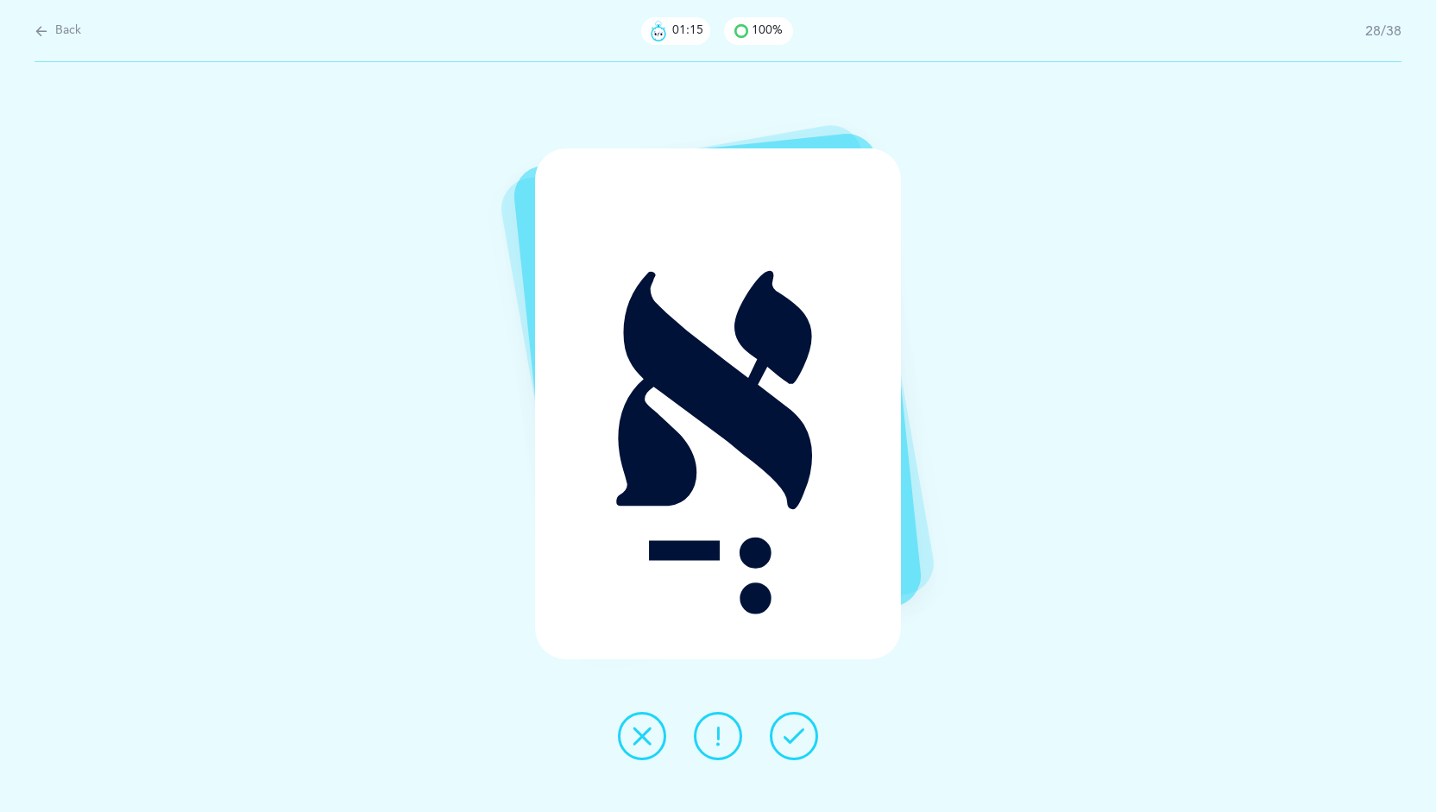
click at [798, 729] on icon at bounding box center [794, 736] width 21 height 21
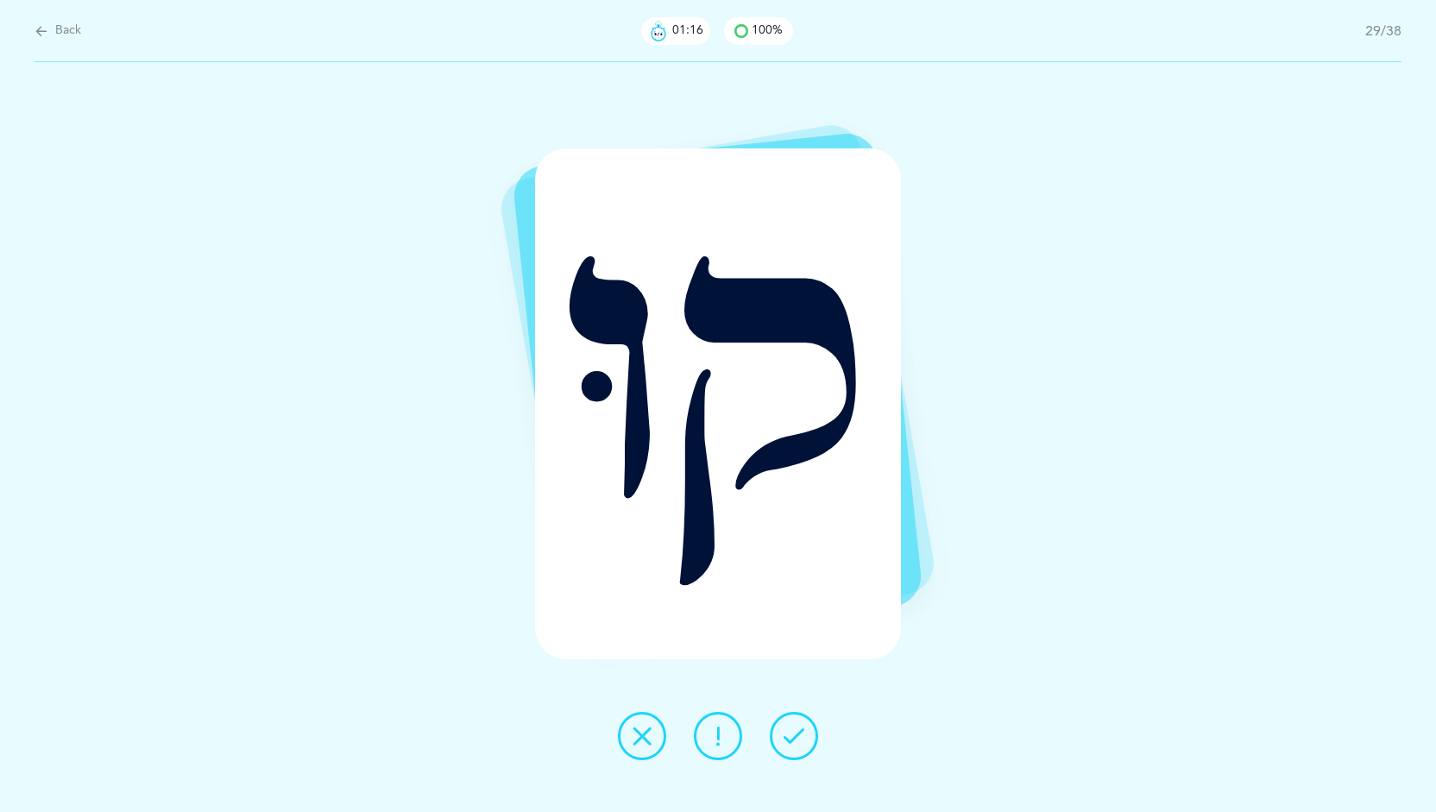
click at [798, 729] on icon at bounding box center [794, 736] width 21 height 21
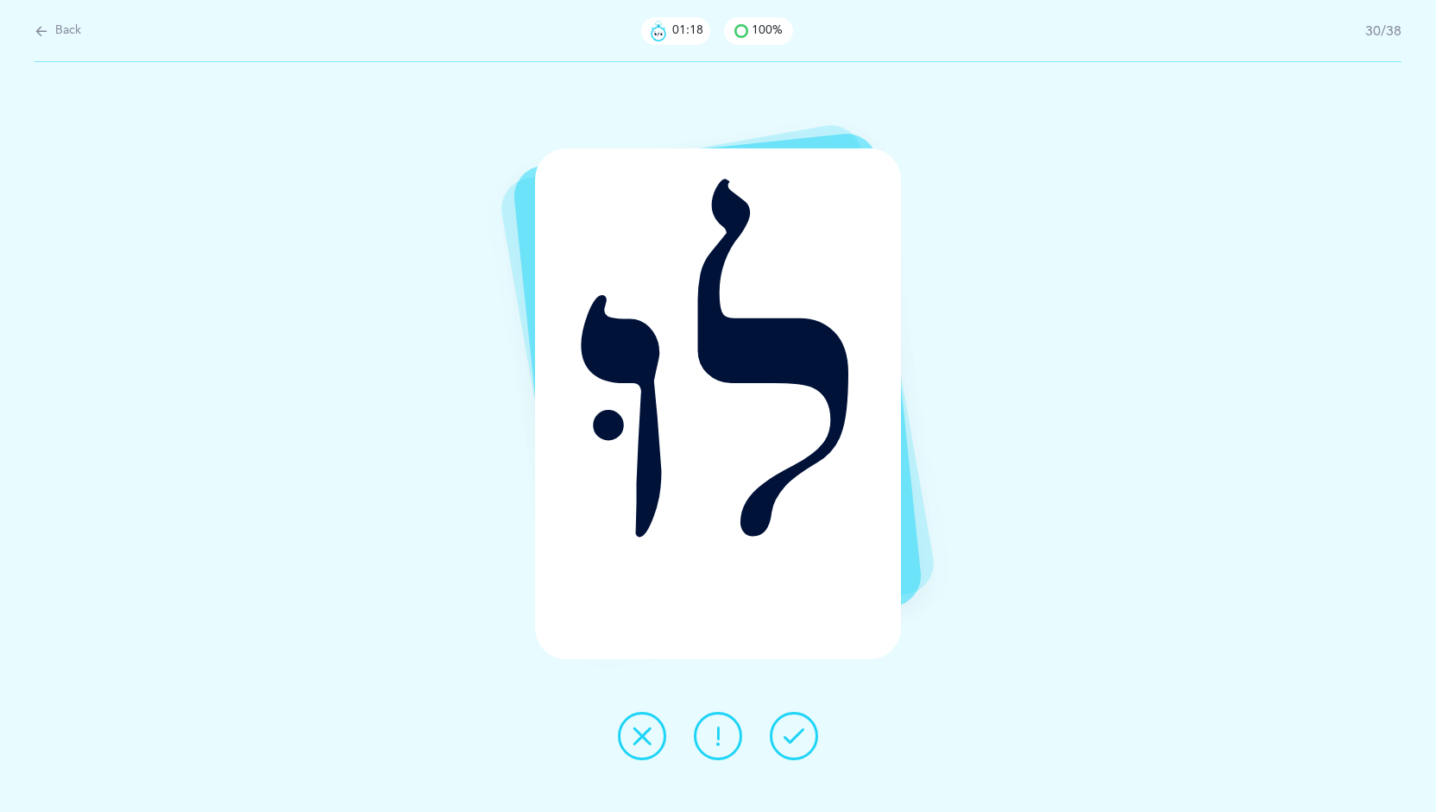
click at [798, 729] on icon at bounding box center [794, 736] width 21 height 21
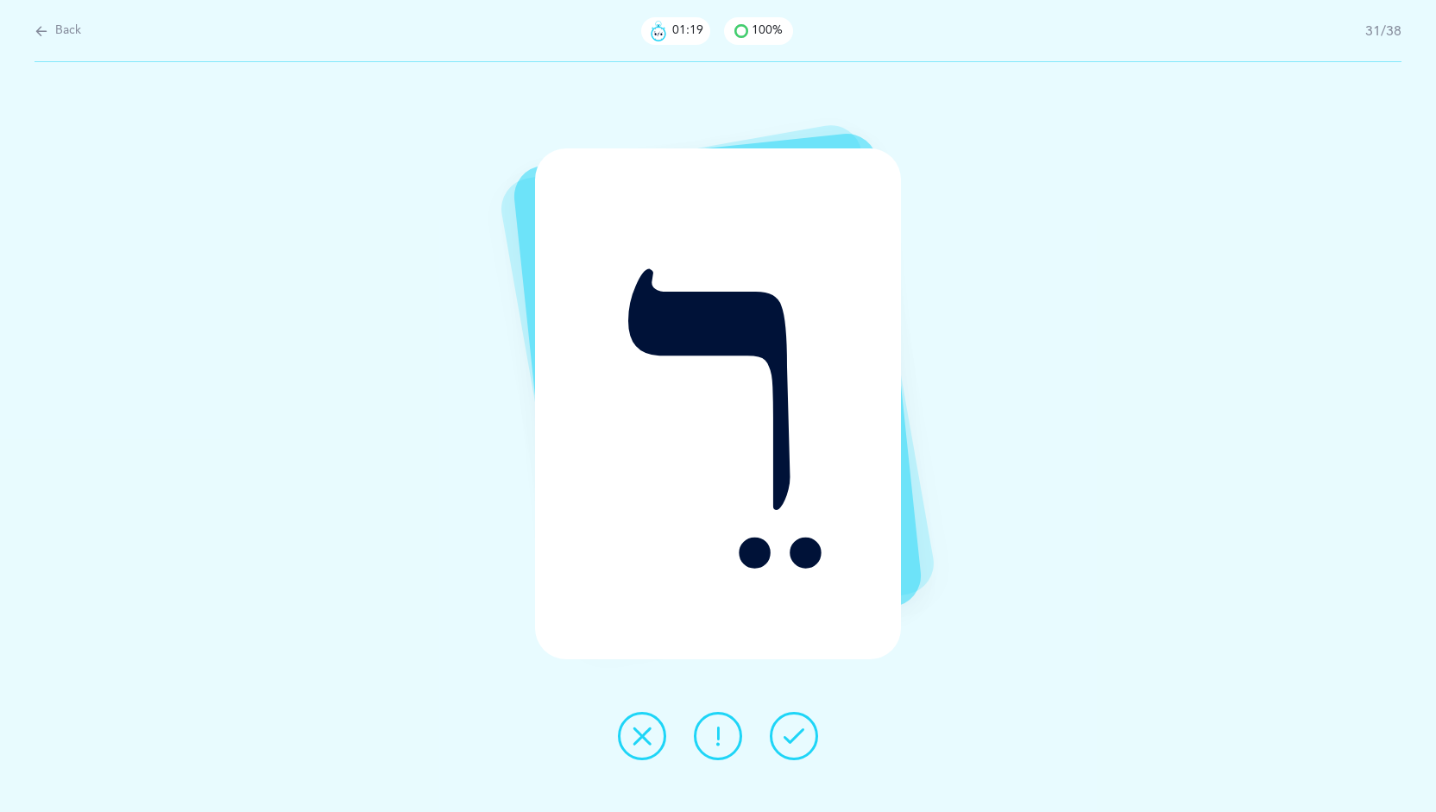
click at [798, 729] on icon at bounding box center [794, 736] width 21 height 21
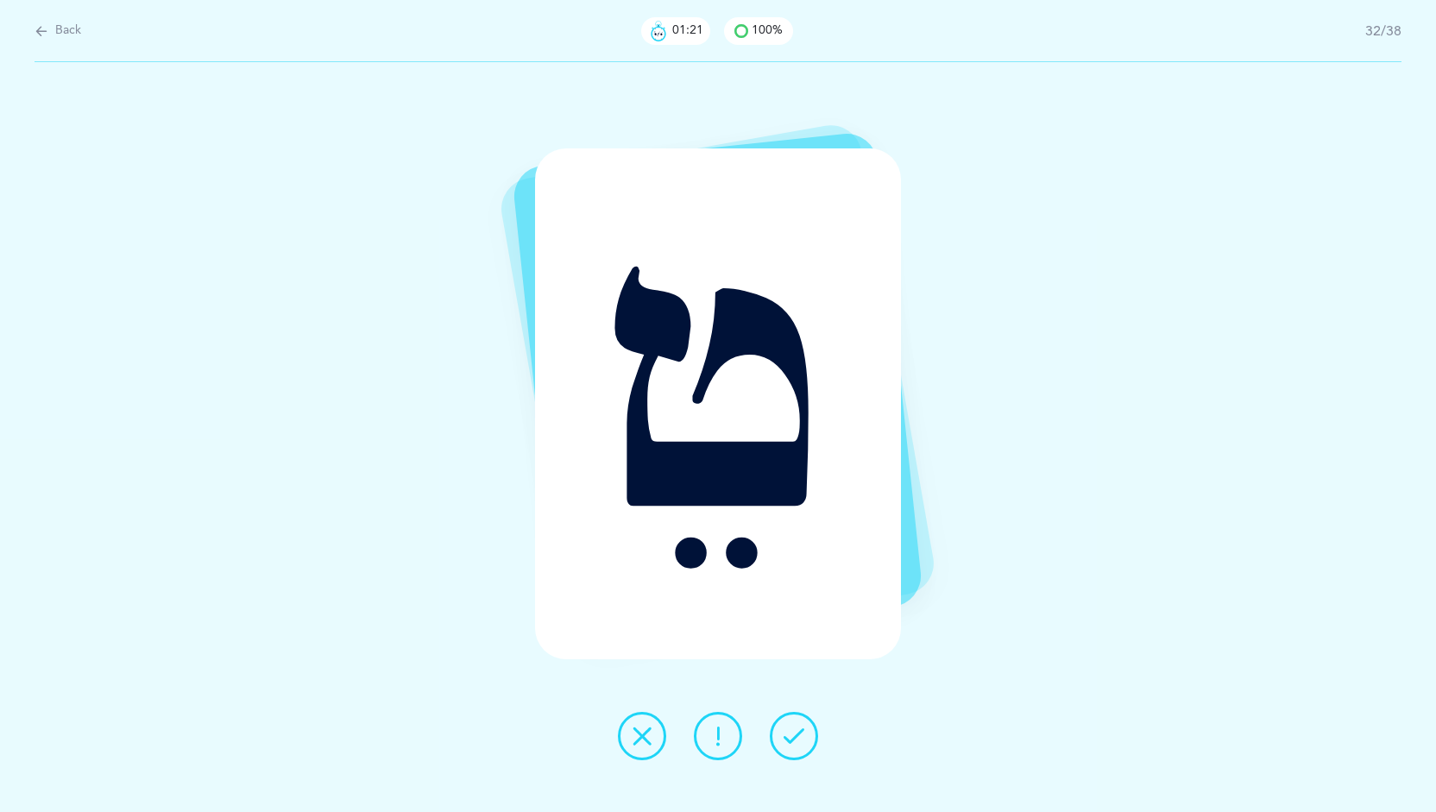
click at [798, 729] on icon at bounding box center [794, 736] width 21 height 21
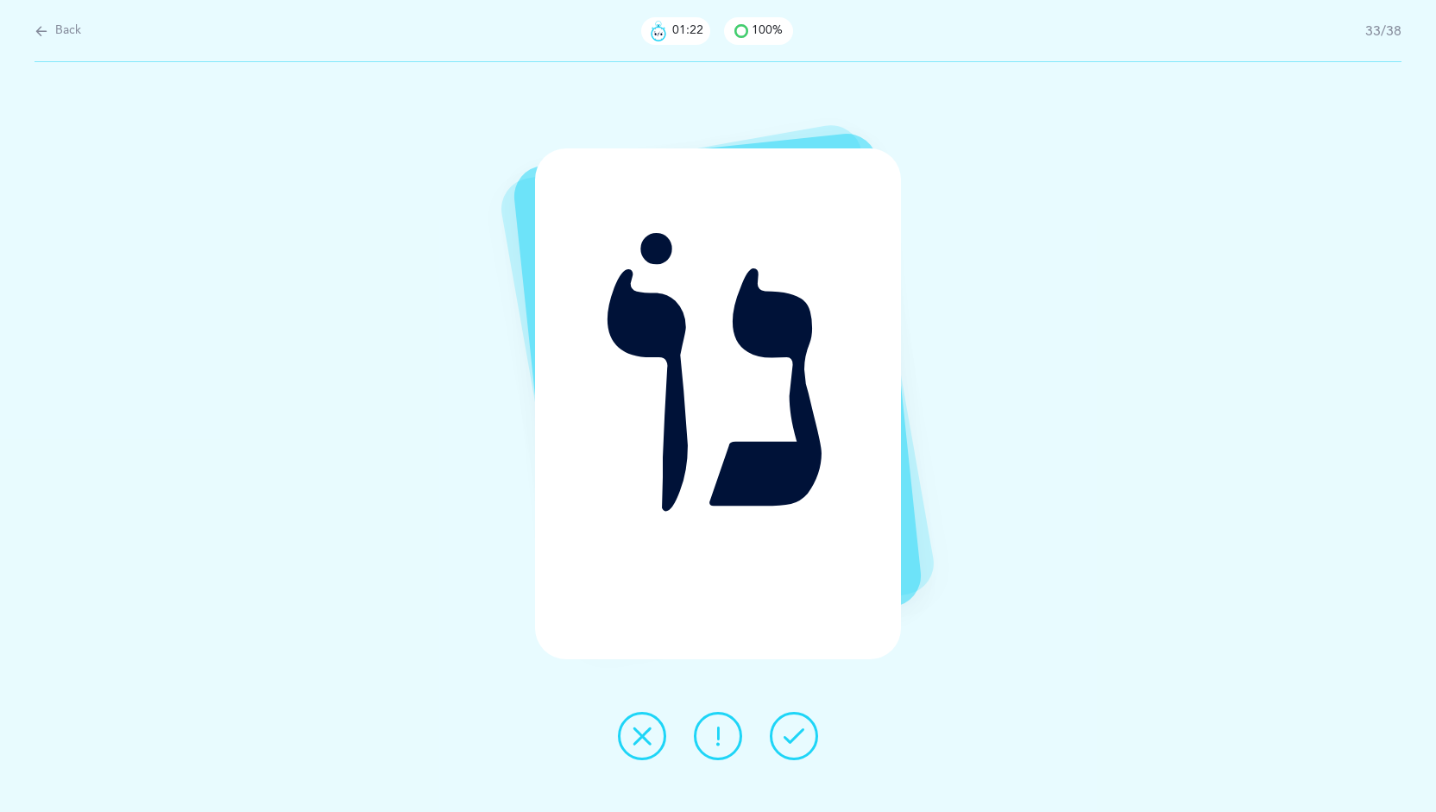
click at [798, 729] on icon at bounding box center [794, 736] width 21 height 21
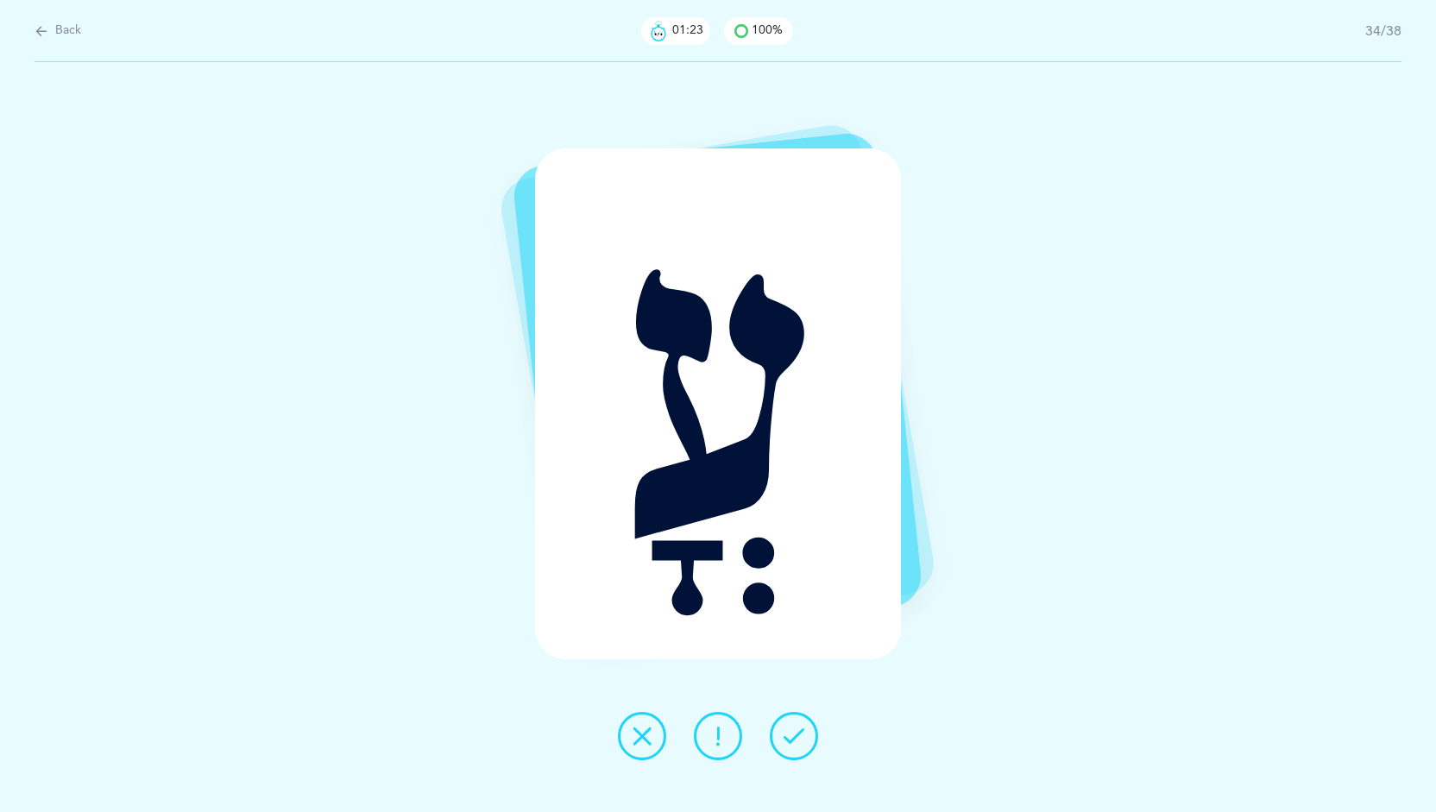
click at [798, 729] on icon at bounding box center [794, 736] width 21 height 21
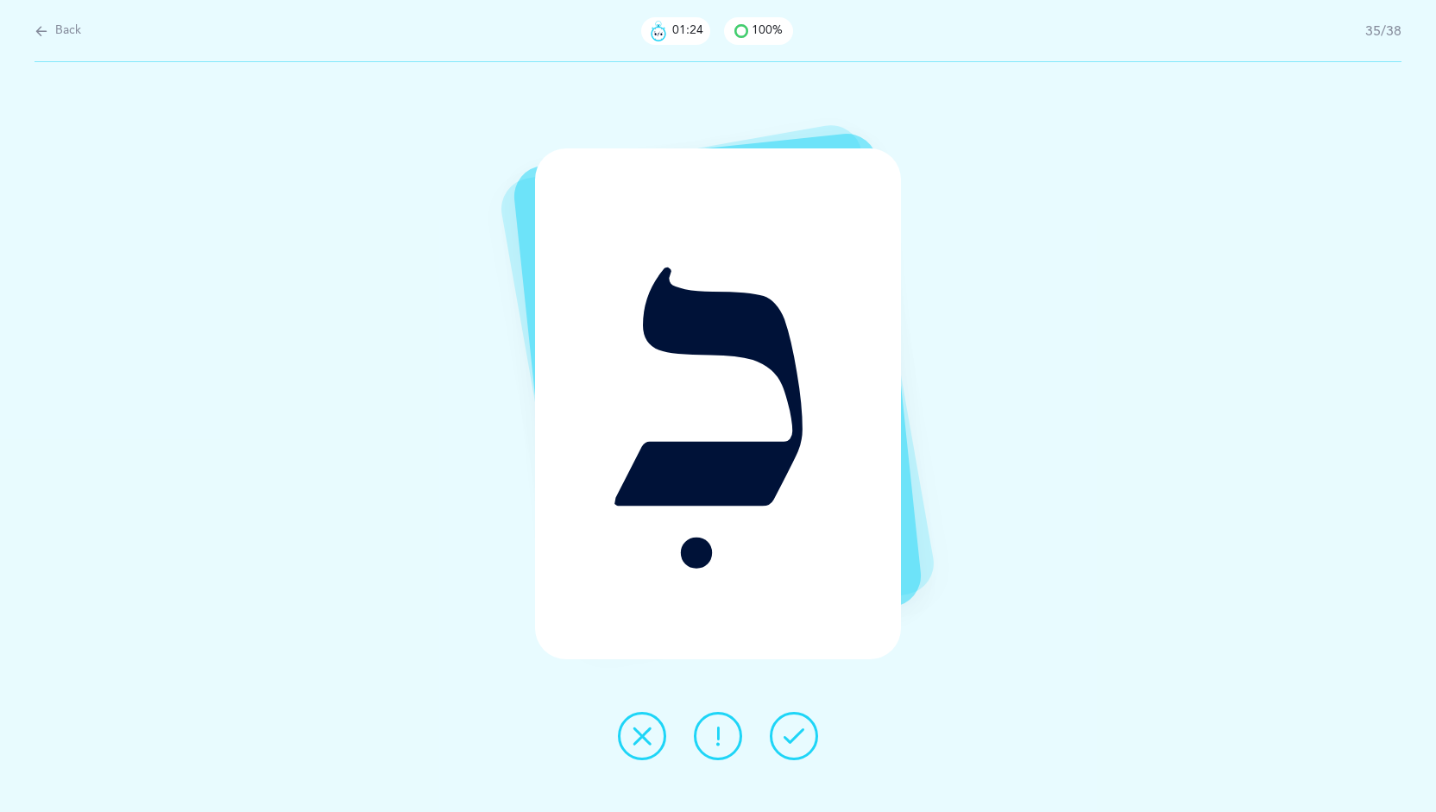
click at [798, 729] on icon at bounding box center [794, 736] width 21 height 21
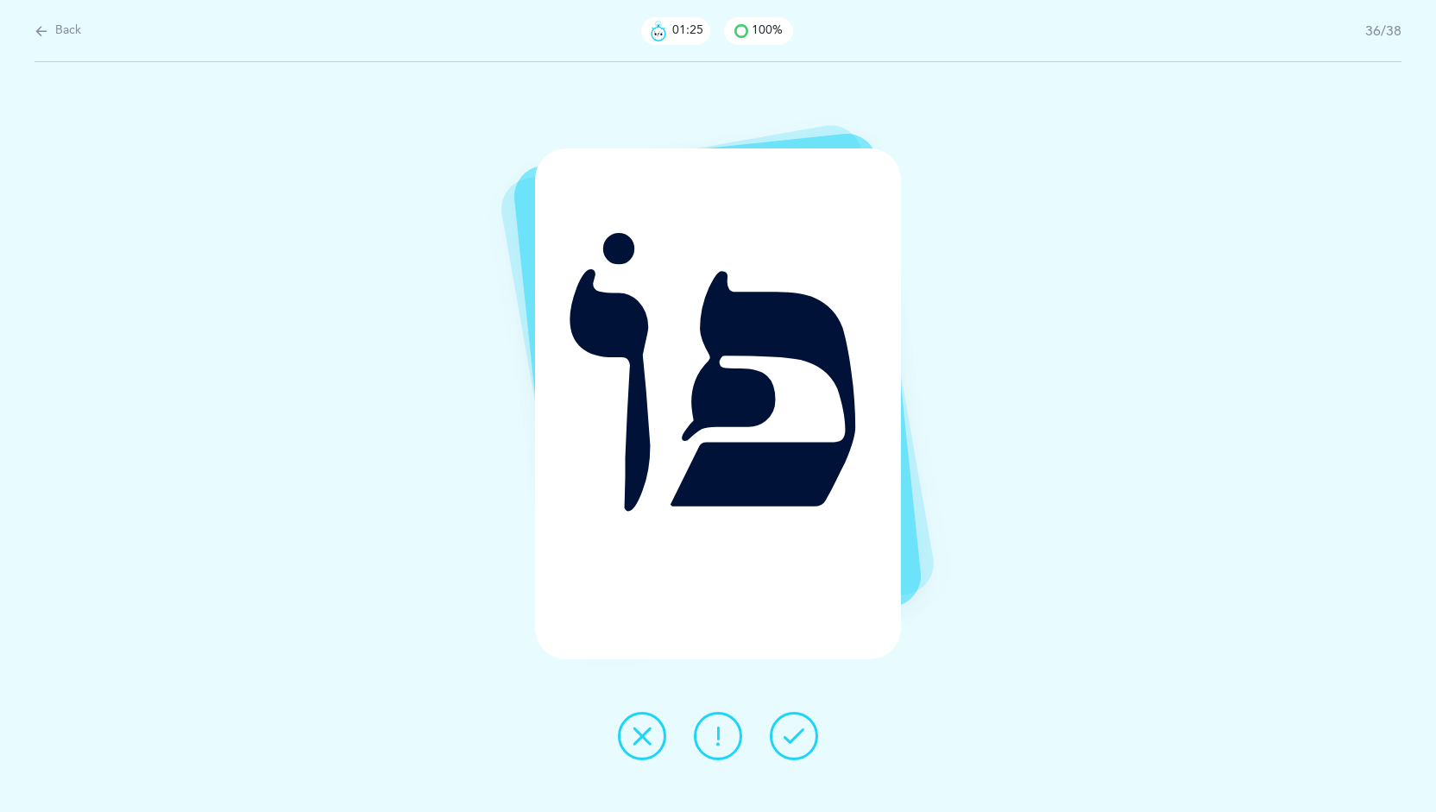
click at [798, 729] on icon at bounding box center [794, 736] width 21 height 21
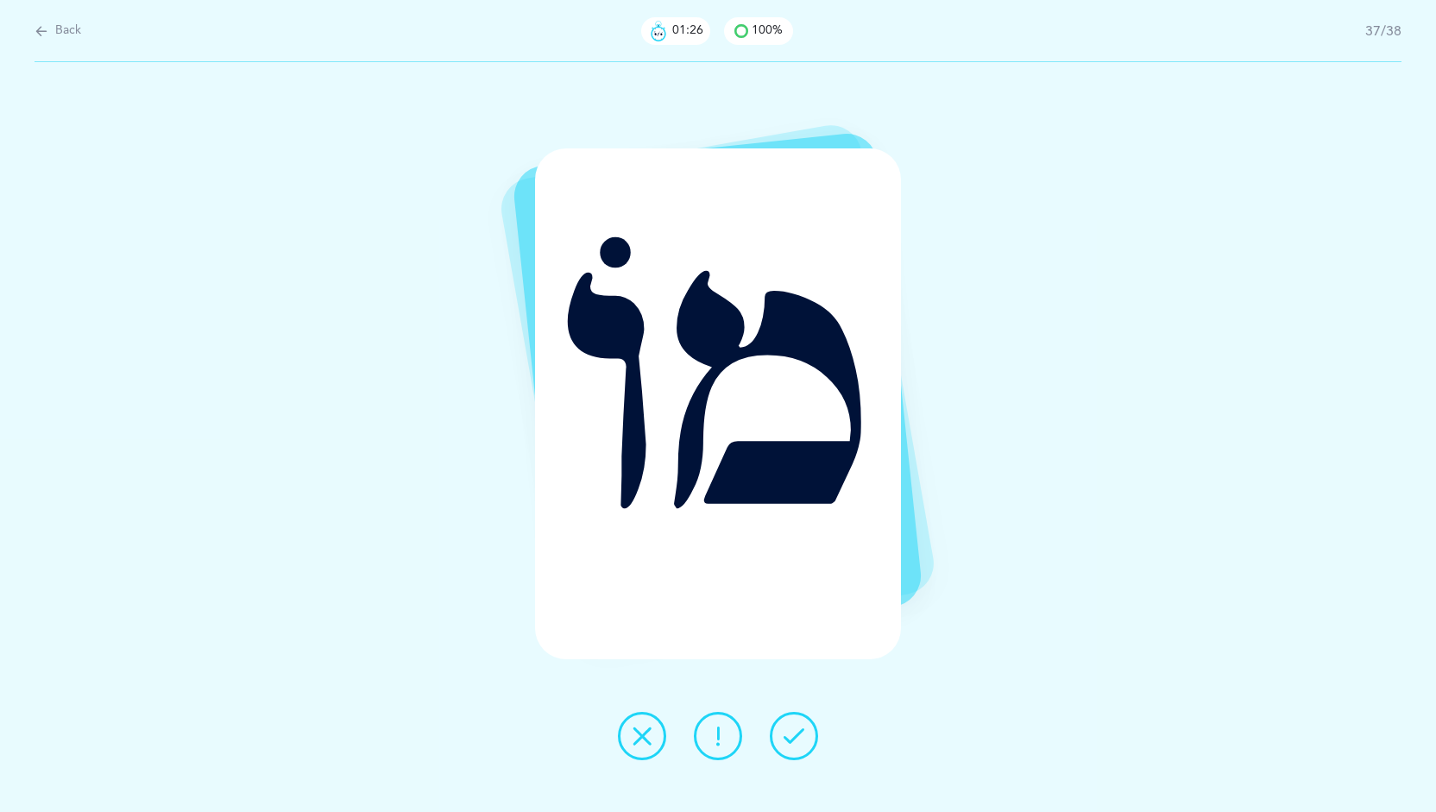
click at [798, 729] on icon at bounding box center [794, 736] width 21 height 21
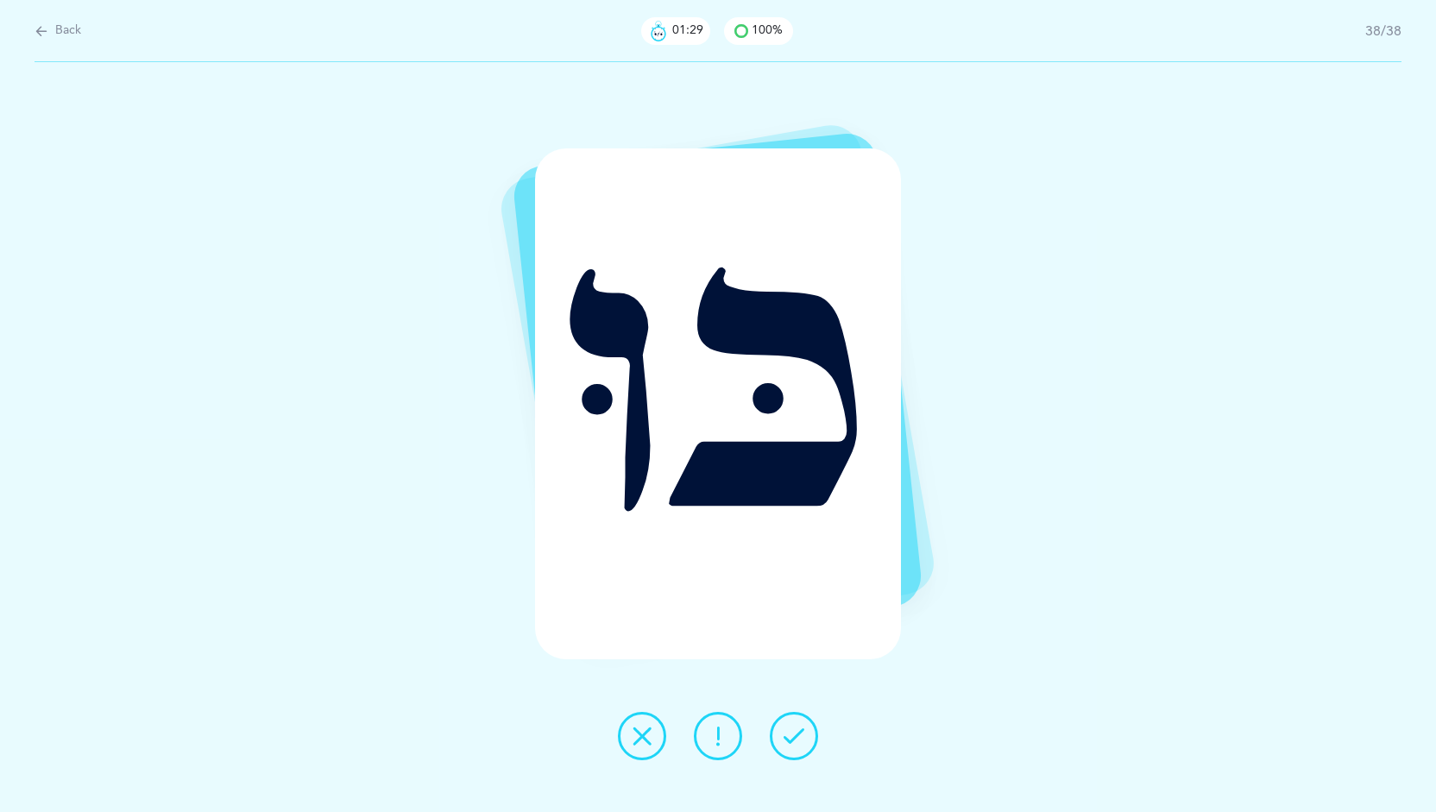
click at [798, 729] on icon at bounding box center [794, 736] width 21 height 21
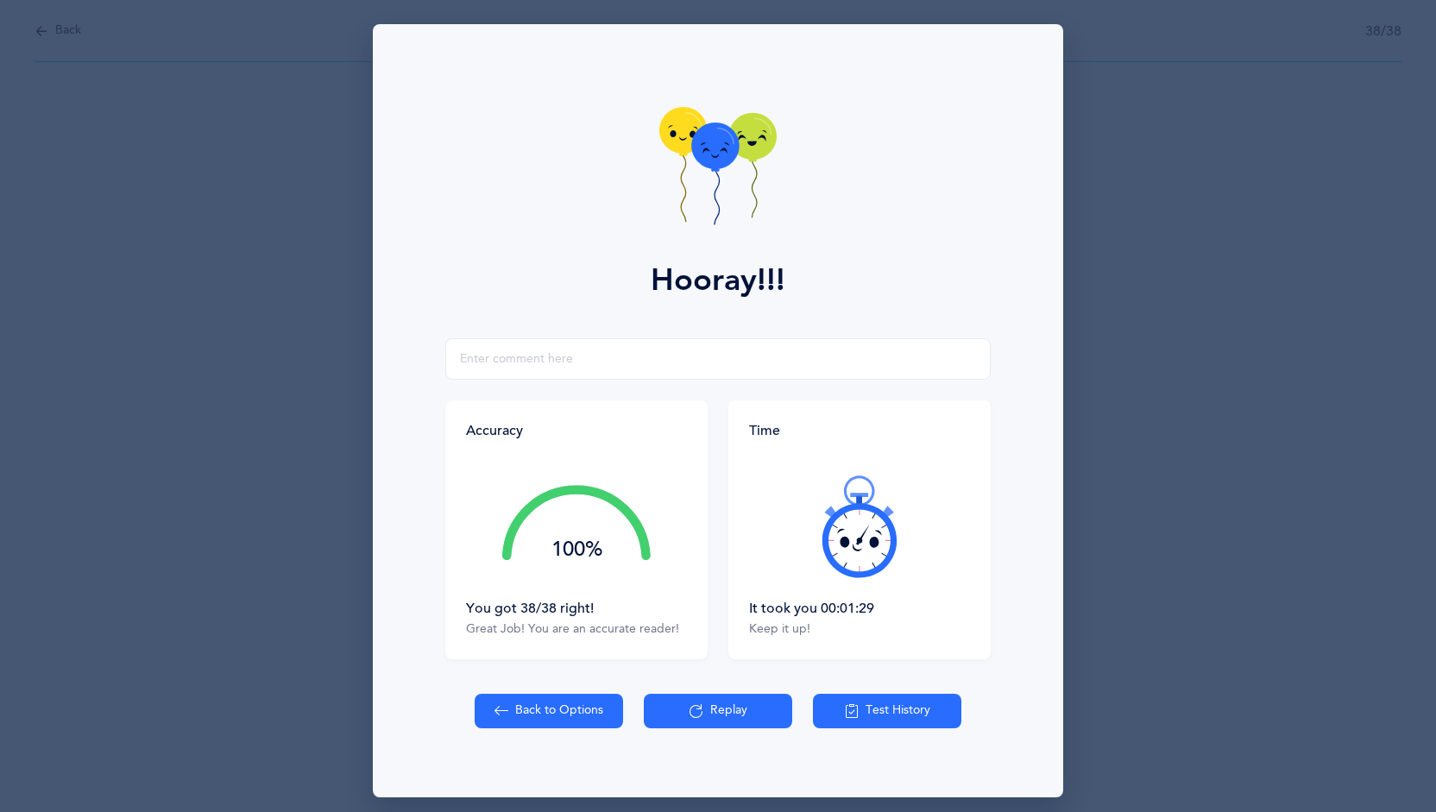
click at [889, 722] on button "Test History" at bounding box center [887, 711] width 148 height 35
